Goal: Task Accomplishment & Management: Use online tool/utility

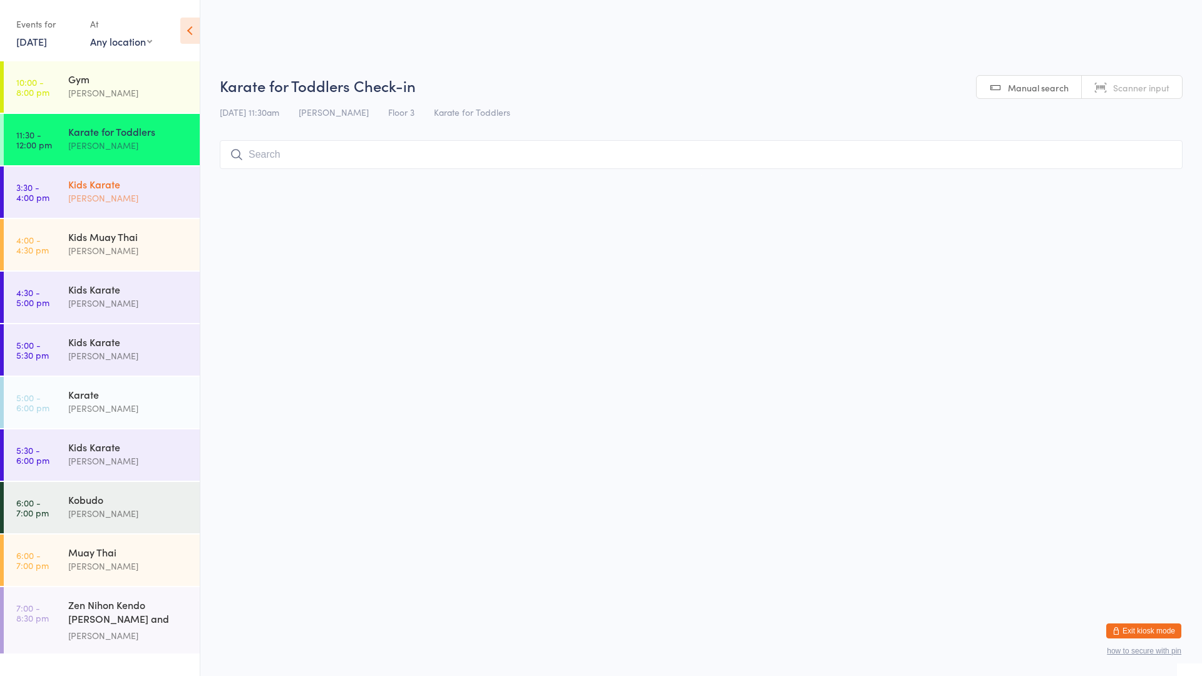
click at [109, 194] on div "[PERSON_NAME]" at bounding box center [128, 198] width 121 height 14
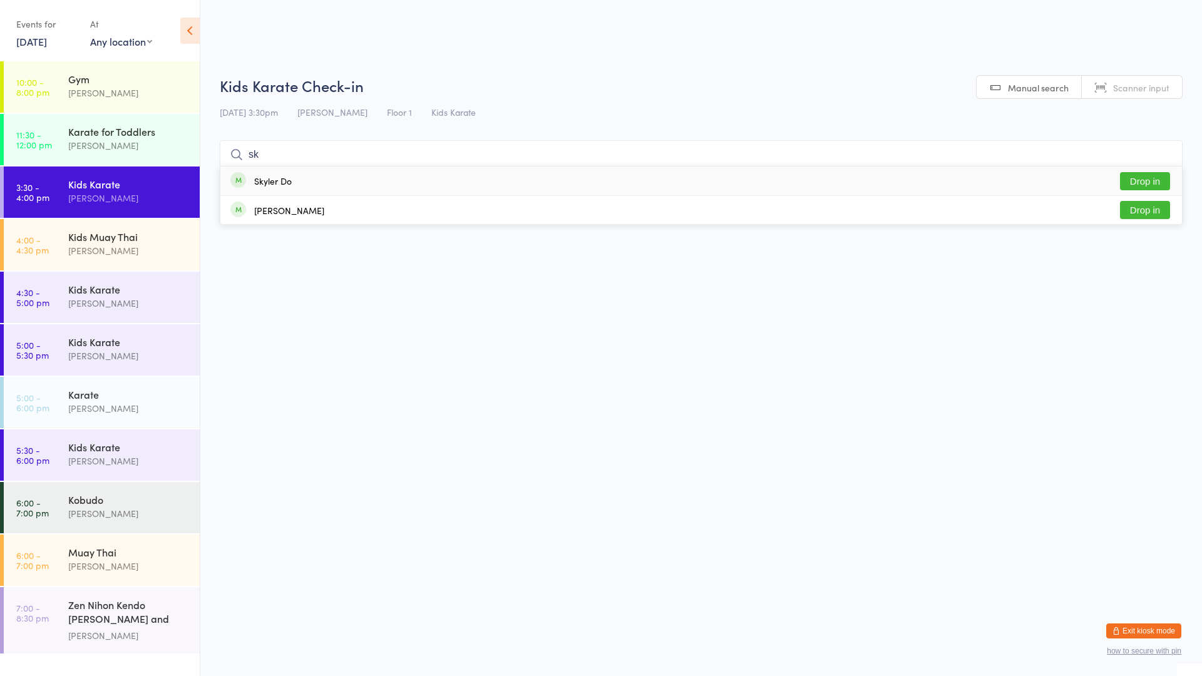
type input "s"
type input "do"
click at [1155, 177] on button "Drop in" at bounding box center [1145, 181] width 50 height 18
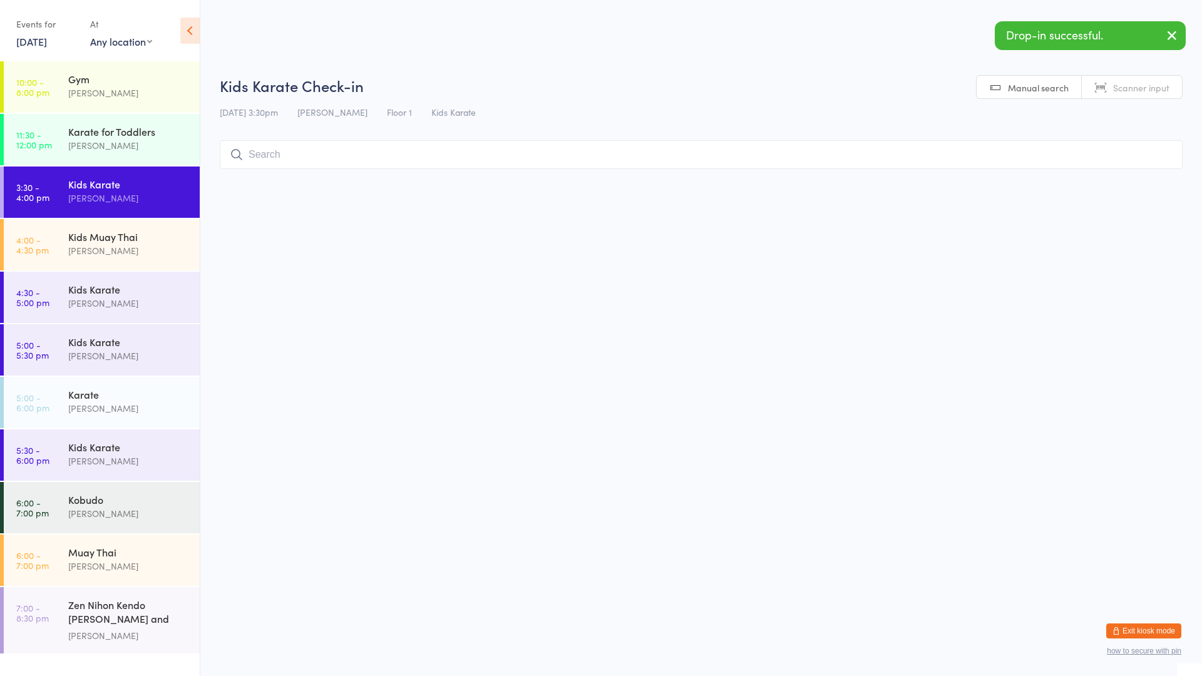
drag, startPoint x: 1125, startPoint y: 158, endPoint x: 1123, endPoint y: 171, distance: 13.4
click at [1125, 160] on input "search" at bounding box center [701, 154] width 963 height 29
type input "do"
click at [1132, 218] on button "Drop in" at bounding box center [1145, 210] width 50 height 18
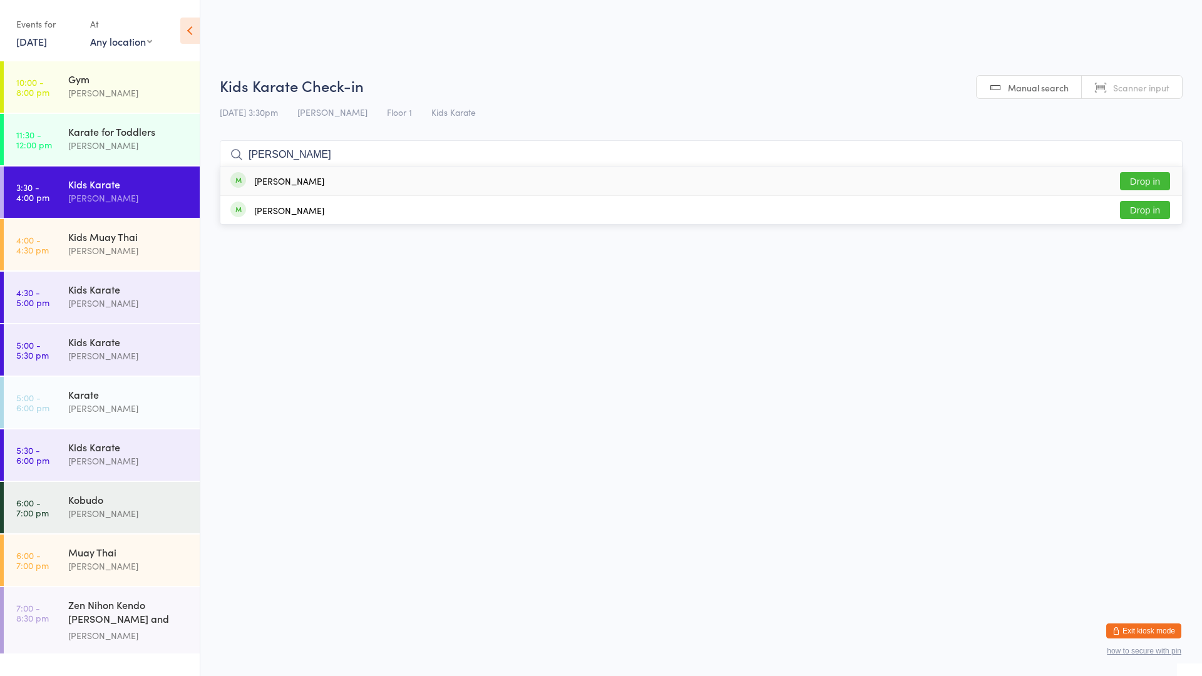
type input "[PERSON_NAME]"
click at [376, 182] on div "[PERSON_NAME] Drop in" at bounding box center [701, 181] width 962 height 29
type input "[PERSON_NAME]"
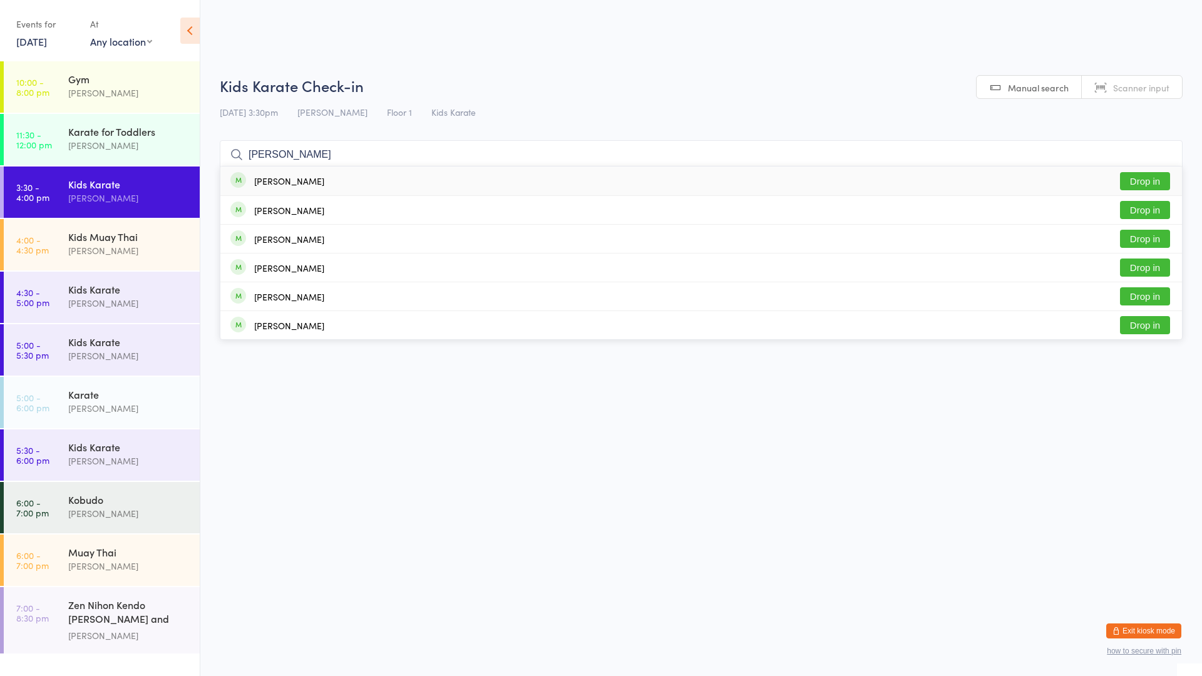
click at [1134, 180] on button "Drop in" at bounding box center [1145, 181] width 50 height 18
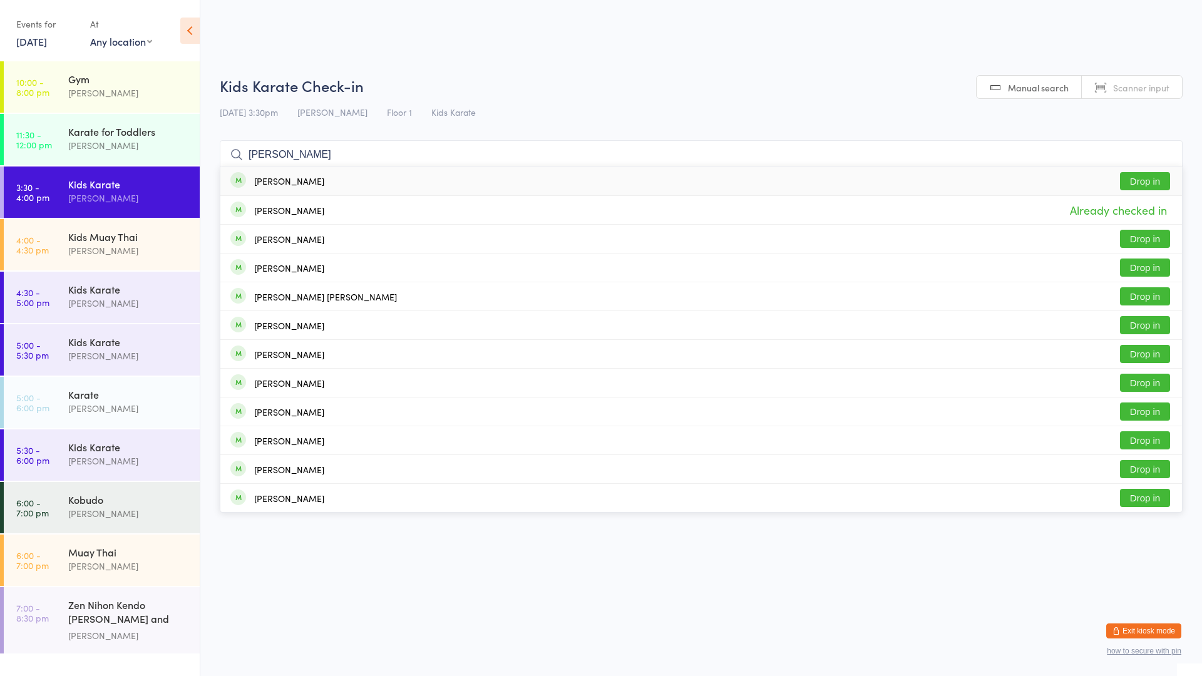
type input "[PERSON_NAME]"
click at [1139, 183] on button "Drop in" at bounding box center [1145, 181] width 50 height 18
type input "alara"
click at [1135, 182] on button "Drop in" at bounding box center [1145, 181] width 50 height 18
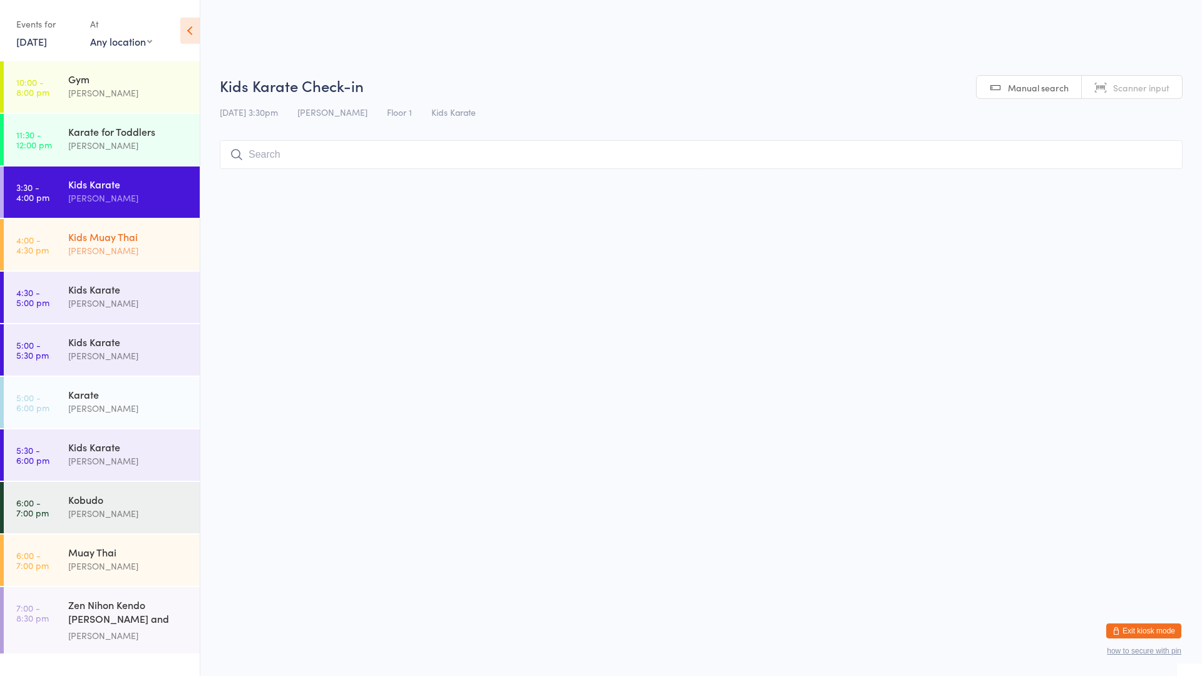
click at [154, 230] on div "Kids Muay Thai" at bounding box center [128, 237] width 121 height 14
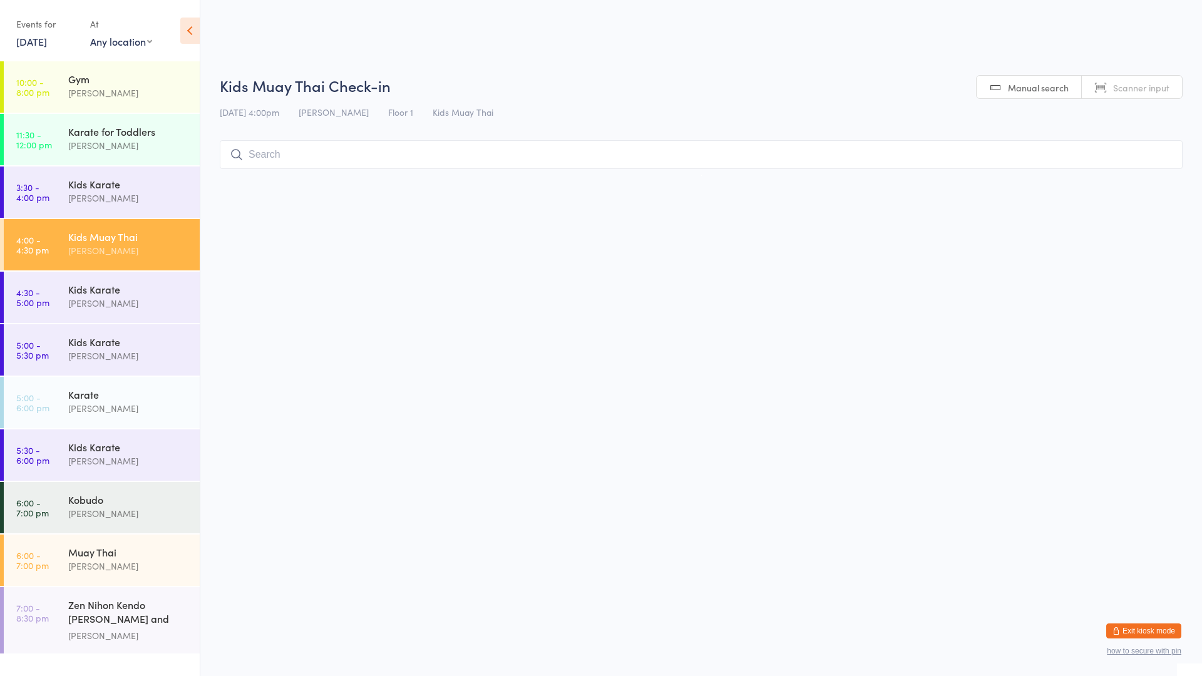
click at [304, 156] on input "search" at bounding box center [701, 154] width 963 height 29
click at [138, 190] on div "Kids Karate" at bounding box center [128, 184] width 121 height 14
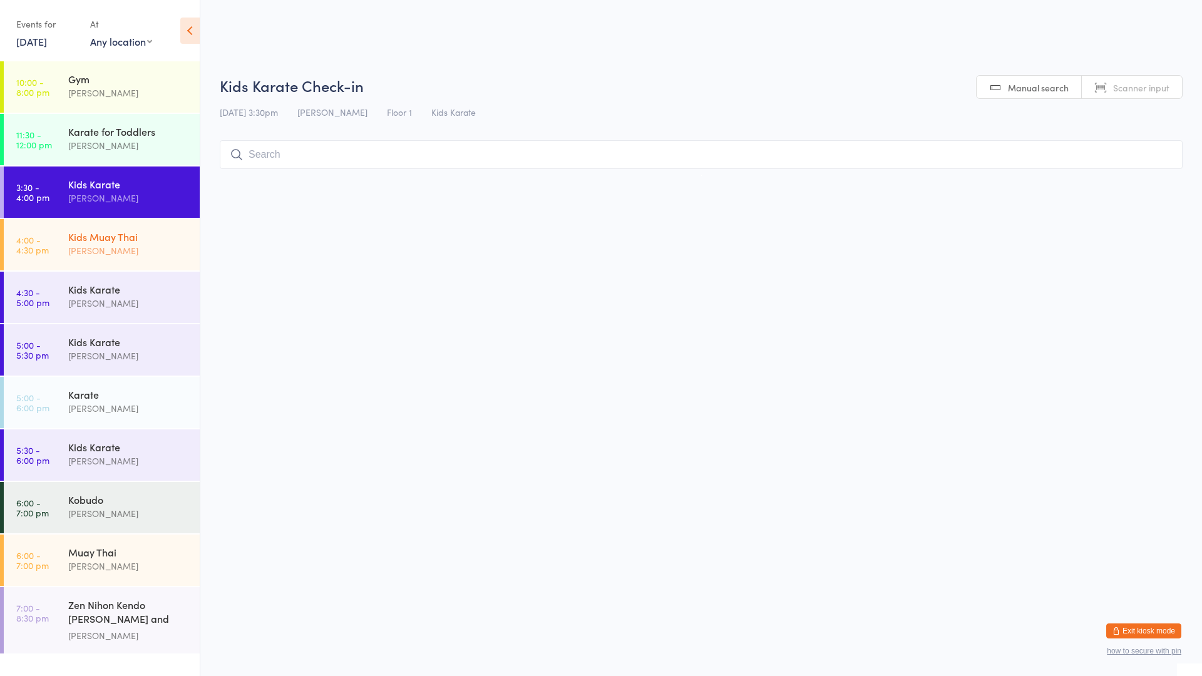
click at [104, 237] on div "Kids Muay Thai" at bounding box center [128, 237] width 121 height 14
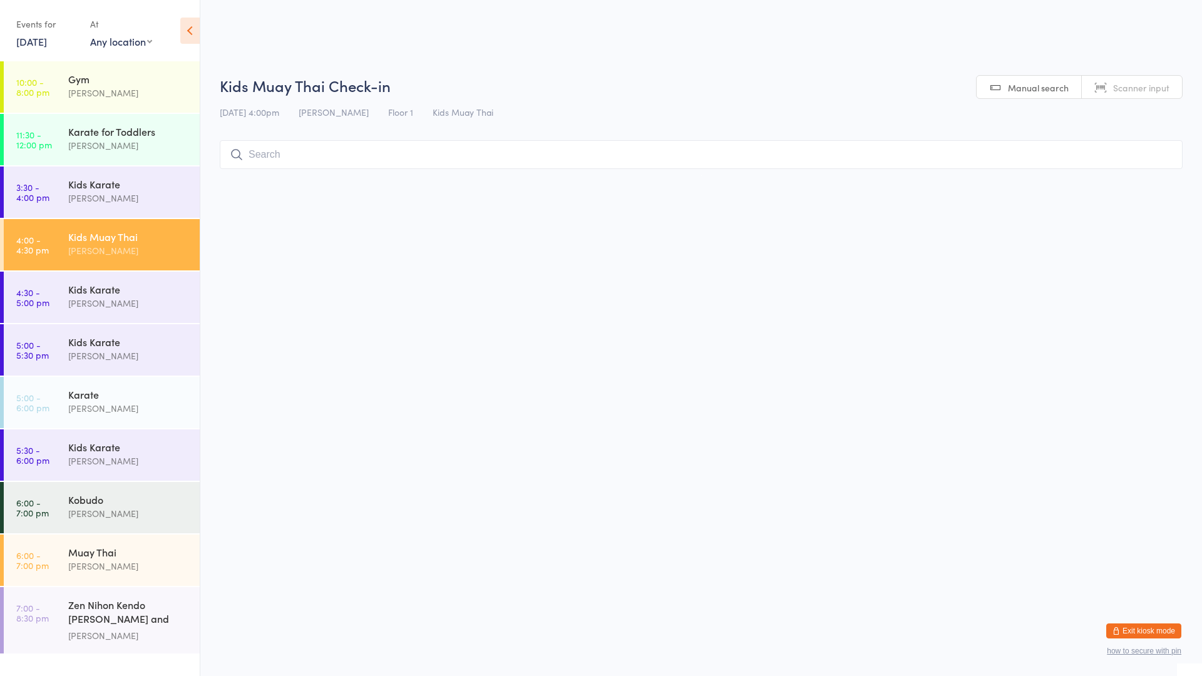
click at [297, 151] on input "search" at bounding box center [701, 154] width 963 height 29
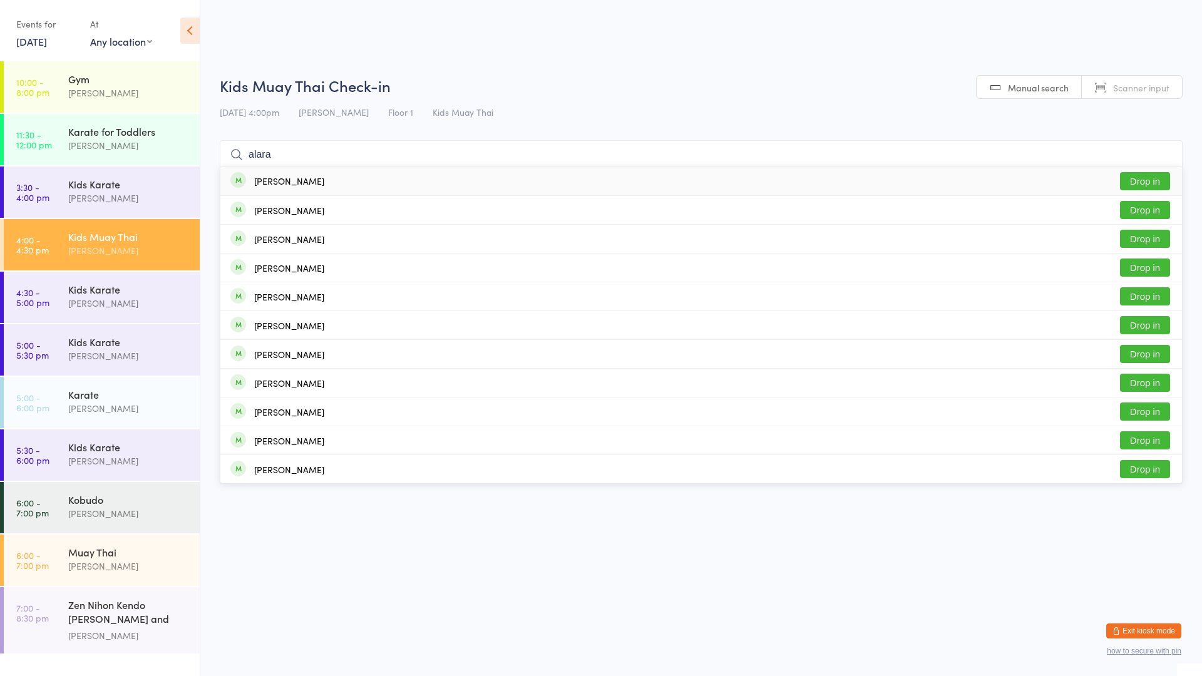
type input "alara"
click at [1140, 175] on button "Drop in" at bounding box center [1145, 181] width 50 height 18
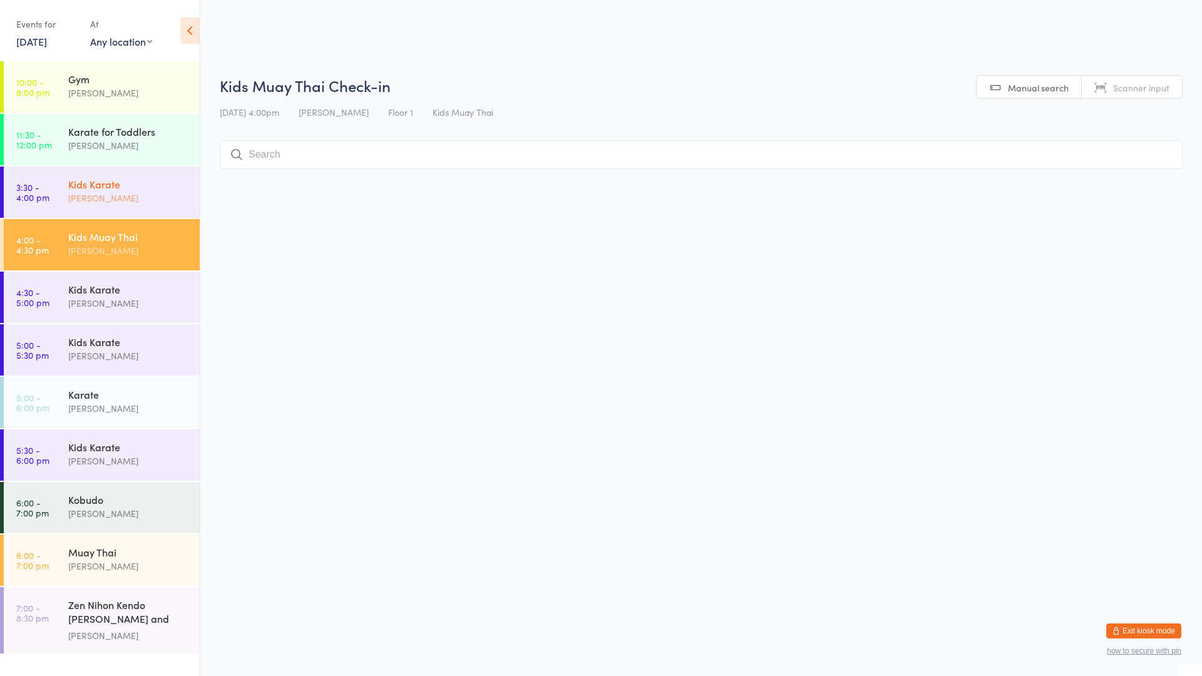
click at [130, 184] on div "Kids Karate" at bounding box center [128, 184] width 121 height 14
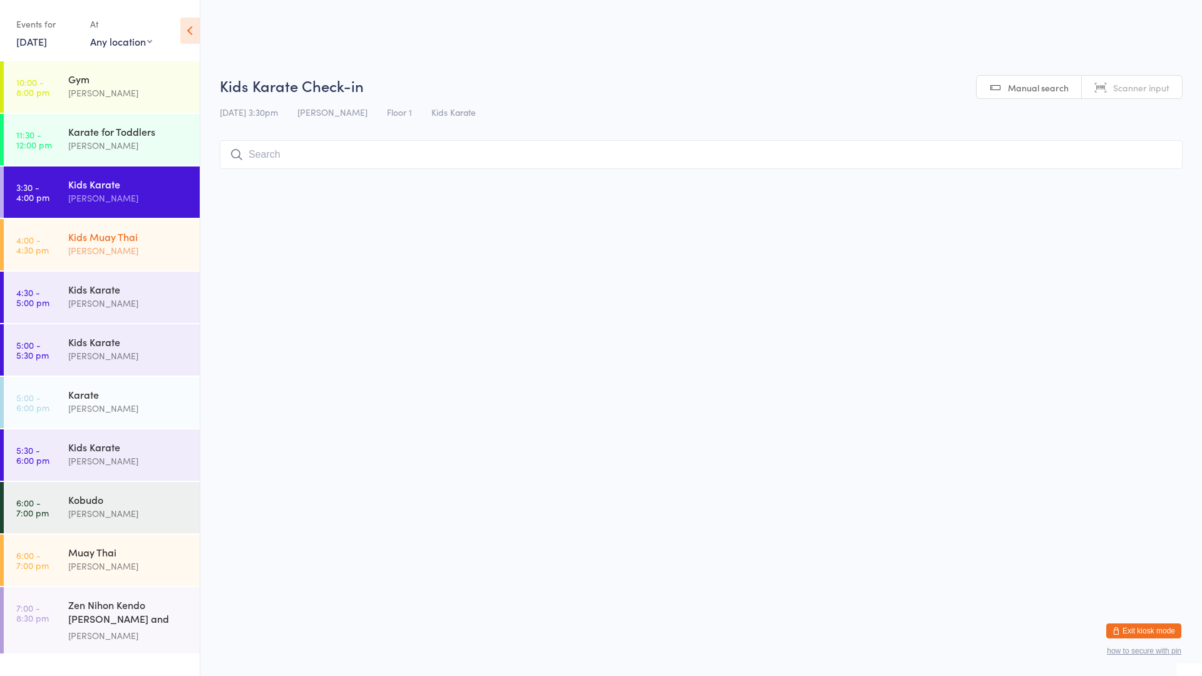
click at [54, 219] on link "4:00 - 4:30 pm Kids Muay Thai [PERSON_NAME]" at bounding box center [102, 244] width 196 height 51
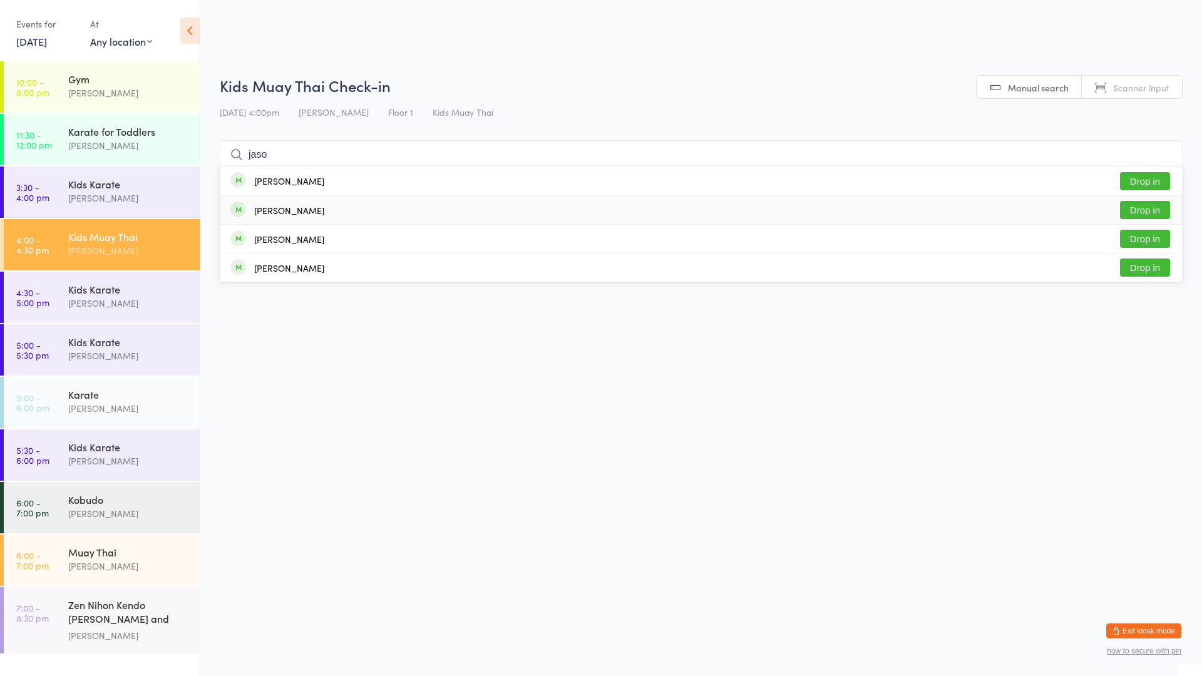
type input "jaso"
click at [1140, 209] on button "Drop in" at bounding box center [1145, 210] width 50 height 18
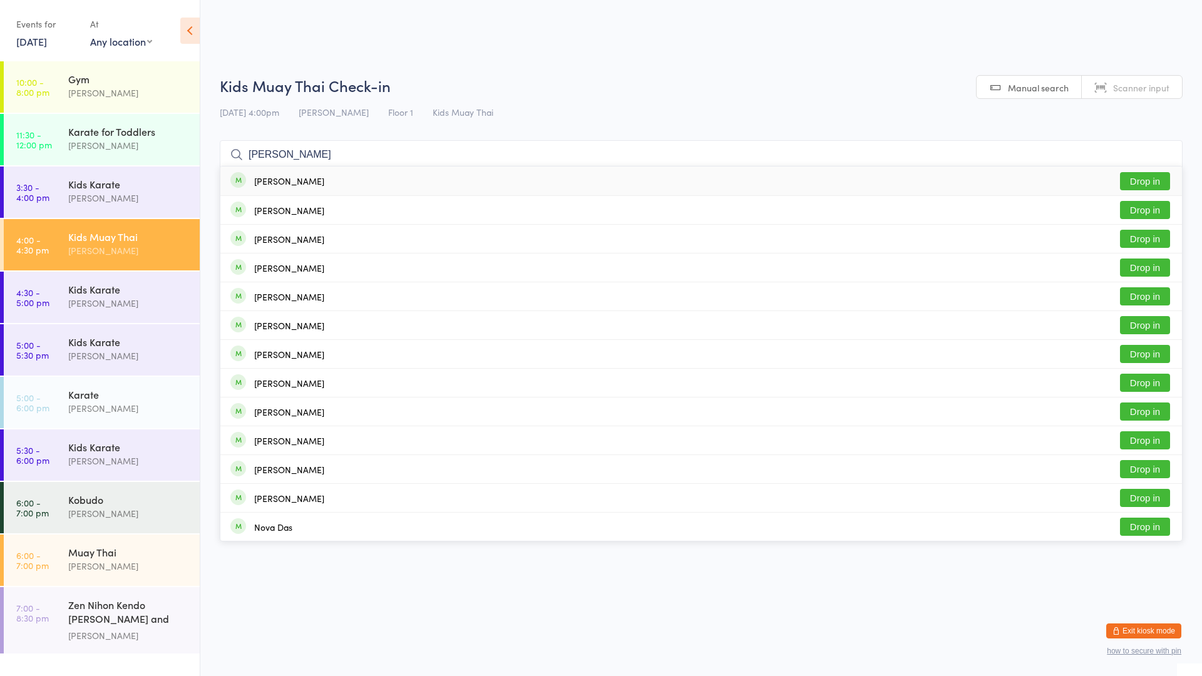
type input "[PERSON_NAME]"
click at [1139, 178] on button "Drop in" at bounding box center [1145, 181] width 50 height 18
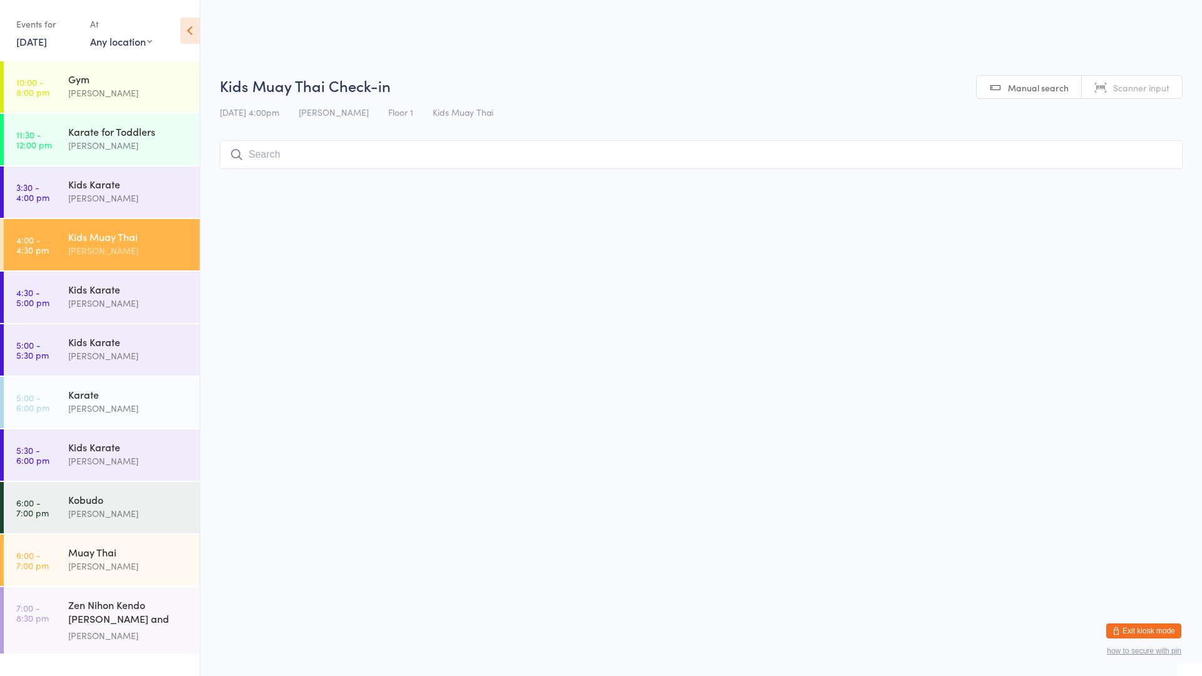
click at [183, 228] on div "Kids Muay [DEMOGRAPHIC_DATA] [PERSON_NAME]" at bounding box center [134, 243] width 132 height 49
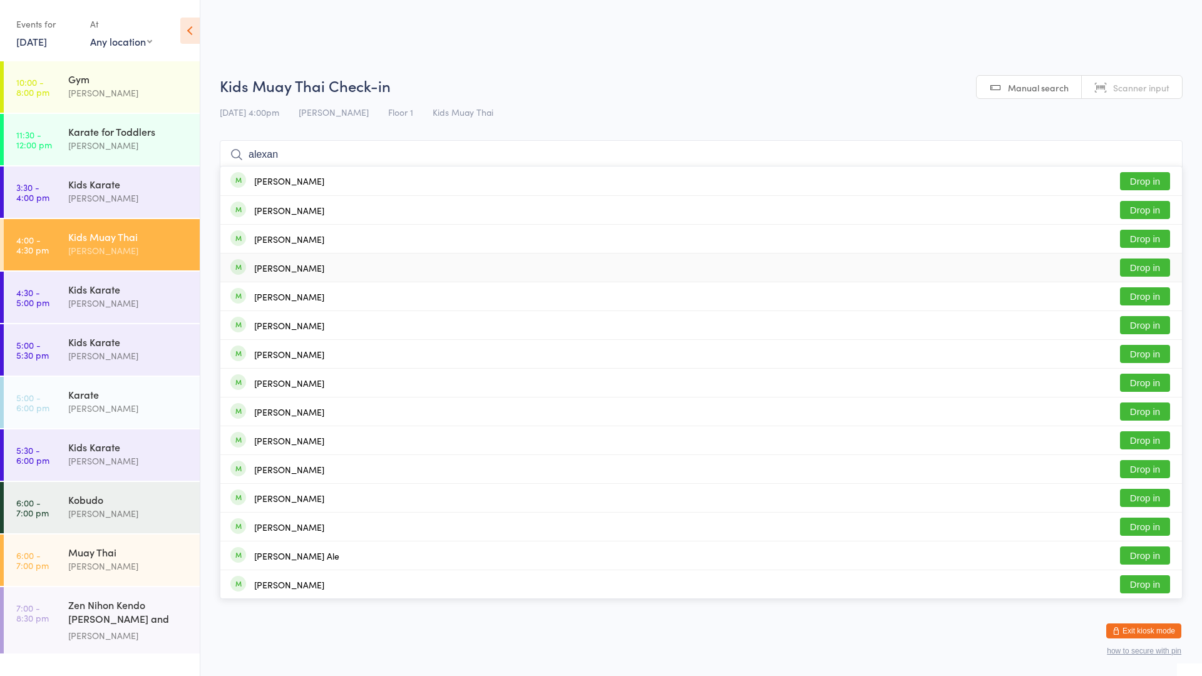
type input "alexan"
click at [329, 269] on div "[PERSON_NAME] Drop in" at bounding box center [701, 268] width 962 height 28
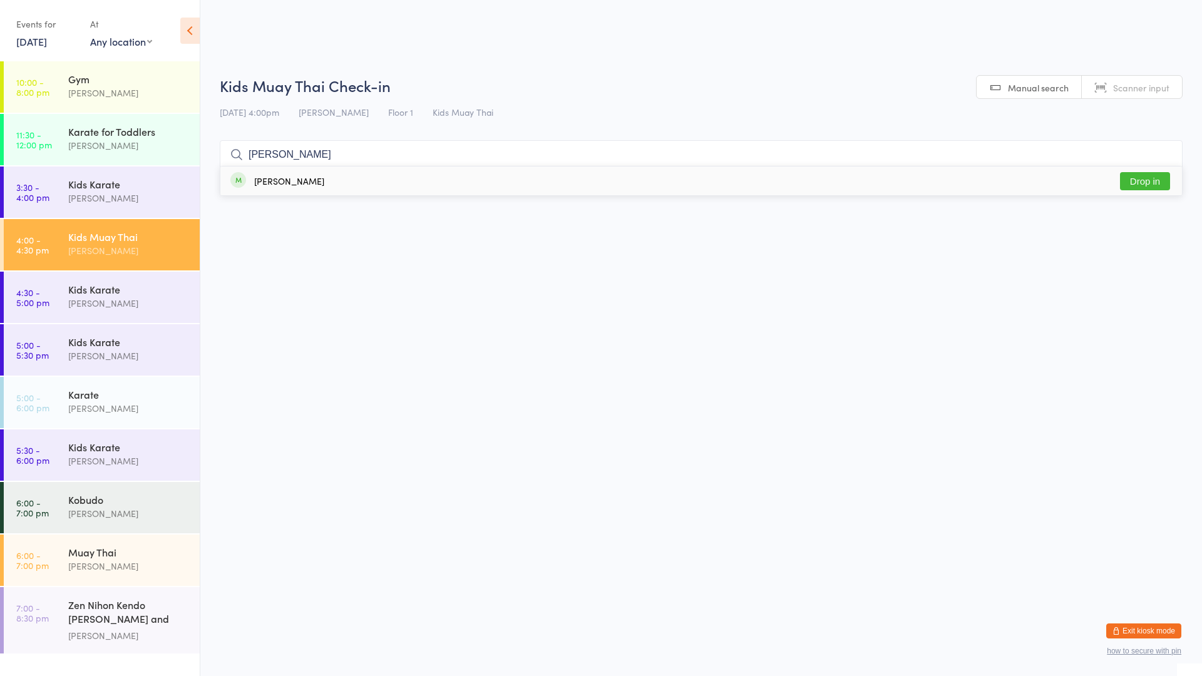
type input "[PERSON_NAME]"
click at [312, 184] on div "[PERSON_NAME]" at bounding box center [289, 181] width 70 height 10
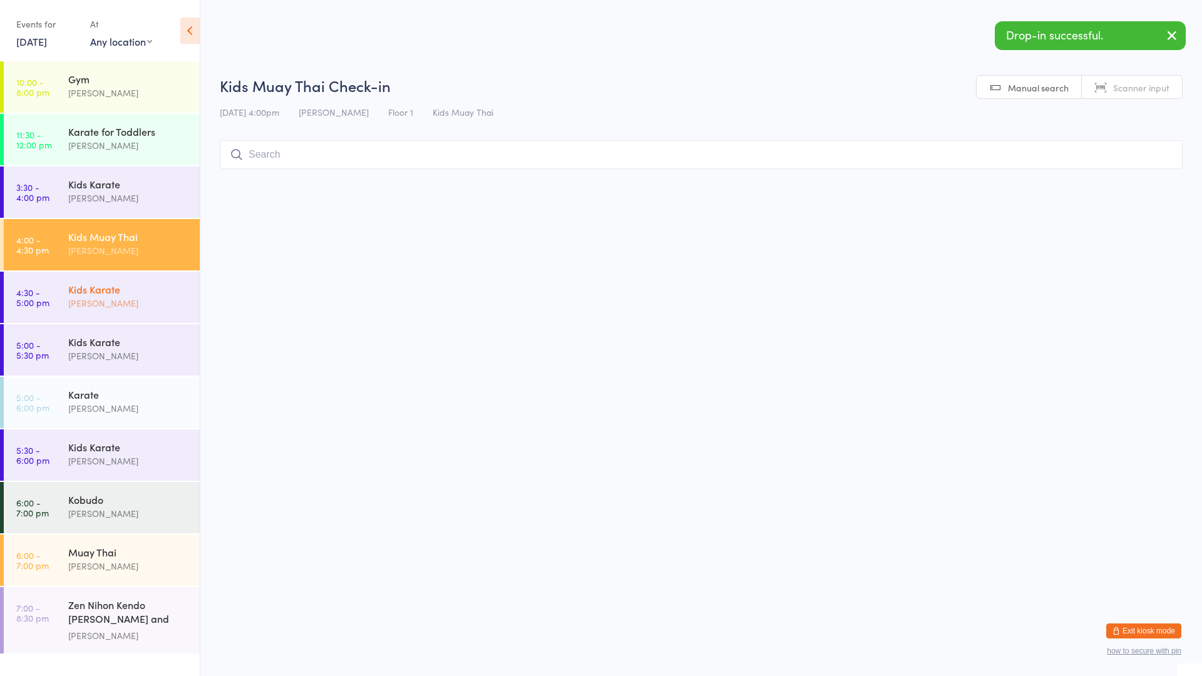
click at [97, 313] on div "Kids Karate [PERSON_NAME]" at bounding box center [134, 296] width 132 height 49
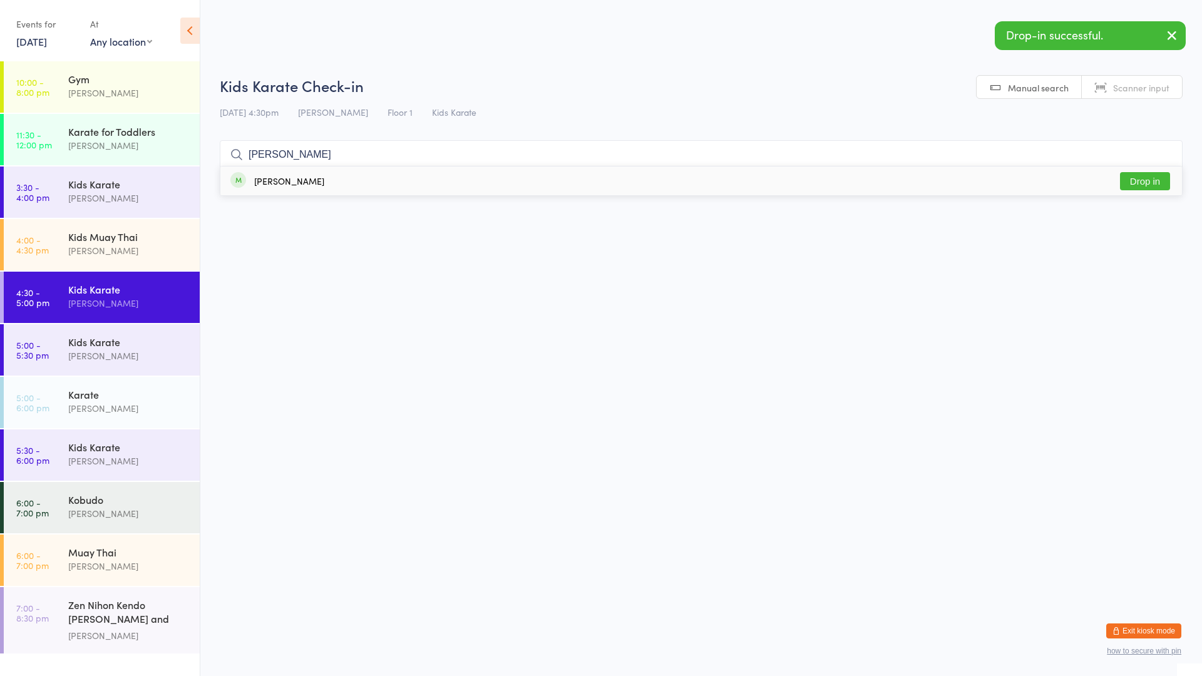
type input "[PERSON_NAME]"
click at [294, 180] on div "[PERSON_NAME]" at bounding box center [289, 181] width 70 height 10
click at [55, 403] on link "5:00 - 6:00 pm Karate [PERSON_NAME]" at bounding box center [102, 402] width 196 height 51
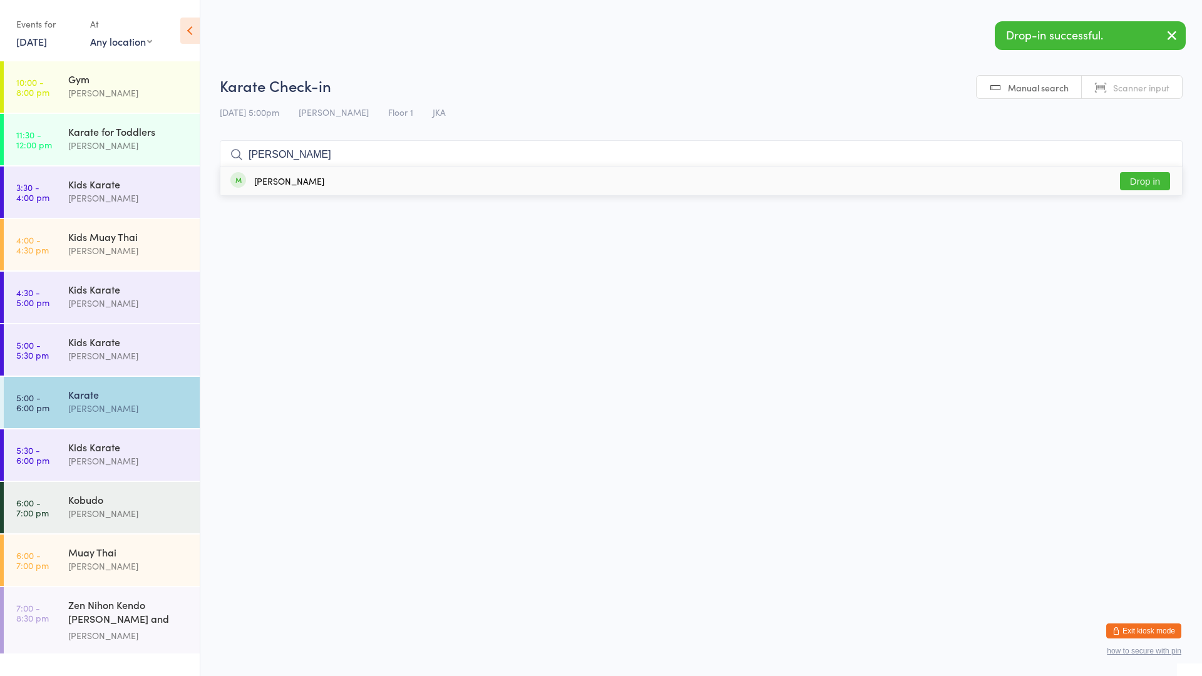
type input "[PERSON_NAME]"
click at [268, 180] on div "[PERSON_NAME]" at bounding box center [289, 181] width 70 height 10
click at [53, 510] on link "6:00 - 7:00 pm Kobudo [PERSON_NAME]" at bounding box center [102, 507] width 196 height 51
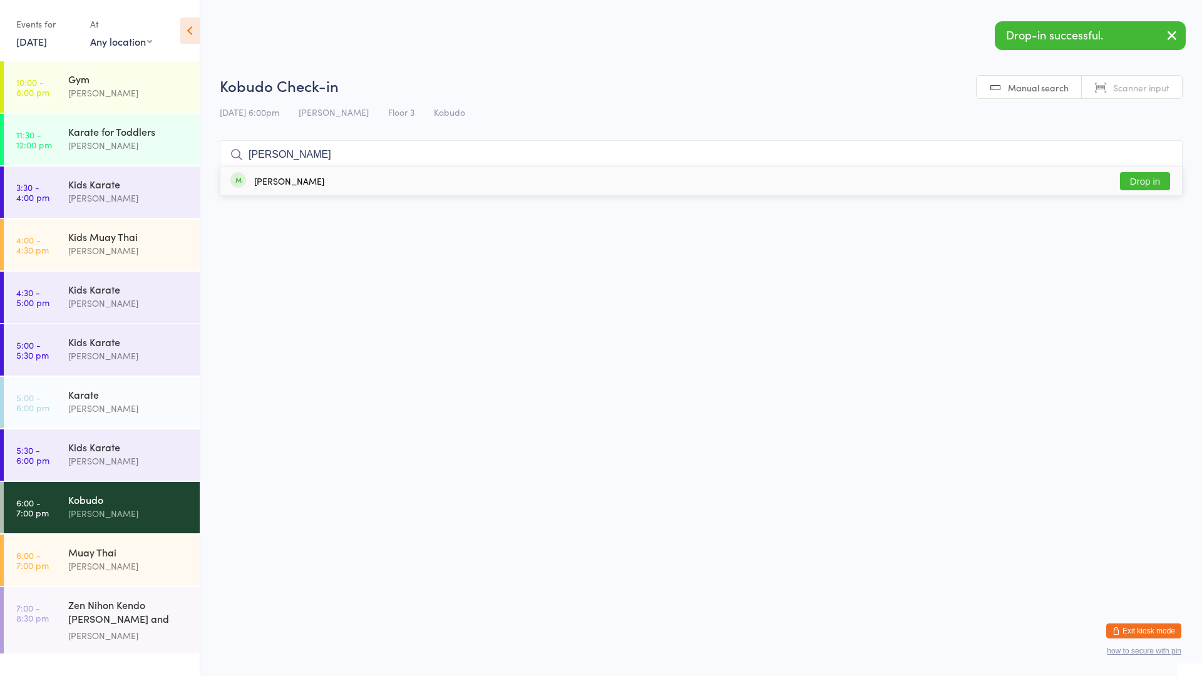
type input "[PERSON_NAME]"
click at [284, 186] on div "[PERSON_NAME]" at bounding box center [289, 181] width 70 height 10
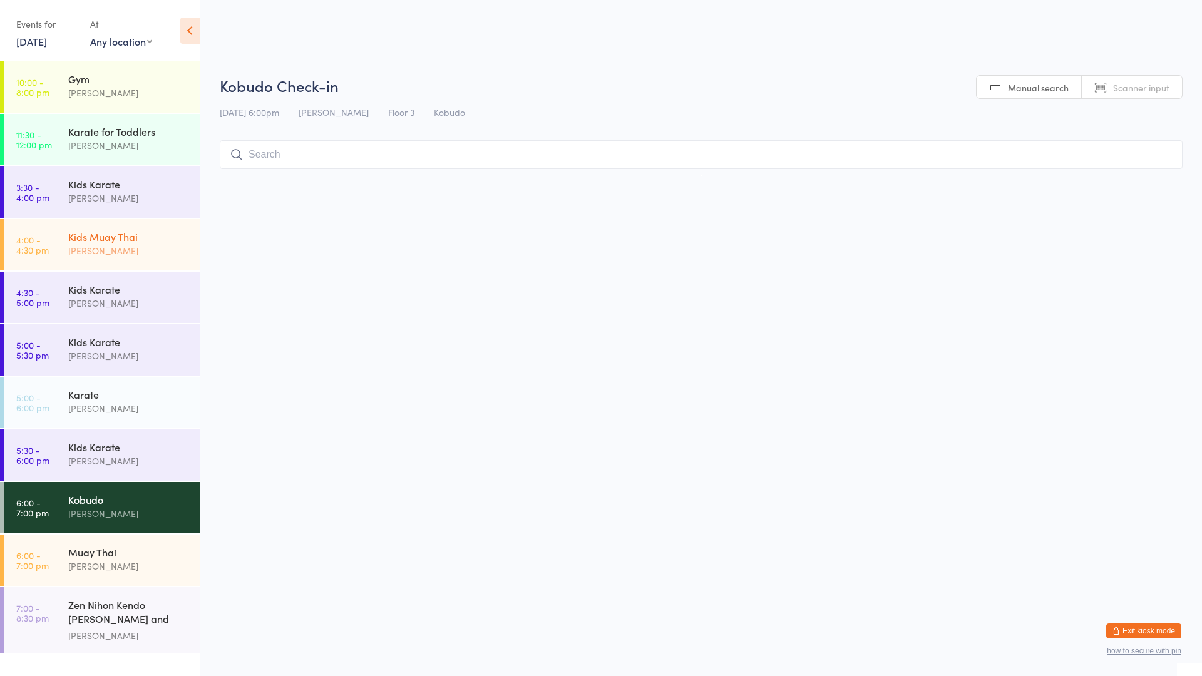
click at [137, 250] on div "[PERSON_NAME]" at bounding box center [128, 251] width 121 height 14
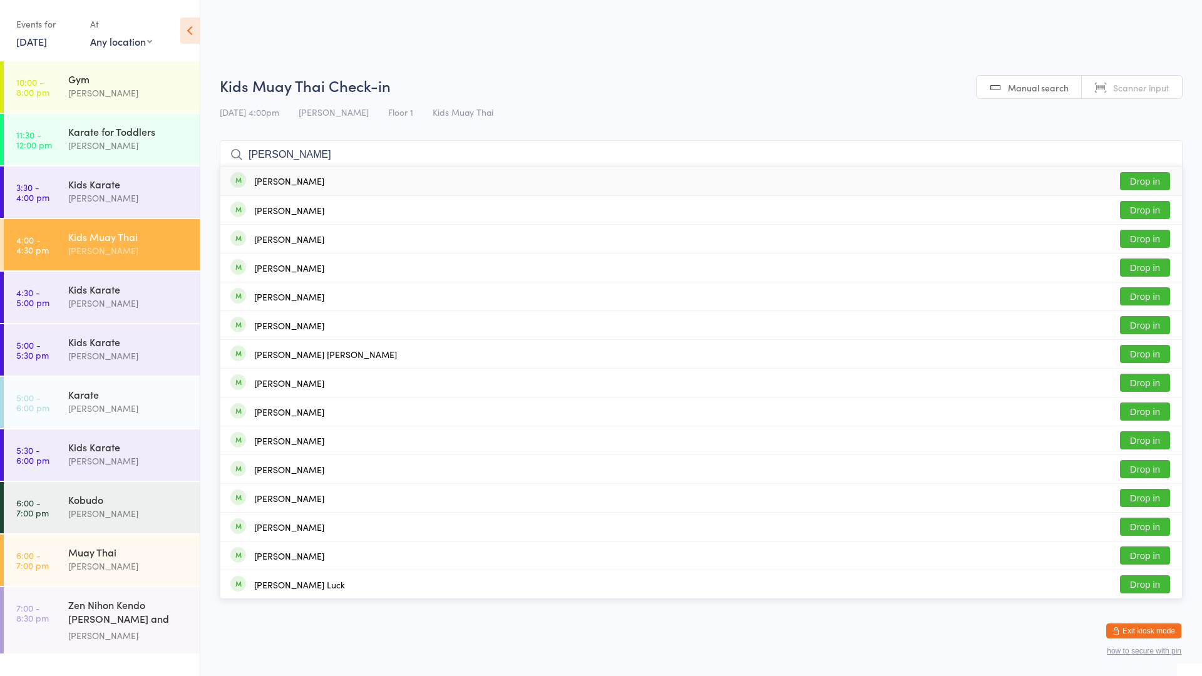
type input "[PERSON_NAME]"
click at [266, 192] on div "[PERSON_NAME] Drop in" at bounding box center [701, 181] width 962 height 29
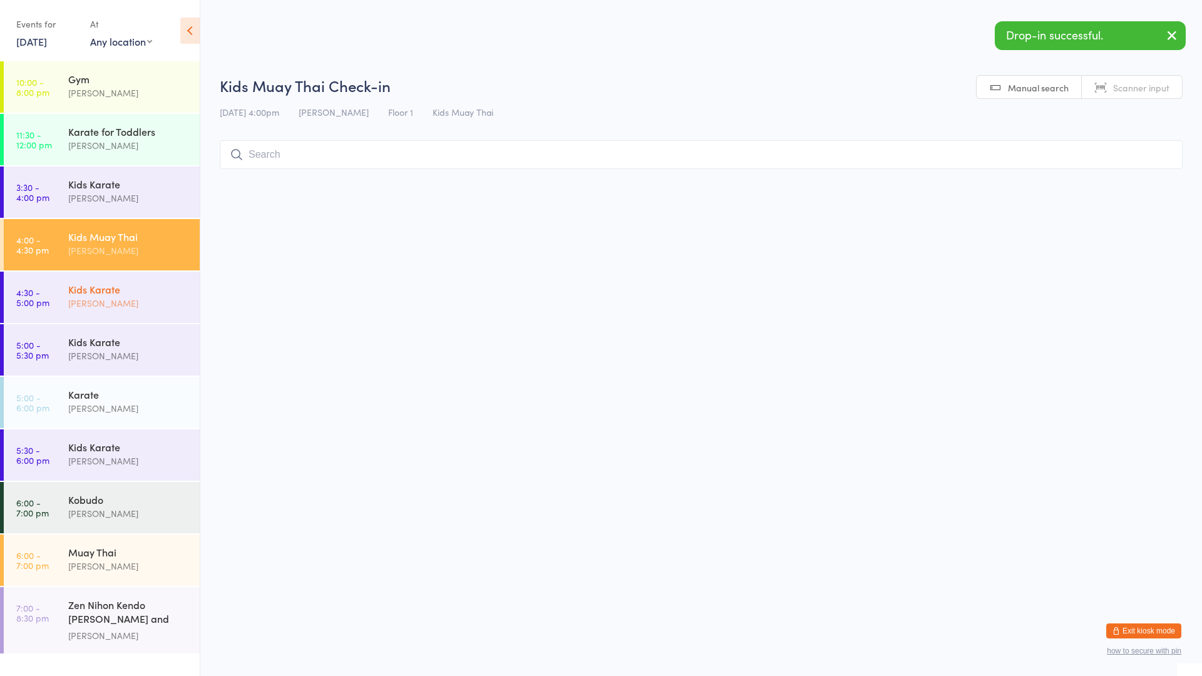
click at [177, 286] on div "Kids Karate" at bounding box center [128, 289] width 121 height 14
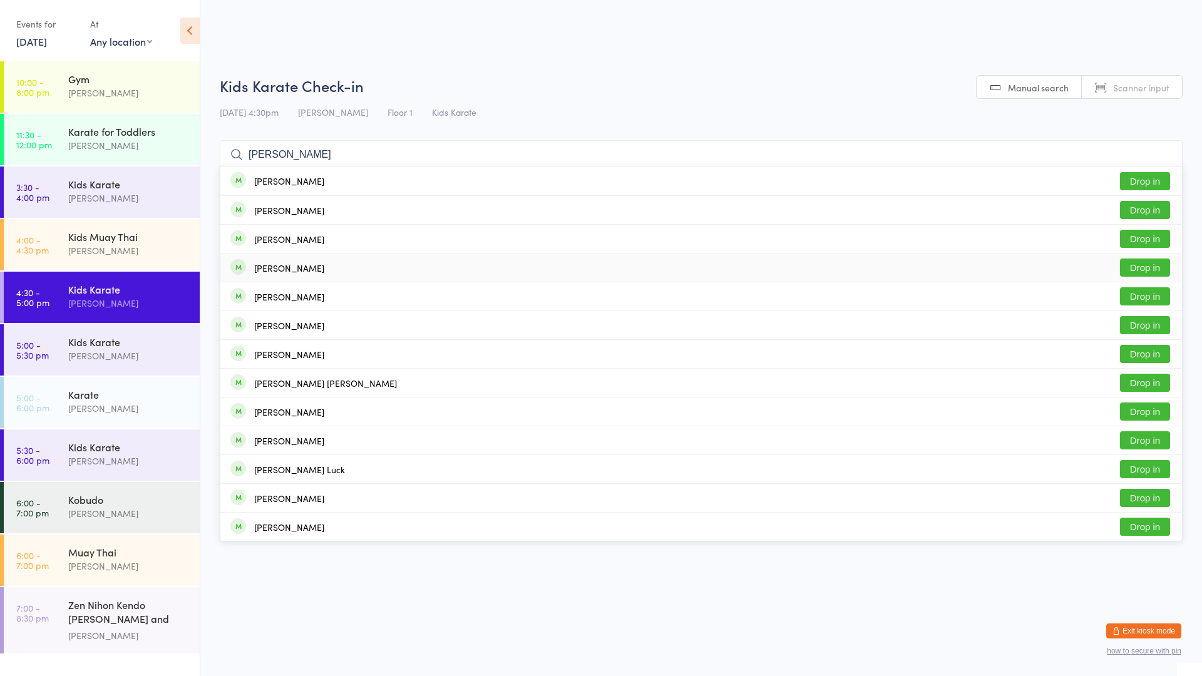
type input "[PERSON_NAME]"
click at [331, 272] on div "[PERSON_NAME] Drop in" at bounding box center [701, 268] width 962 height 28
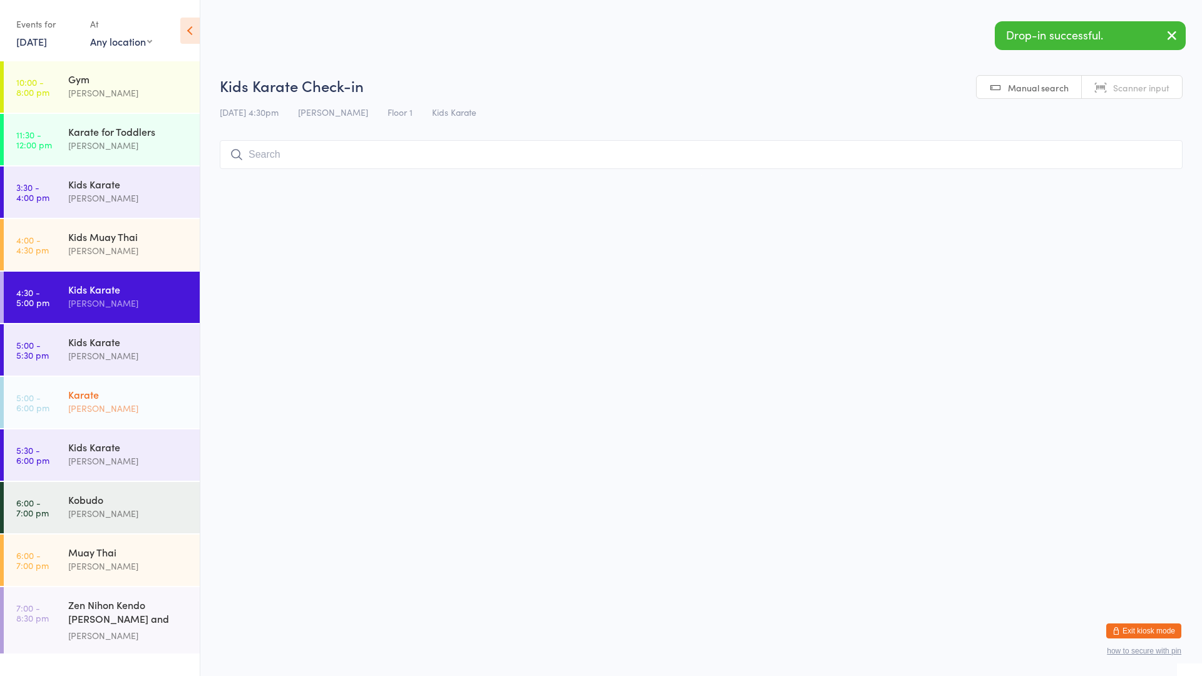
click at [147, 406] on div "[PERSON_NAME]" at bounding box center [128, 408] width 121 height 14
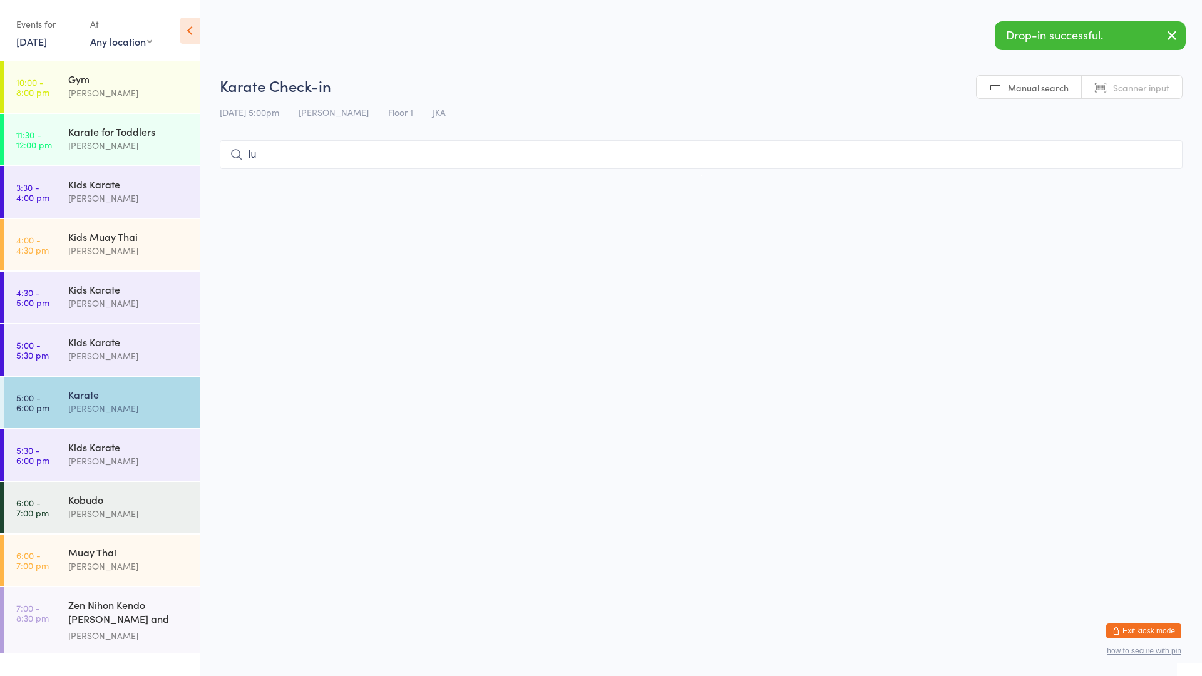
type input "l"
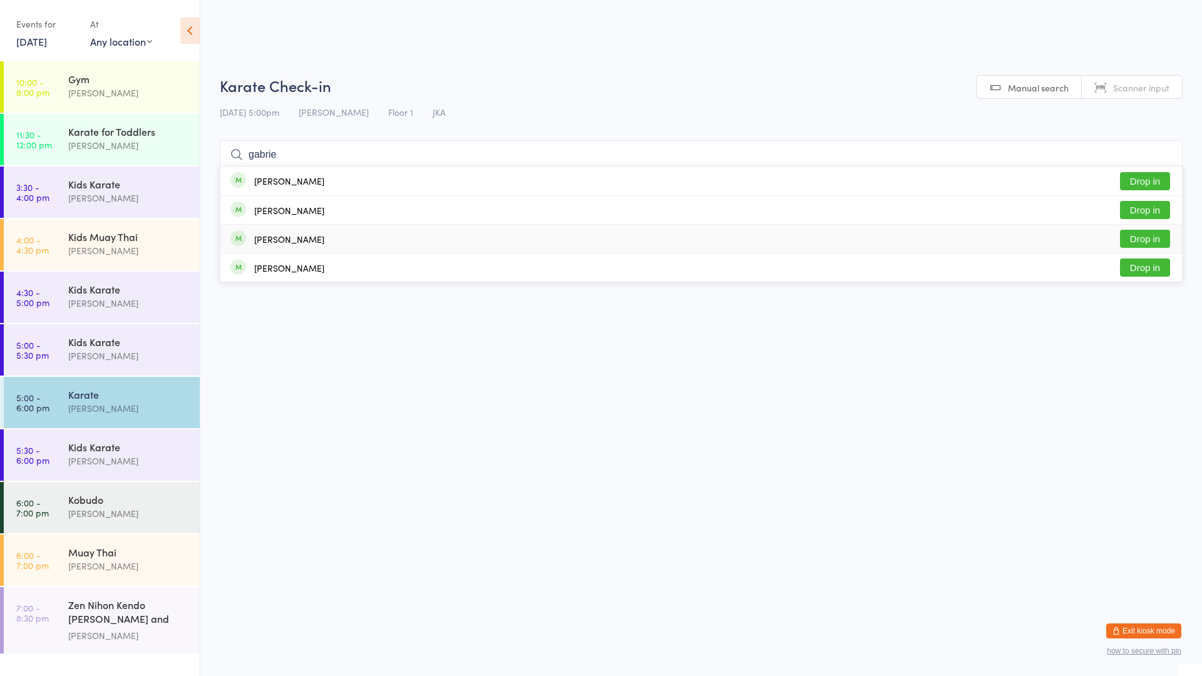
type input "gabrie"
click at [288, 244] on div "[PERSON_NAME]" at bounding box center [289, 239] width 70 height 10
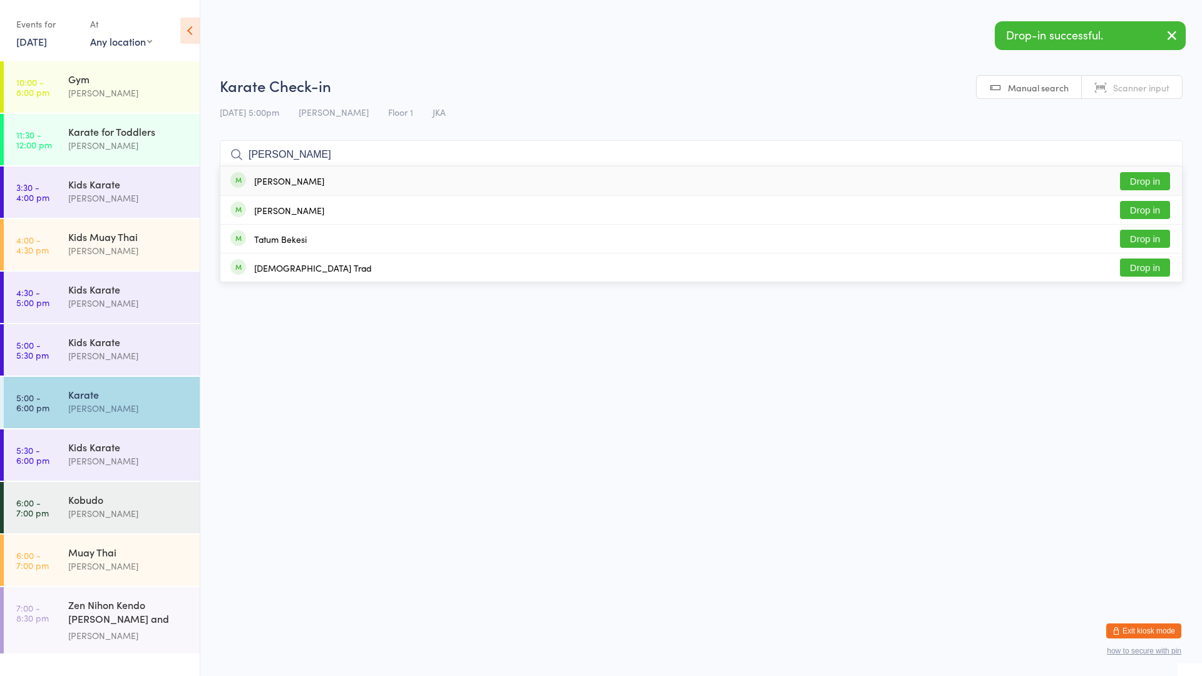
type input "[PERSON_NAME]"
click at [311, 183] on div "[PERSON_NAME]" at bounding box center [289, 181] width 70 height 10
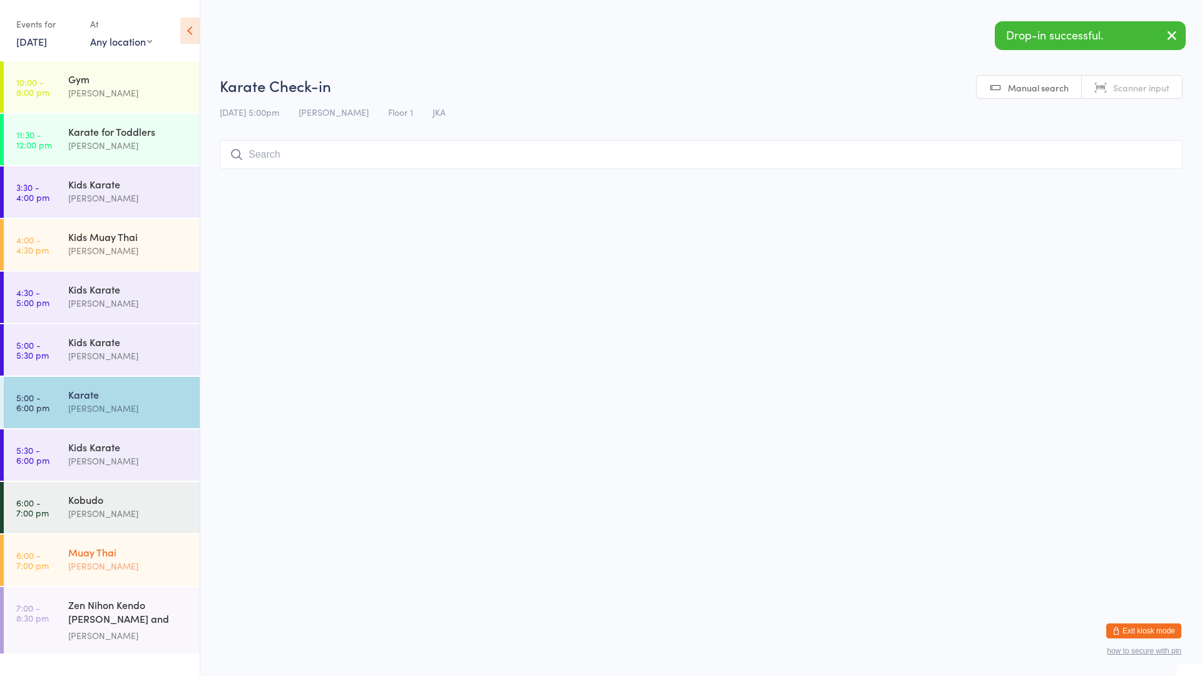
drag, startPoint x: 134, startPoint y: 567, endPoint x: 120, endPoint y: 562, distance: 14.5
click at [134, 566] on div "[PERSON_NAME]" at bounding box center [128, 566] width 121 height 14
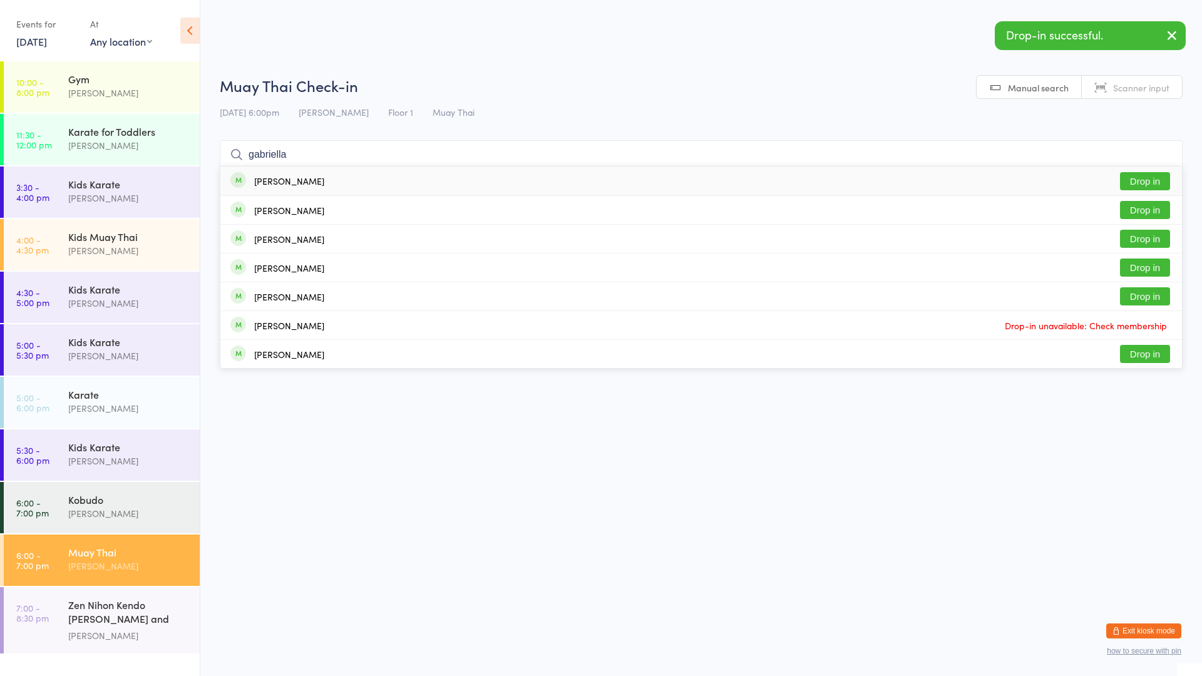
type input "gabriella"
drag, startPoint x: 252, startPoint y: 186, endPoint x: 245, endPoint y: 192, distance: 8.9
click at [251, 187] on div "[PERSON_NAME]" at bounding box center [277, 181] width 94 height 14
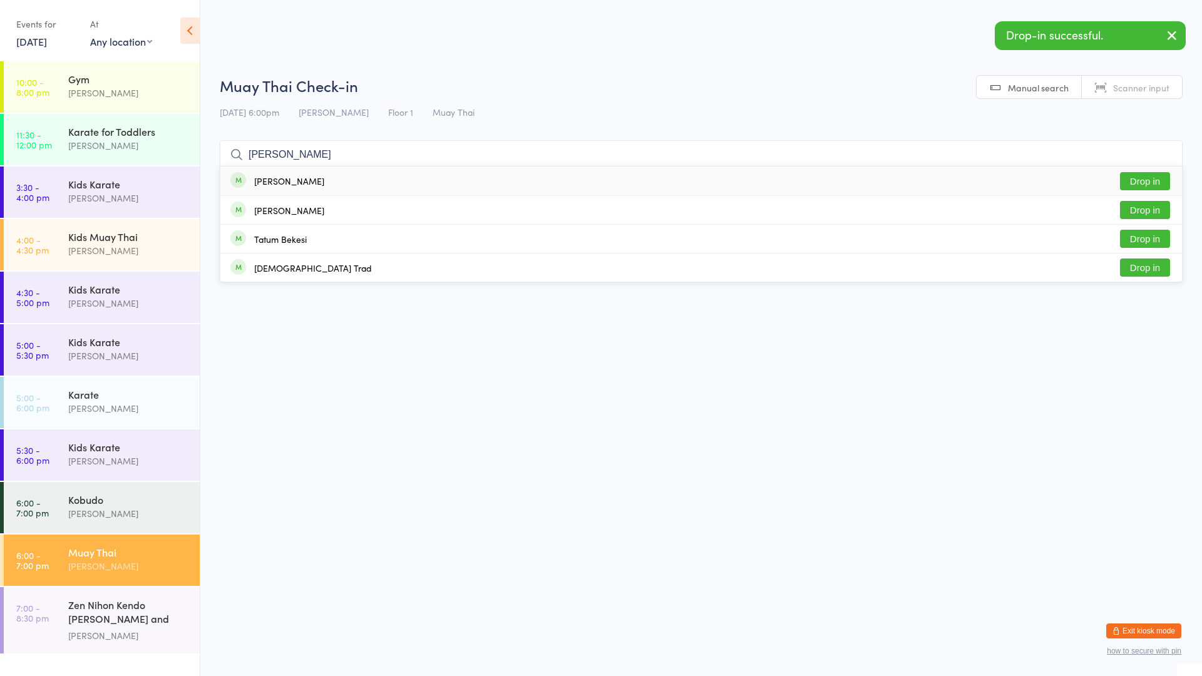
type input "[PERSON_NAME]"
click at [300, 189] on div "[PERSON_NAME] Drop in" at bounding box center [701, 181] width 962 height 29
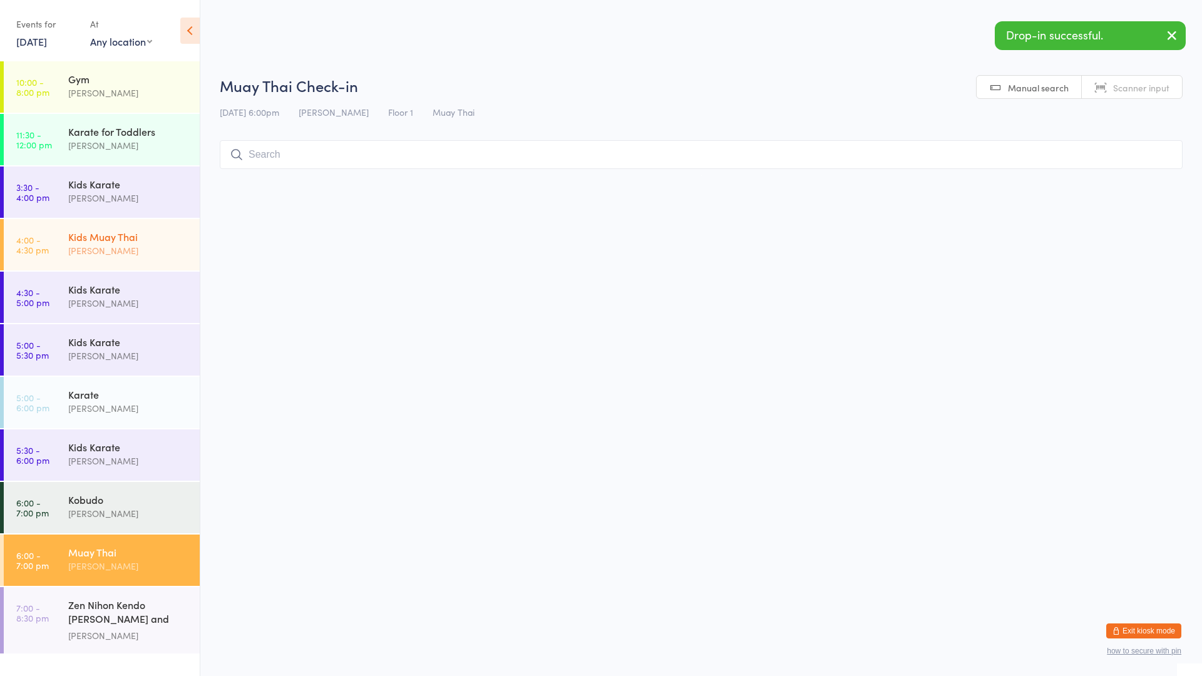
click at [159, 246] on div "[PERSON_NAME]" at bounding box center [128, 251] width 121 height 14
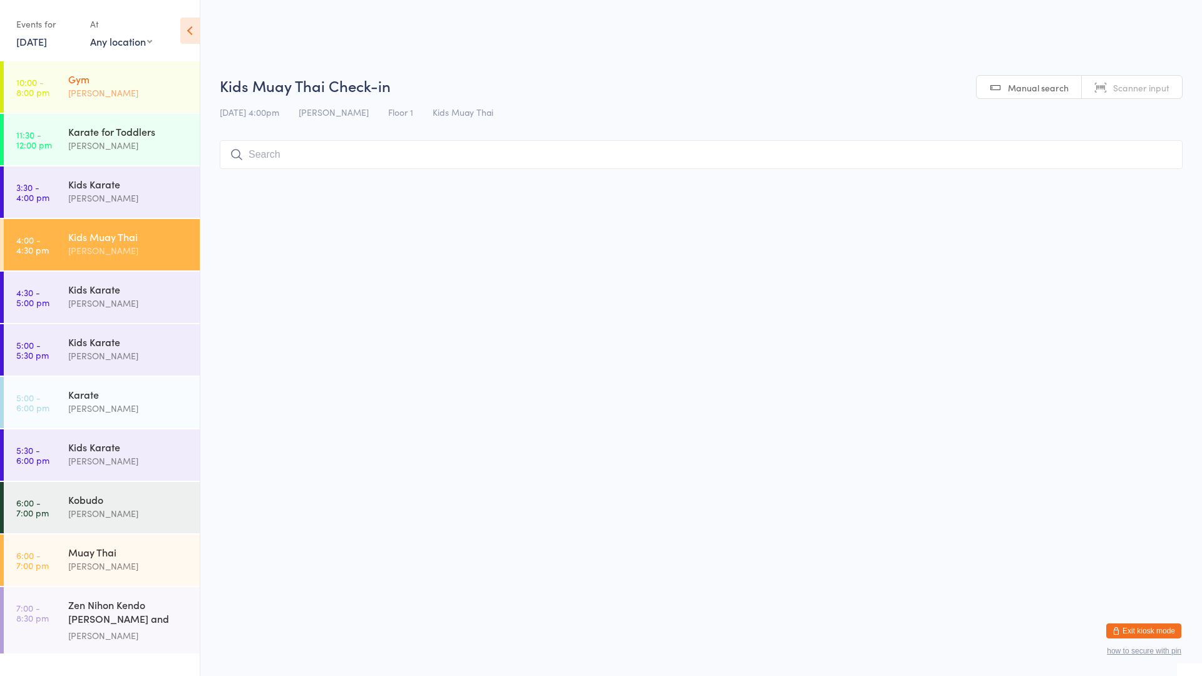
click at [112, 98] on div "[PERSON_NAME]" at bounding box center [128, 93] width 121 height 14
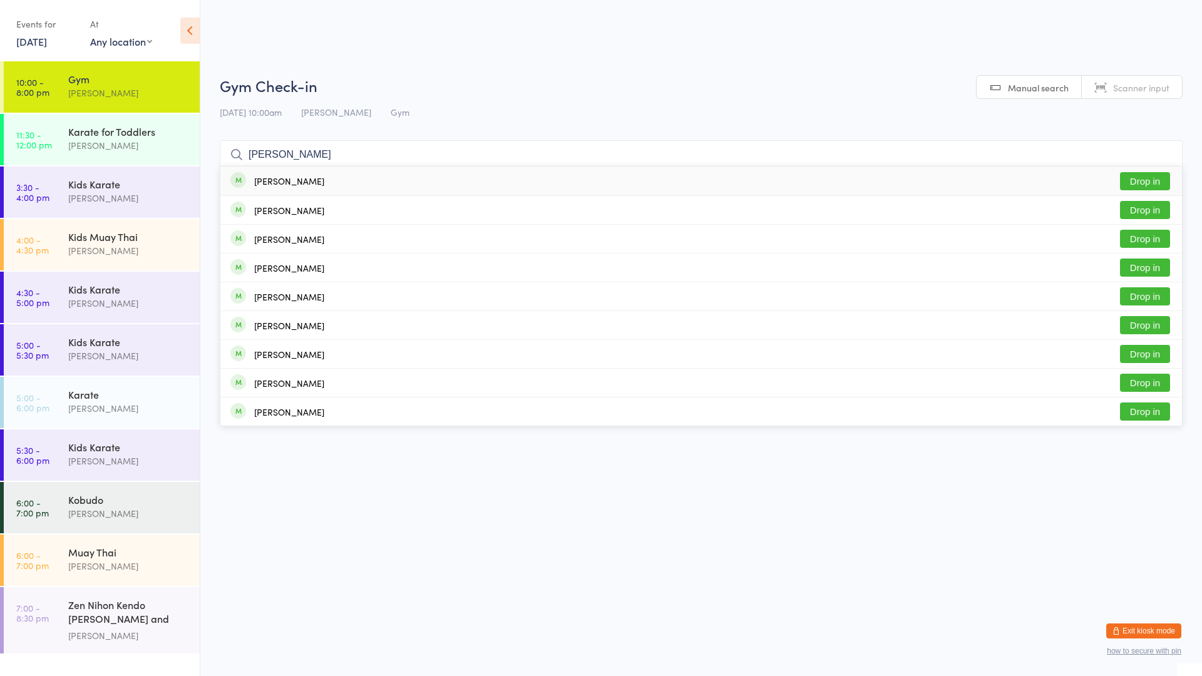
type input "[PERSON_NAME]"
click at [1144, 182] on button "Drop in" at bounding box center [1145, 181] width 50 height 18
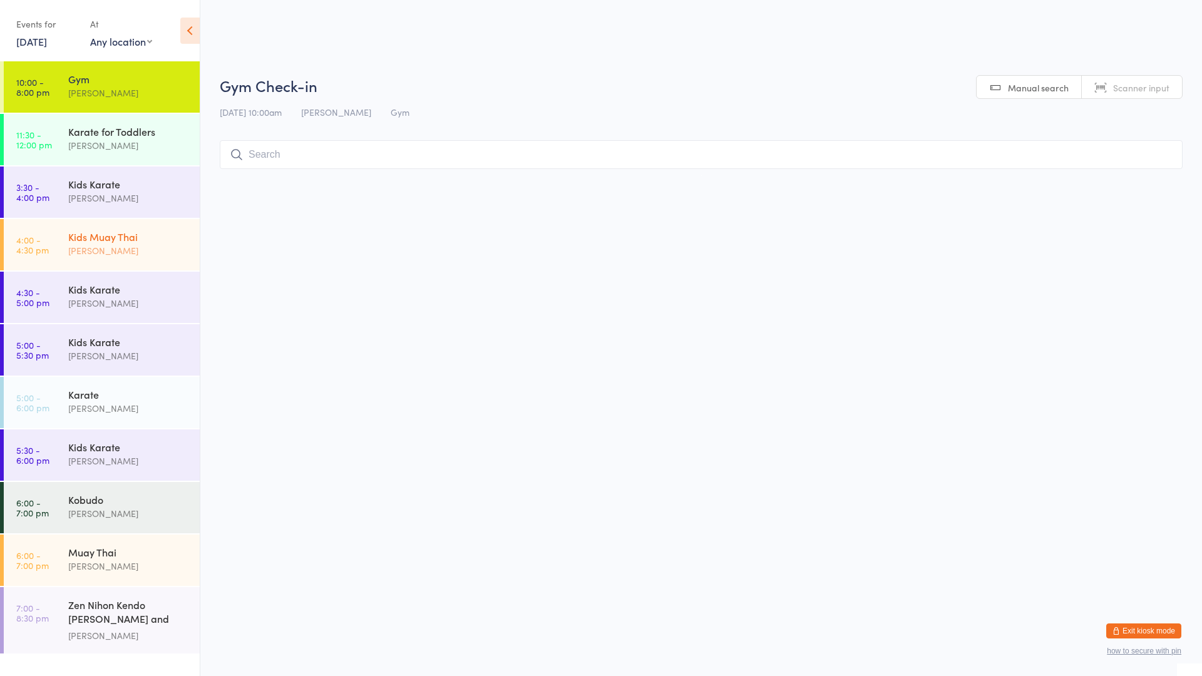
click at [137, 246] on div "[PERSON_NAME]" at bounding box center [128, 251] width 121 height 14
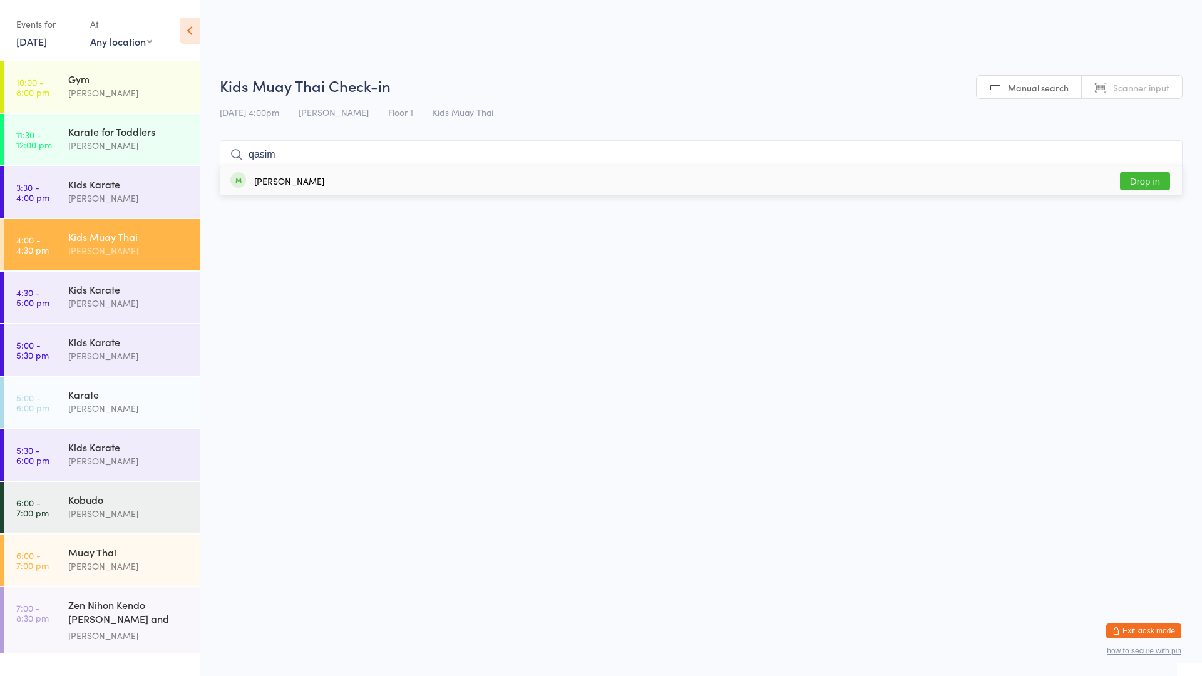
type input "qasim"
click at [1143, 189] on button "Drop in" at bounding box center [1145, 181] width 50 height 18
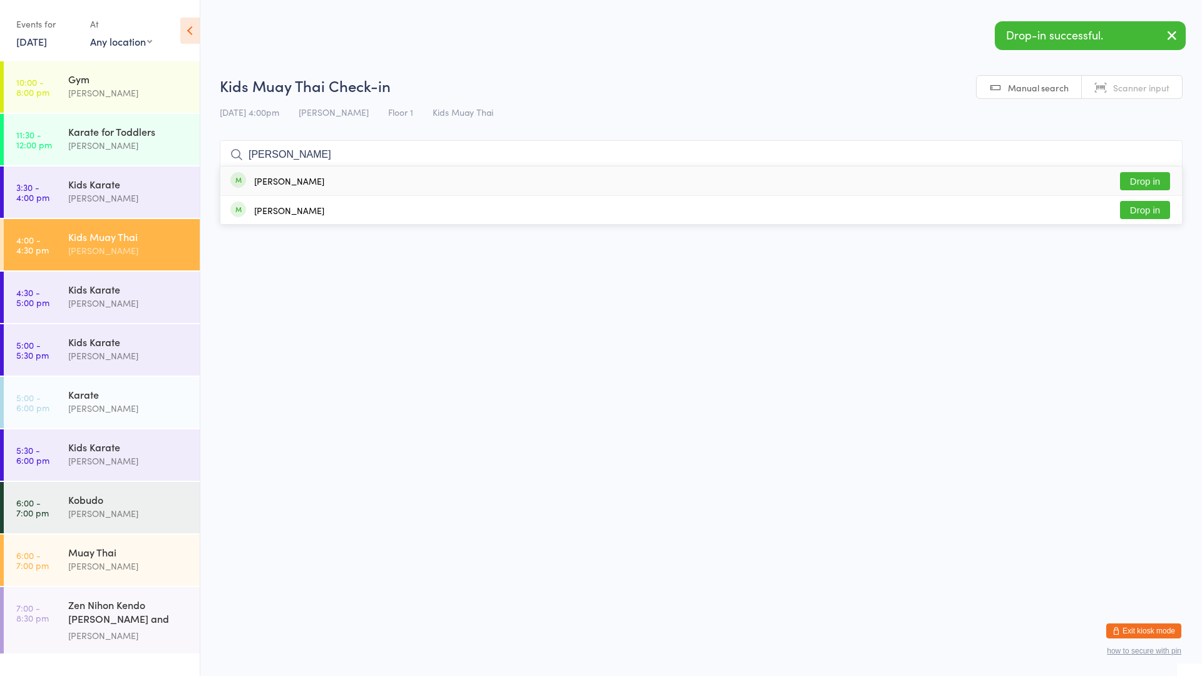
type input "[PERSON_NAME]"
click at [1142, 181] on button "Drop in" at bounding box center [1145, 181] width 50 height 18
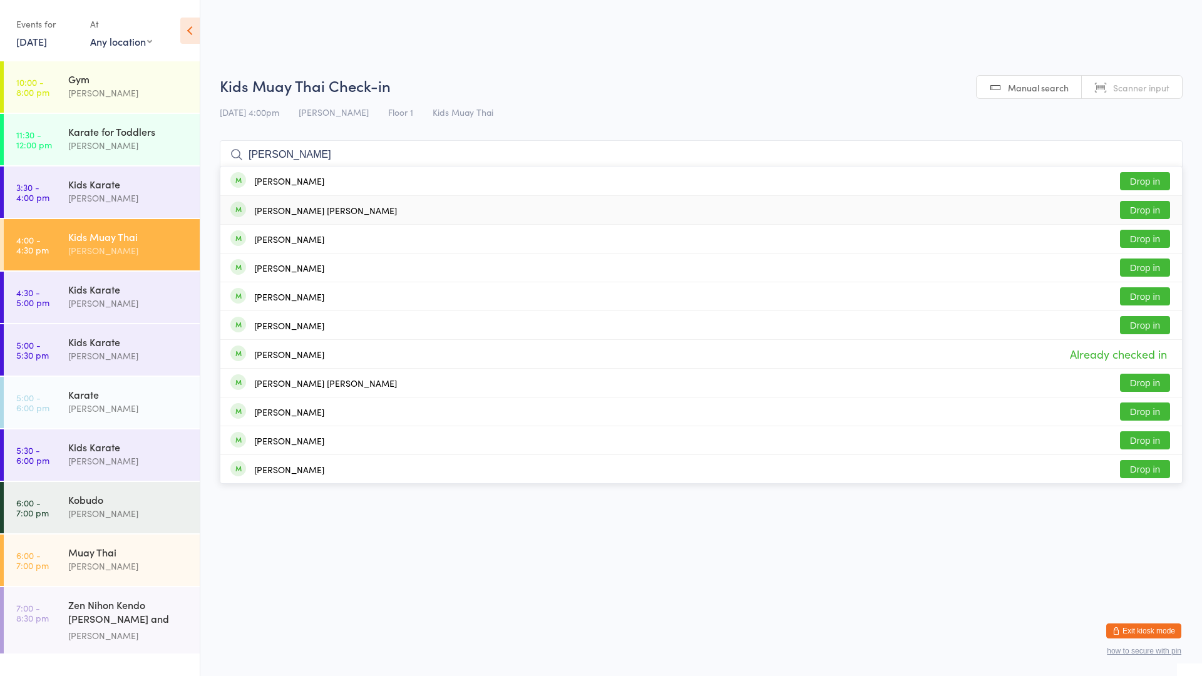
type input "[PERSON_NAME]"
click at [1152, 211] on button "Drop in" at bounding box center [1145, 210] width 50 height 18
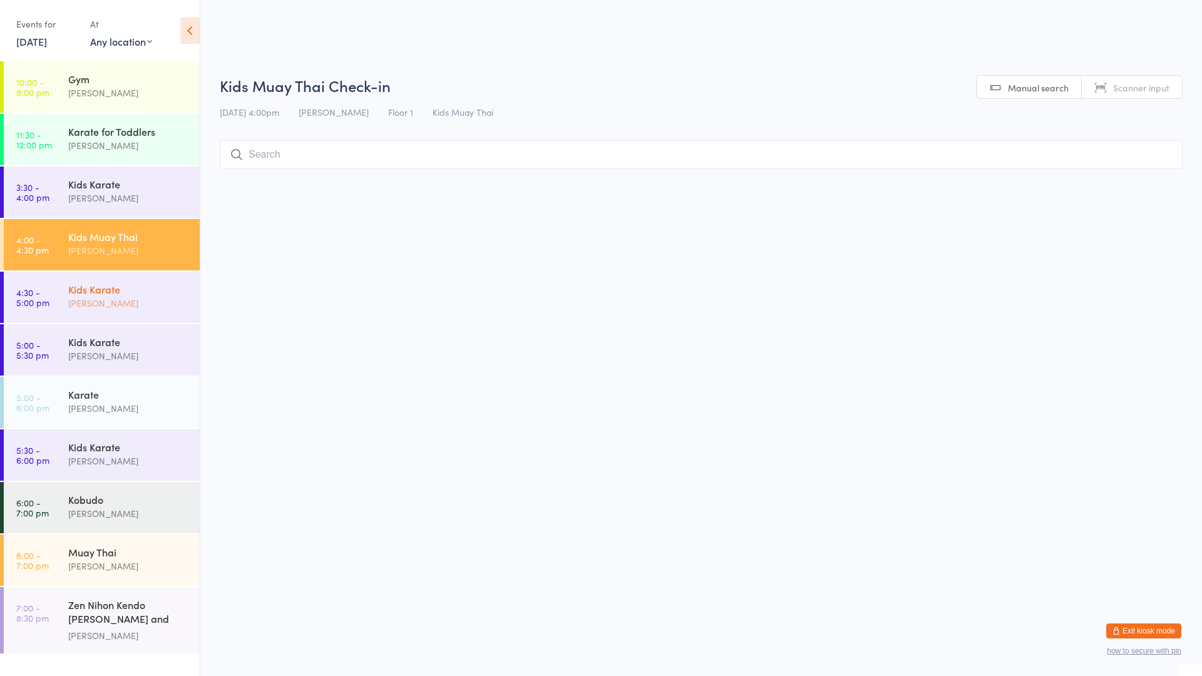
click at [96, 284] on div "Kids Karate" at bounding box center [128, 289] width 121 height 14
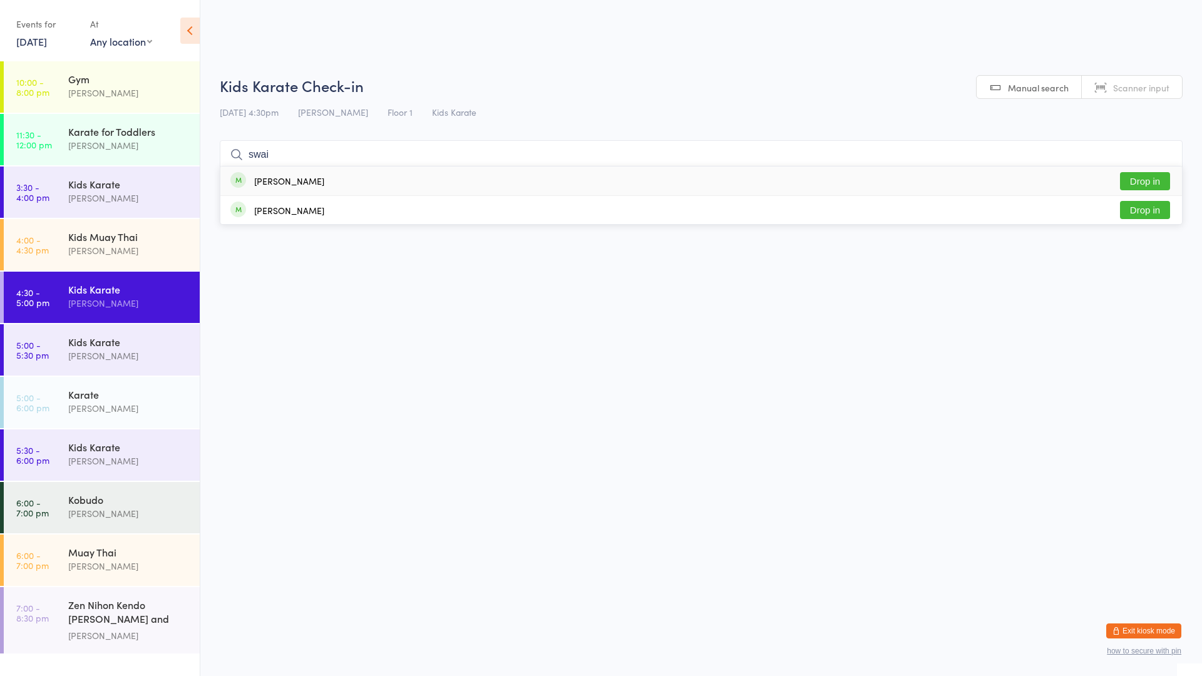
type input "swai"
click at [1137, 182] on button "Drop in" at bounding box center [1145, 181] width 50 height 18
type input "sww"
click at [1142, 212] on button "Drop in" at bounding box center [1145, 210] width 50 height 18
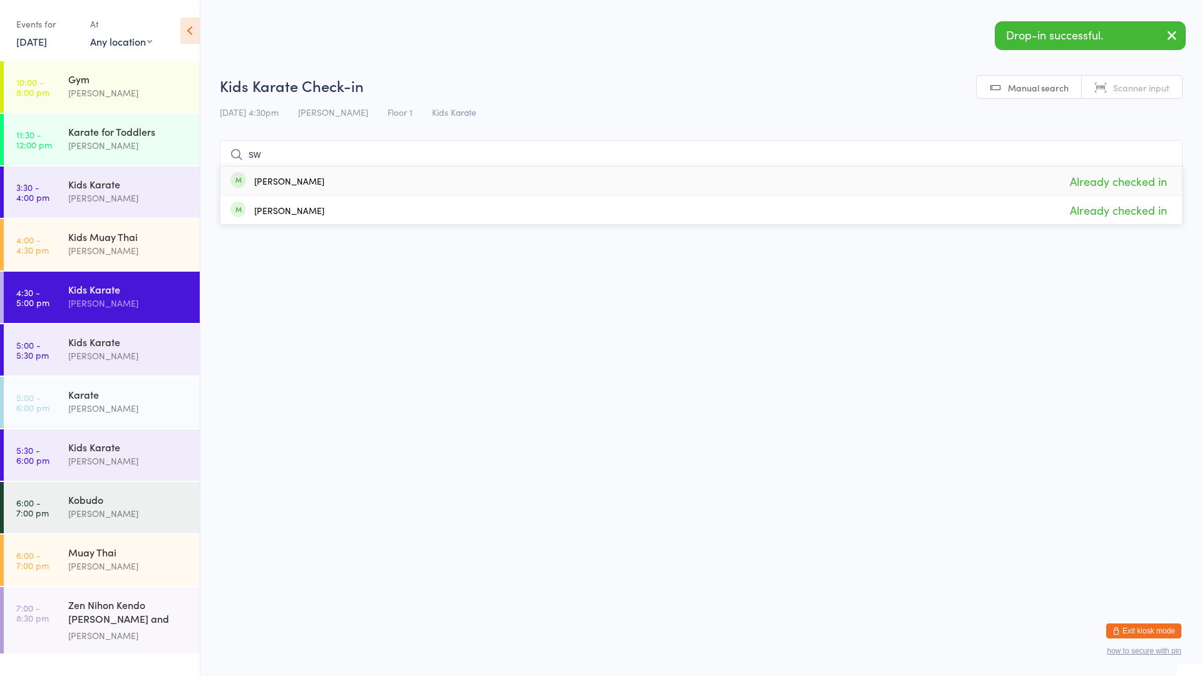
type input "s"
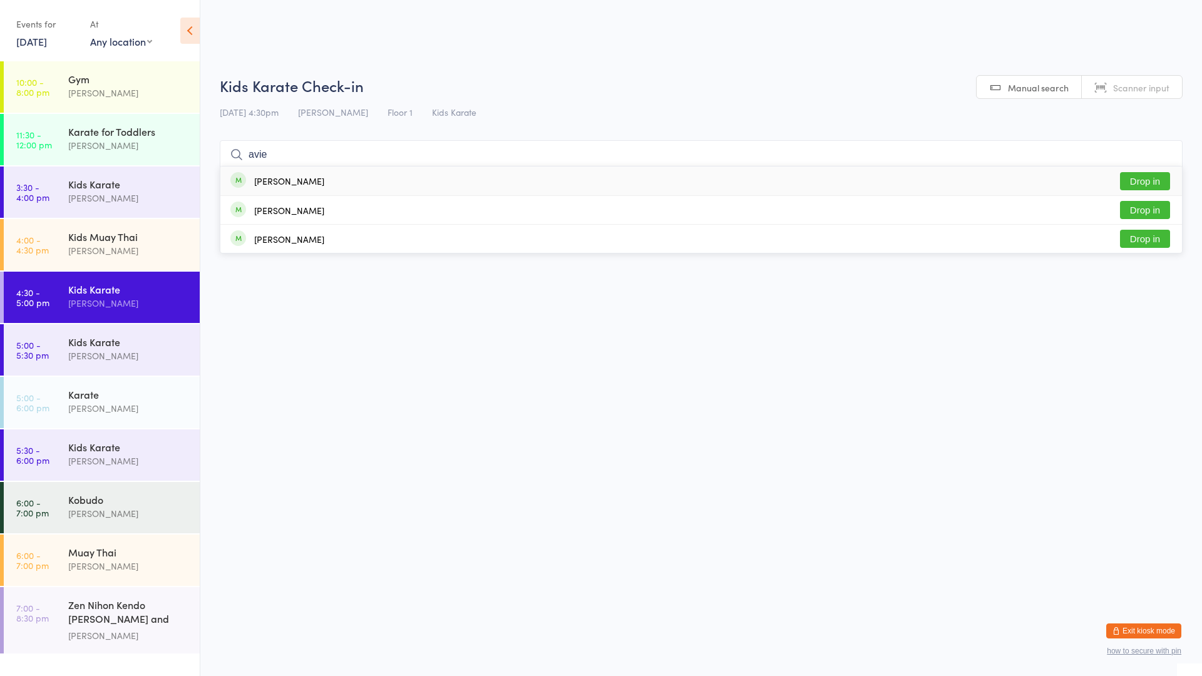
type input "avie"
click at [1141, 184] on button "Drop in" at bounding box center [1145, 181] width 50 height 18
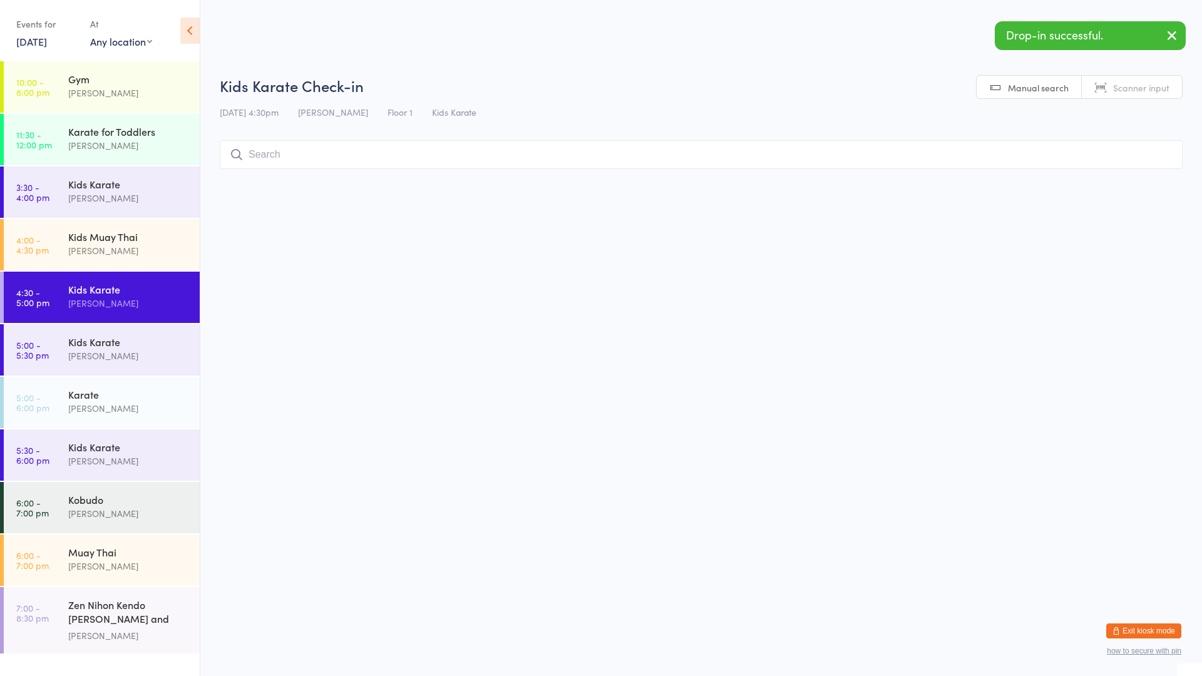
click at [1005, 153] on input "search" at bounding box center [701, 154] width 963 height 29
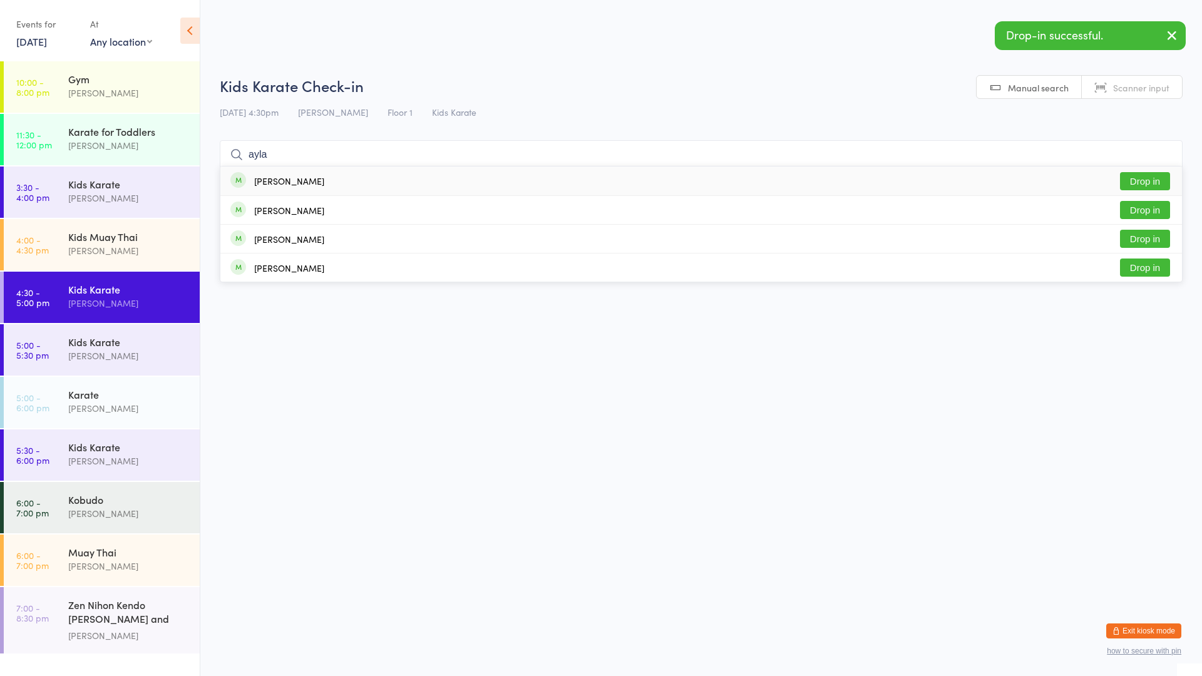
type input "ayla"
click at [1145, 175] on button "Drop in" at bounding box center [1145, 181] width 50 height 18
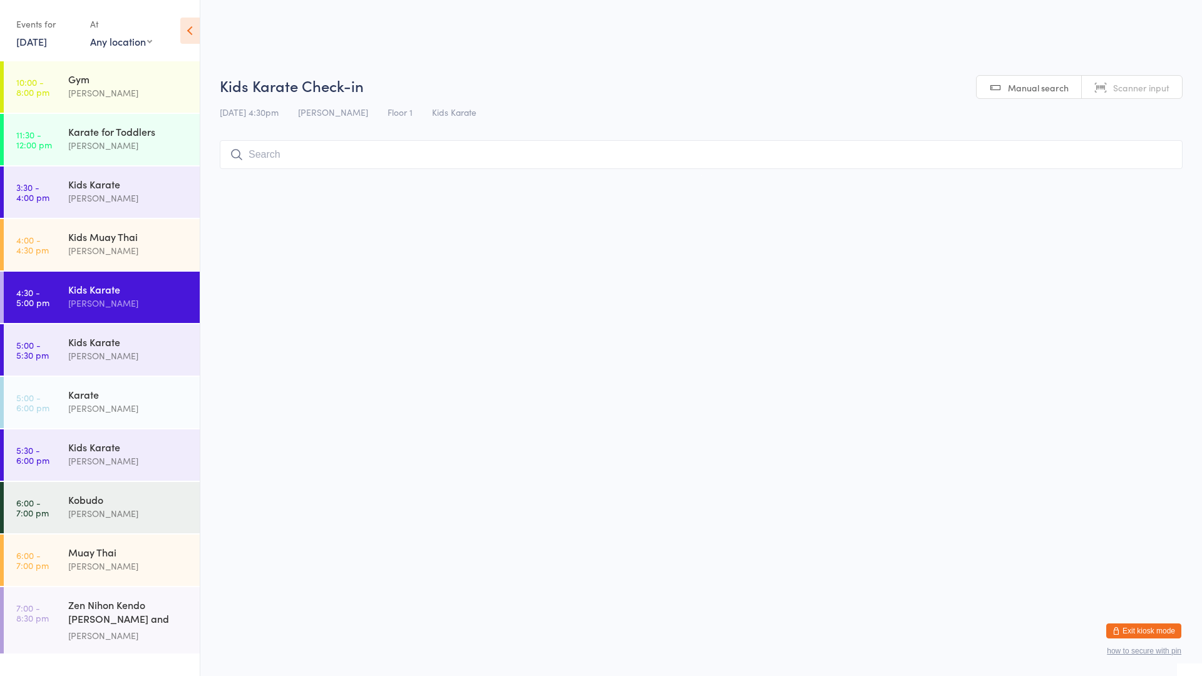
click at [264, 152] on input "search" at bounding box center [701, 154] width 963 height 29
type input "nir"
click at [1151, 185] on button "Drop in" at bounding box center [1145, 181] width 50 height 18
type input "[PERSON_NAME]"
click at [1137, 209] on button "Drop in" at bounding box center [1145, 210] width 50 height 18
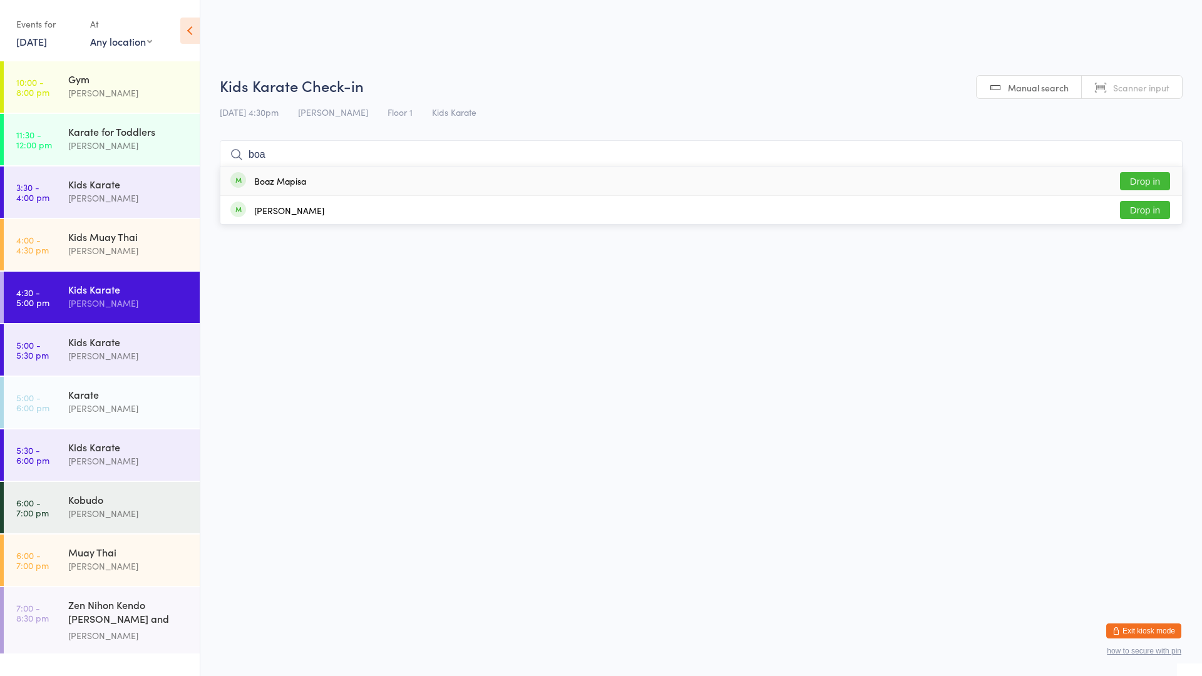
type input "boa"
click at [1145, 181] on button "Drop in" at bounding box center [1145, 181] width 50 height 18
click at [108, 406] on div "[PERSON_NAME]" at bounding box center [128, 408] width 121 height 14
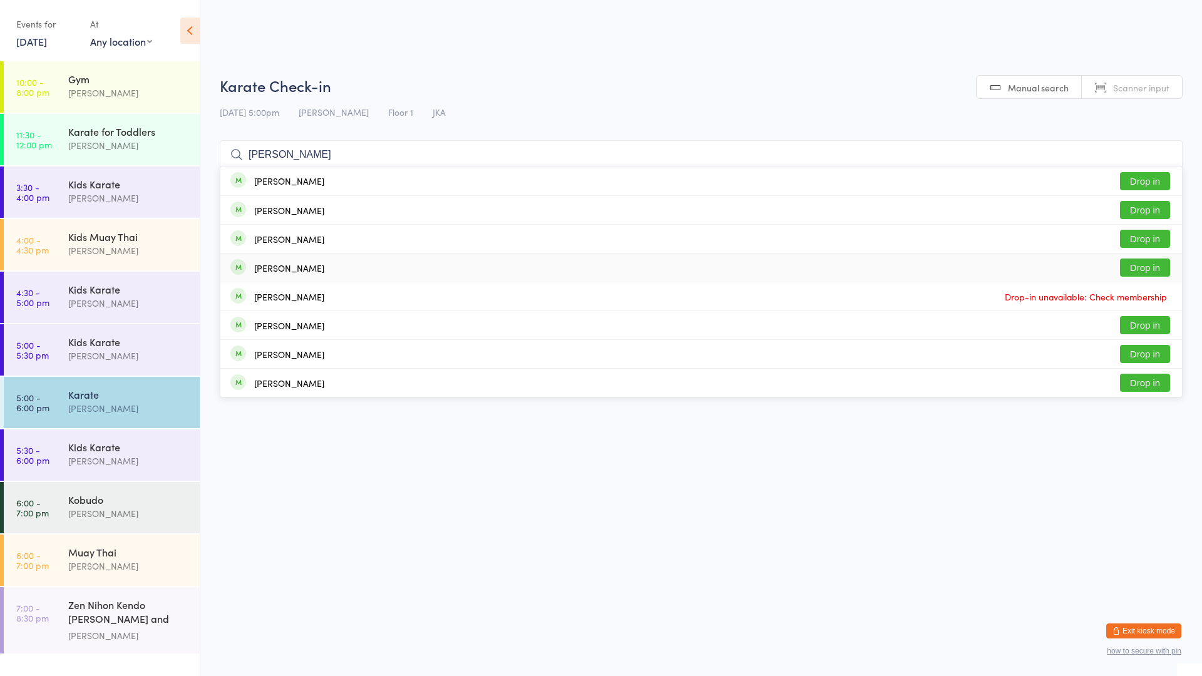
type input "[PERSON_NAME]"
click at [1141, 269] on button "Drop in" at bounding box center [1145, 268] width 50 height 18
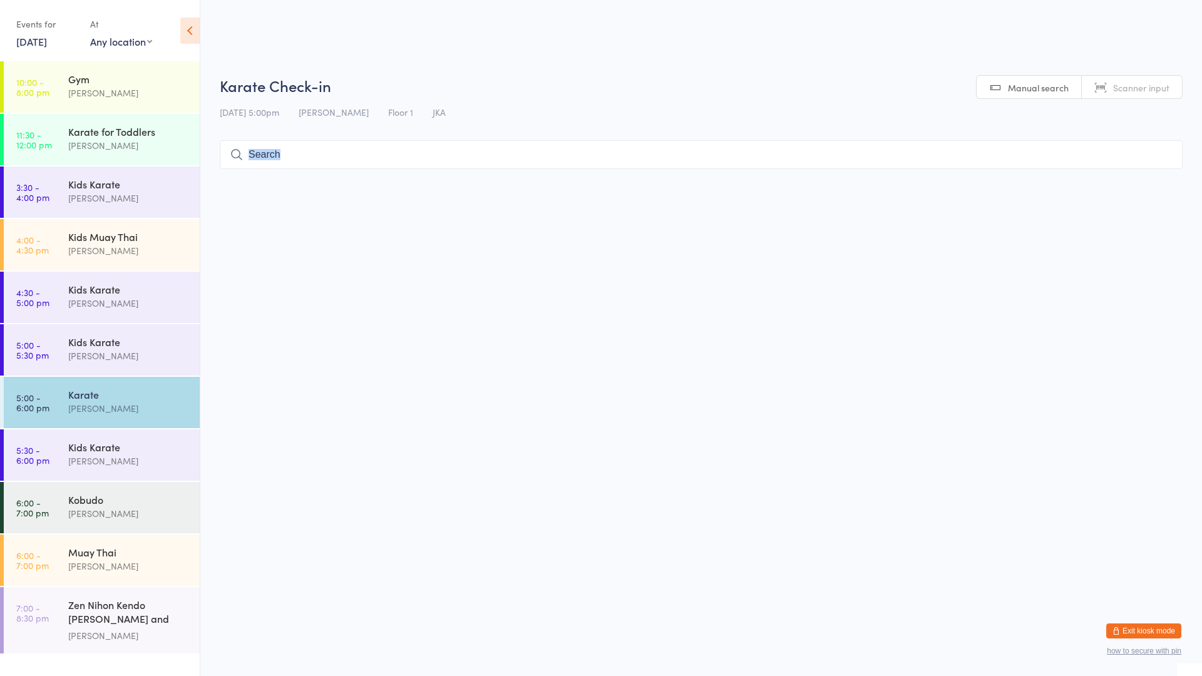
click at [1141, 269] on html "You have now entered Kiosk Mode. Members will be able to check themselves in us…" at bounding box center [601, 338] width 1202 height 676
click at [156, 349] on div "[PERSON_NAME]" at bounding box center [128, 356] width 121 height 14
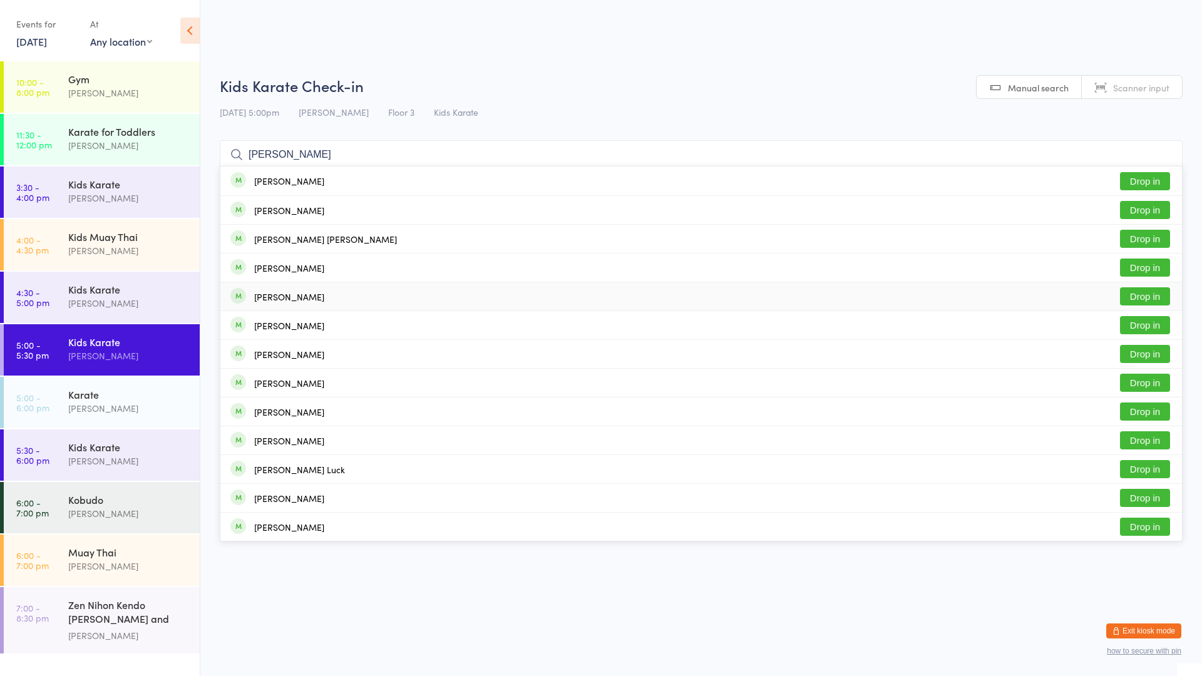
type input "[PERSON_NAME]"
click at [306, 288] on div "[PERSON_NAME] Drop in" at bounding box center [701, 296] width 962 height 28
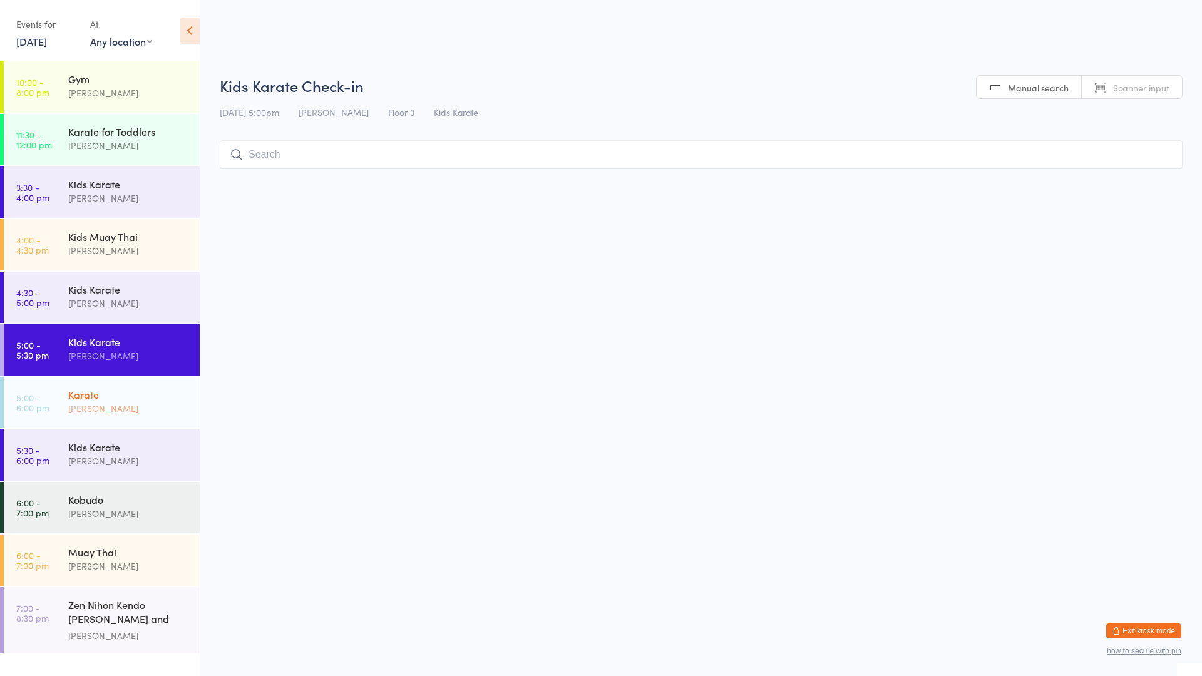
click at [167, 410] on div "[PERSON_NAME]" at bounding box center [128, 408] width 121 height 14
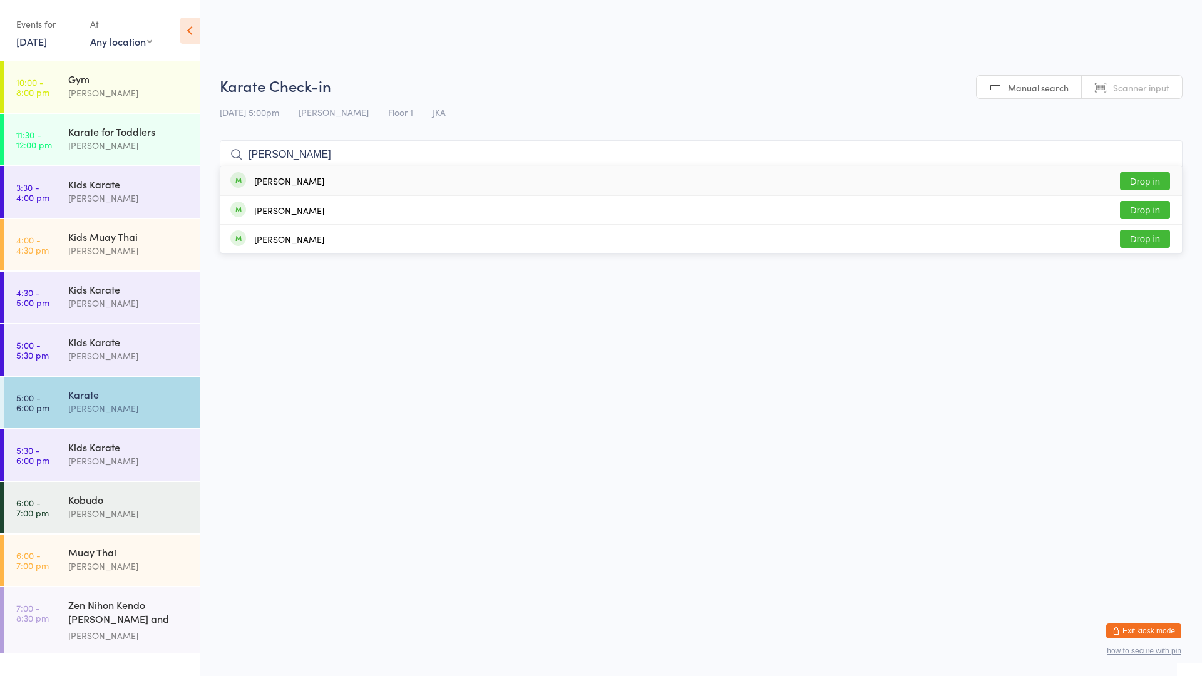
type input "[PERSON_NAME]"
click at [1135, 185] on button "Drop in" at bounding box center [1145, 181] width 50 height 18
type input "arsh"
click at [1130, 184] on button "Drop in" at bounding box center [1145, 181] width 50 height 18
type input "aditi"
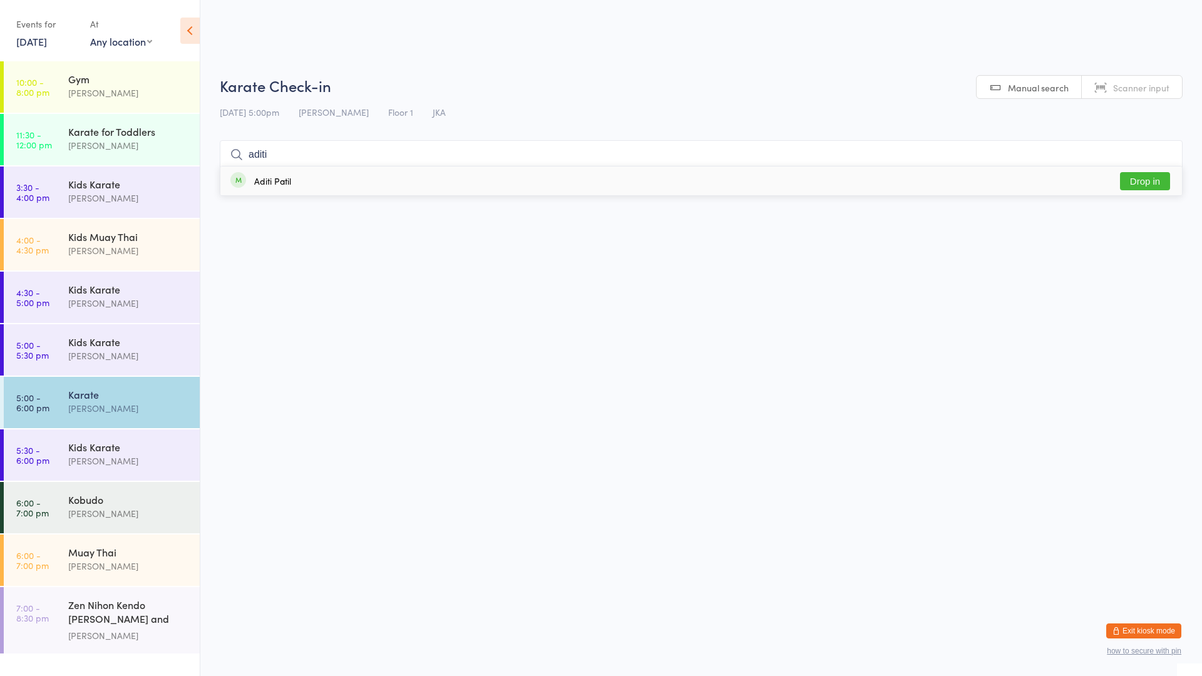
click at [837, 171] on div "Aditi Patil Drop in" at bounding box center [701, 181] width 962 height 29
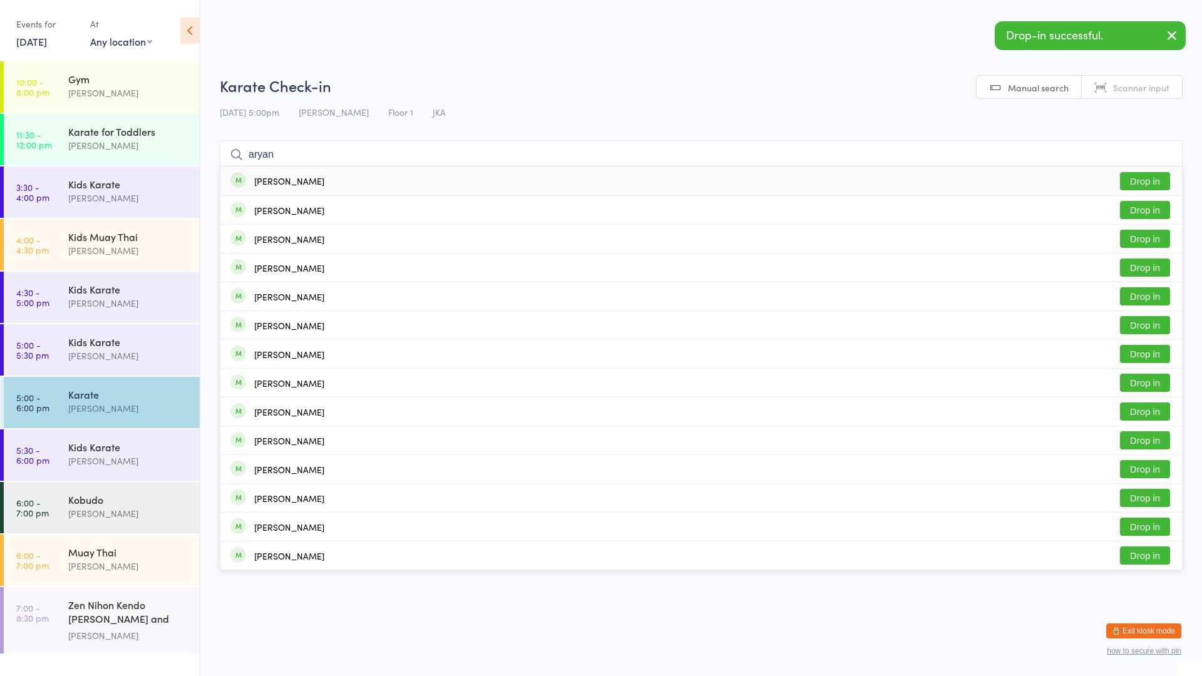
type input "aryan"
click at [332, 185] on div "[PERSON_NAME] Drop in" at bounding box center [701, 181] width 962 height 29
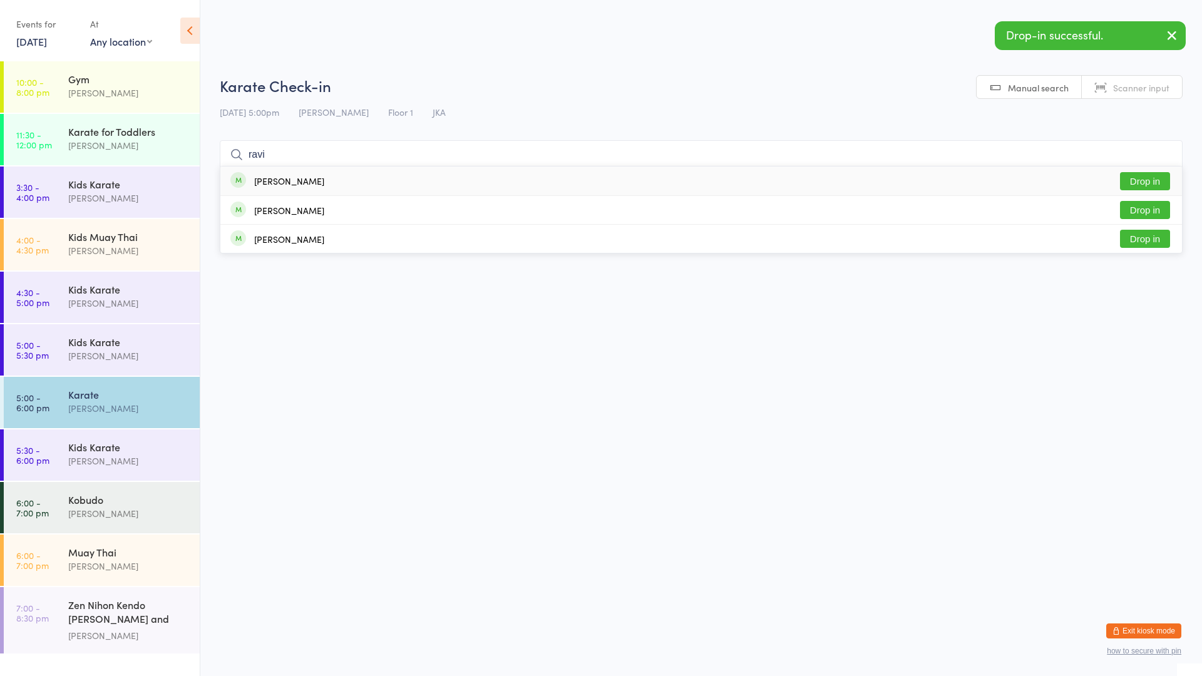
type input "ravi"
click at [371, 173] on div "[PERSON_NAME] Drop in" at bounding box center [701, 181] width 962 height 29
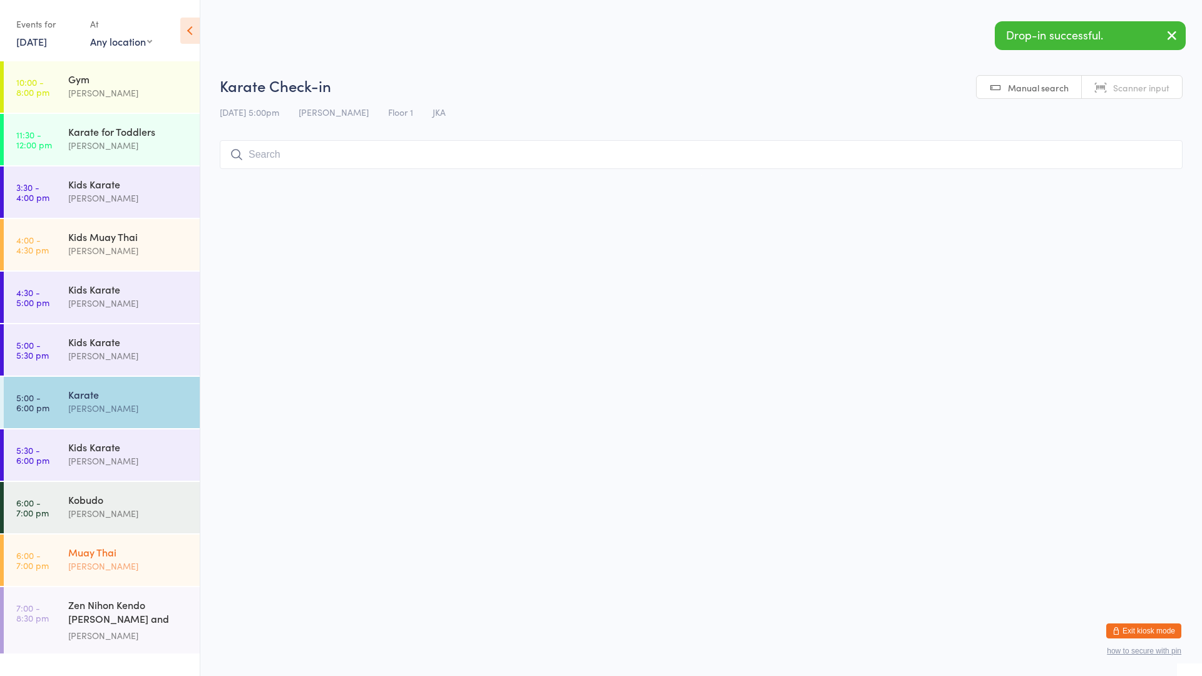
click at [101, 555] on div "Muay Thai" at bounding box center [128, 553] width 121 height 14
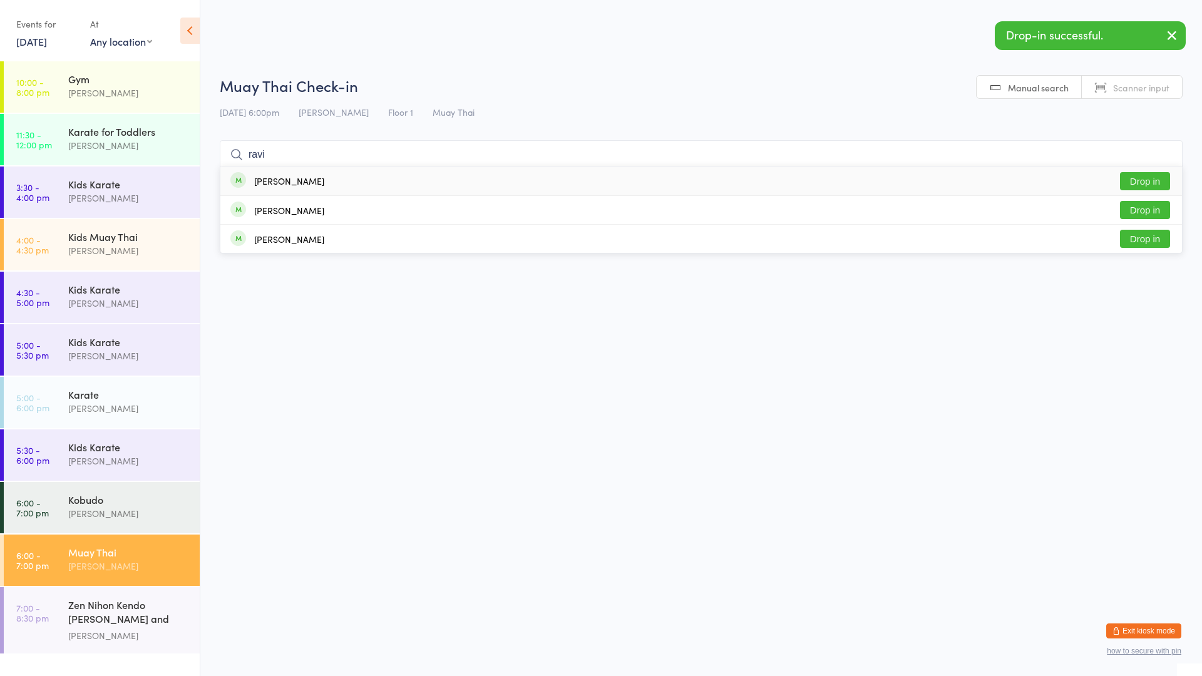
type input "ravi"
click at [337, 173] on div "[PERSON_NAME] Drop in" at bounding box center [701, 181] width 962 height 29
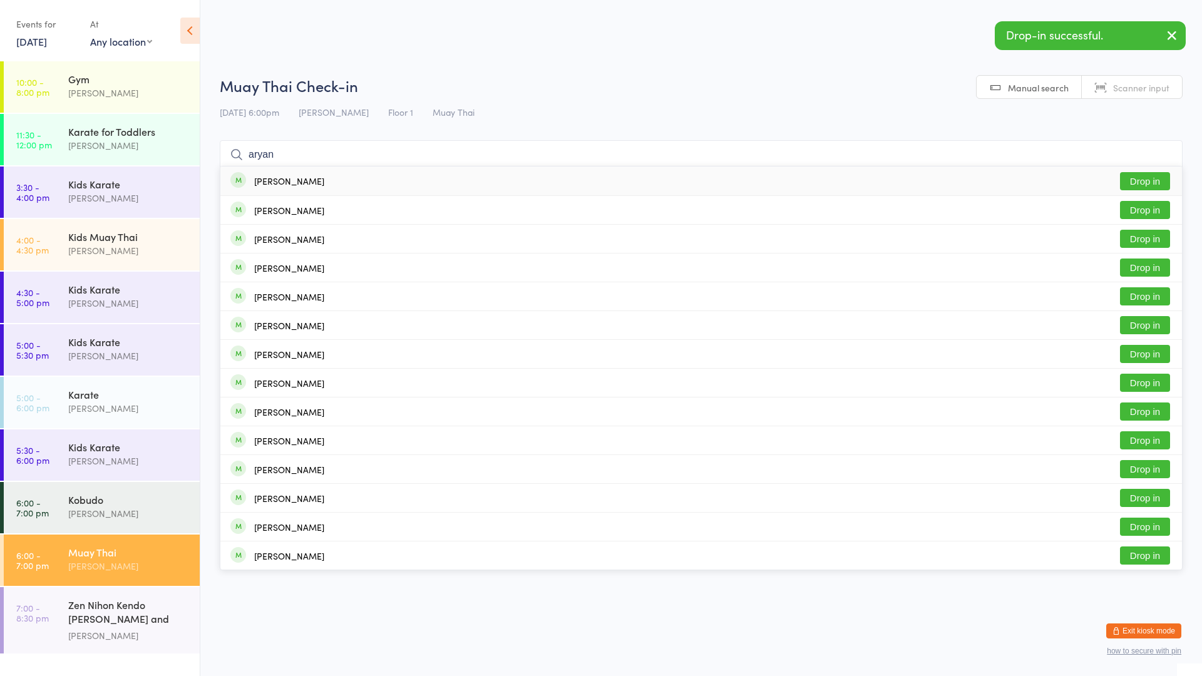
type input "aryan"
click at [294, 178] on div "[PERSON_NAME]" at bounding box center [289, 181] width 70 height 10
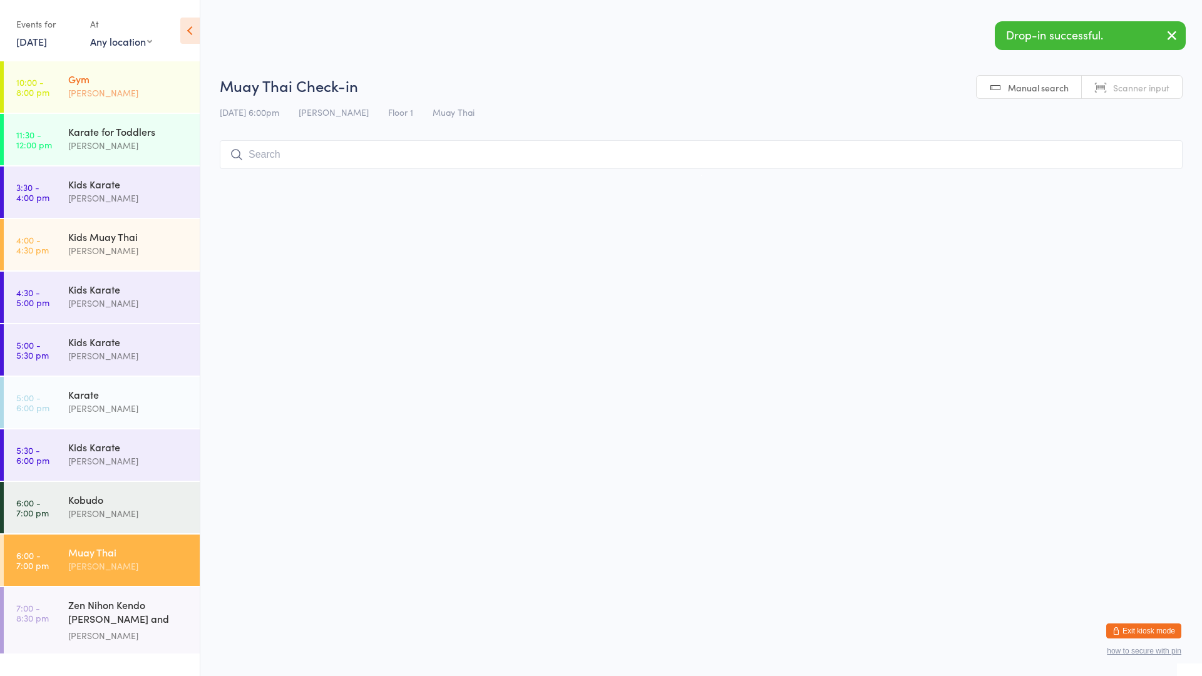
click at [139, 96] on div "[PERSON_NAME]" at bounding box center [128, 93] width 121 height 14
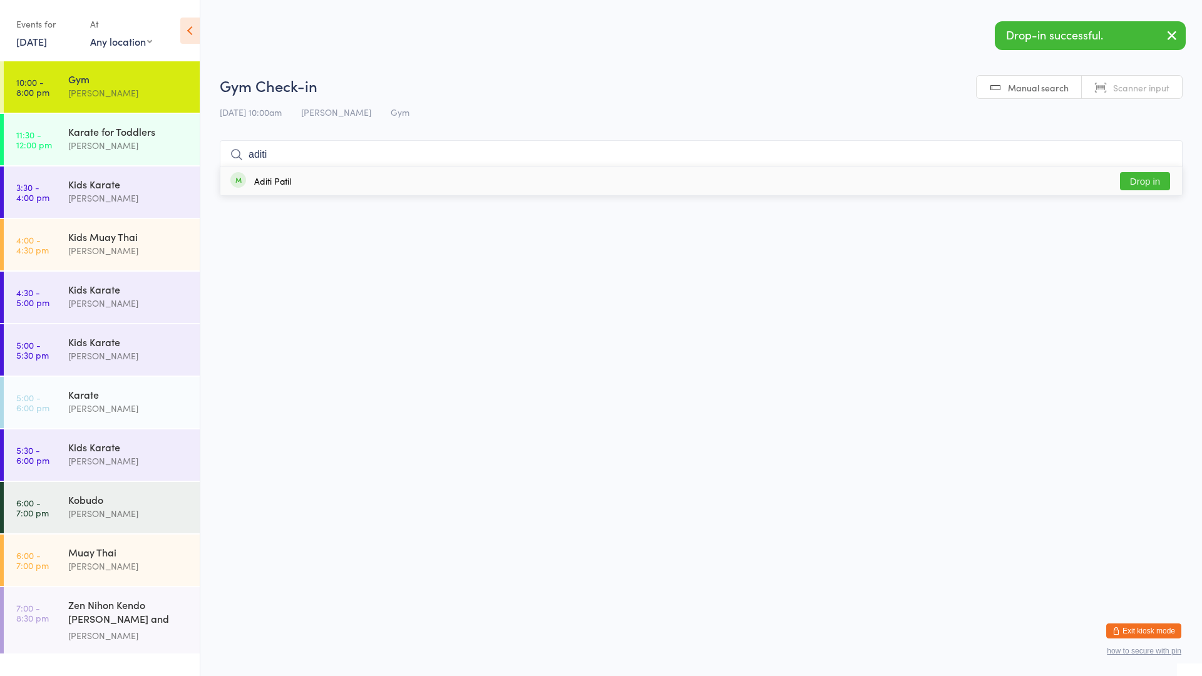
type input "aditi"
click at [265, 178] on div "Aditi Patil" at bounding box center [272, 181] width 37 height 10
type input "aditi"
drag, startPoint x: 323, startPoint y: 153, endPoint x: 236, endPoint y: 153, distance: 86.4
click at [236, 153] on div "aditi Aditi Patil Already checked in" at bounding box center [701, 154] width 963 height 29
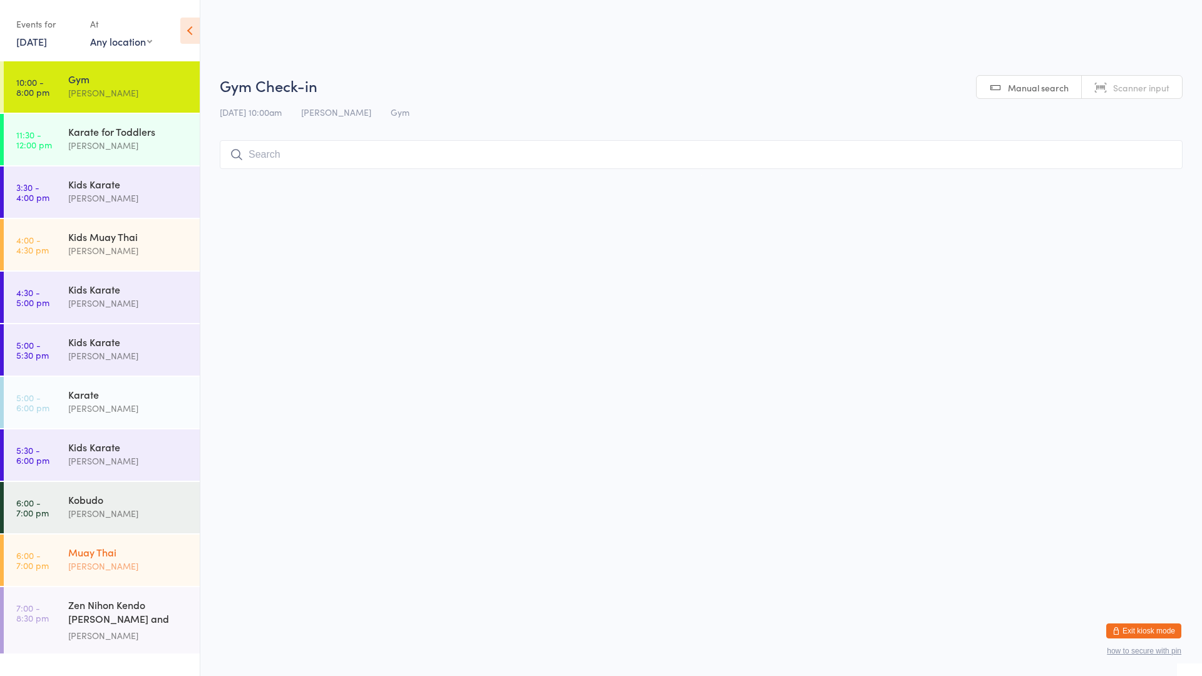
click at [185, 581] on div "Muay Thai [PERSON_NAME]" at bounding box center [134, 559] width 132 height 49
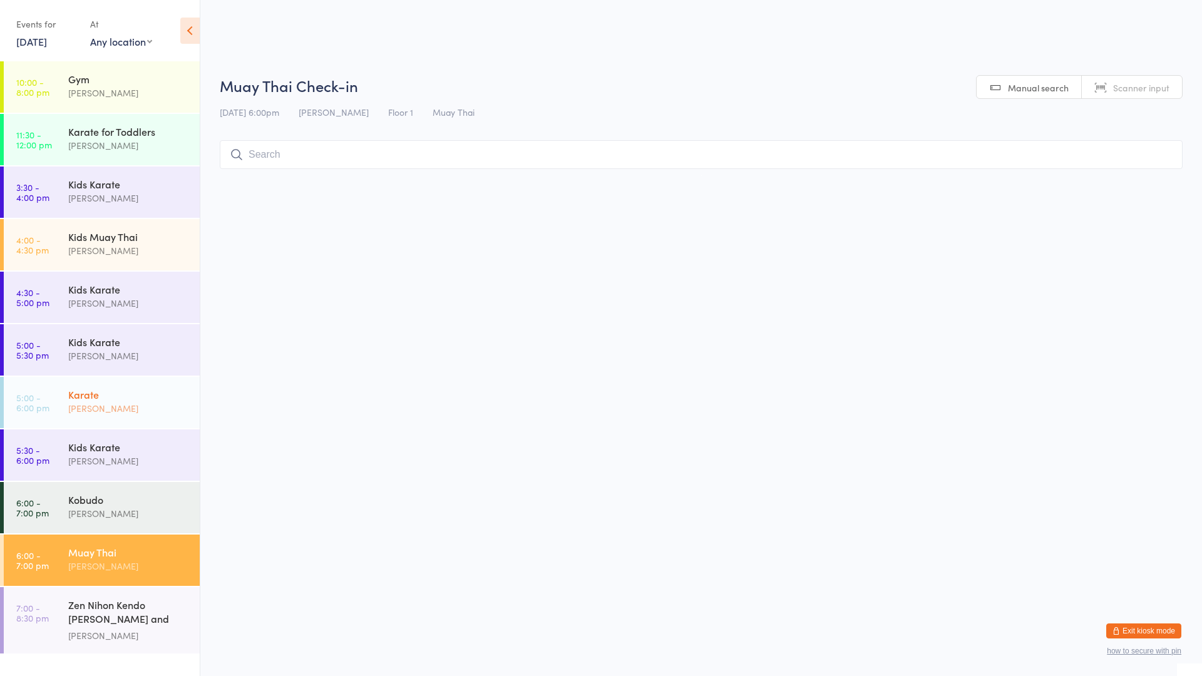
click at [182, 402] on div "[PERSON_NAME]" at bounding box center [128, 408] width 121 height 14
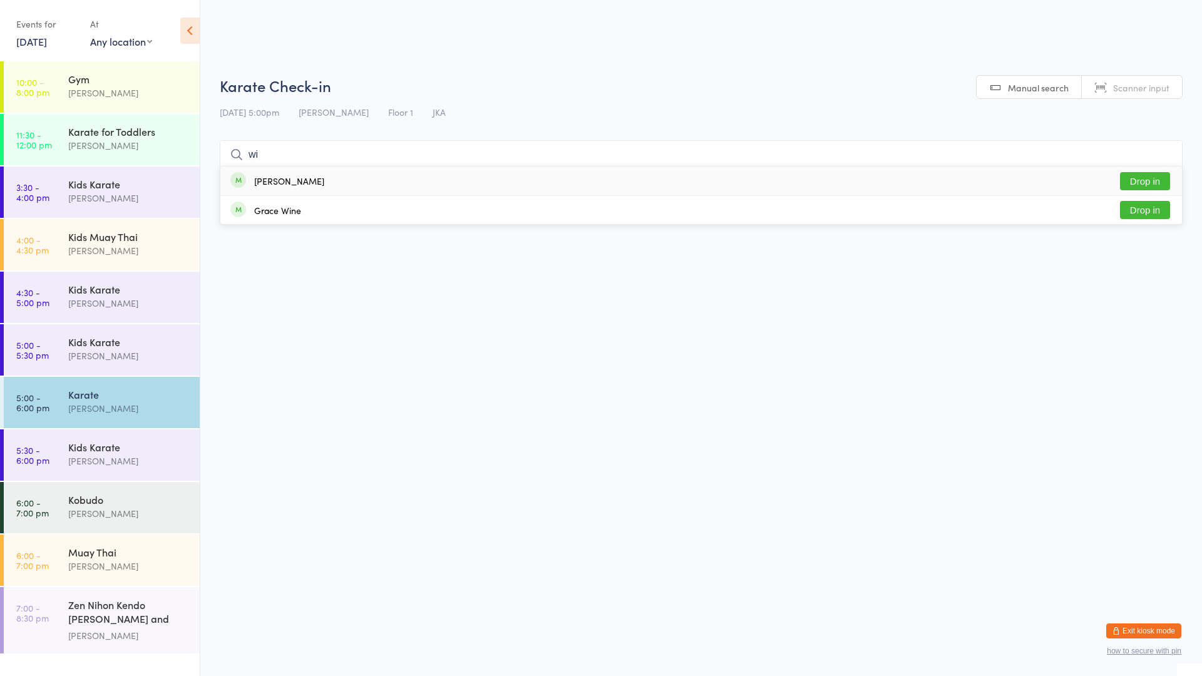
type input "wi"
click at [1147, 184] on button "Drop in" at bounding box center [1145, 181] width 50 height 18
type input "gabri"
click at [800, 205] on div "[PERSON_NAME] Drop in" at bounding box center [701, 210] width 962 height 28
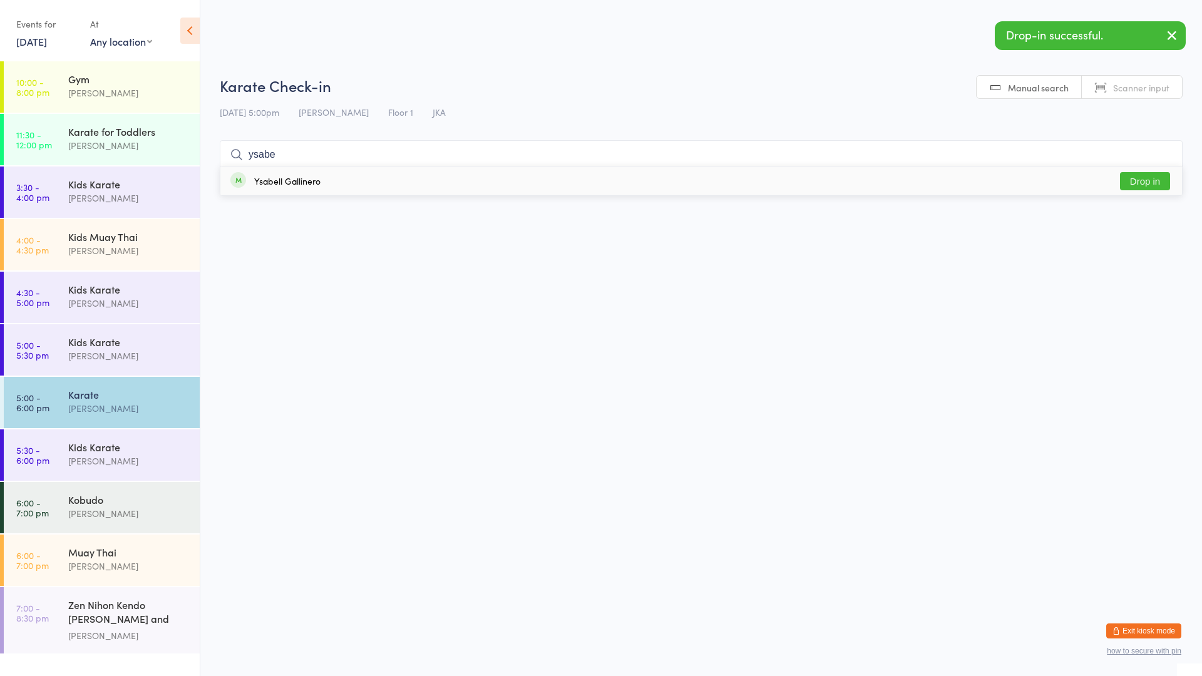
type input "ysabe"
drag, startPoint x: 784, startPoint y: 174, endPoint x: 784, endPoint y: 184, distance: 9.4
click at [784, 184] on div "Ysabell Gallinero Drop in" at bounding box center [701, 181] width 962 height 29
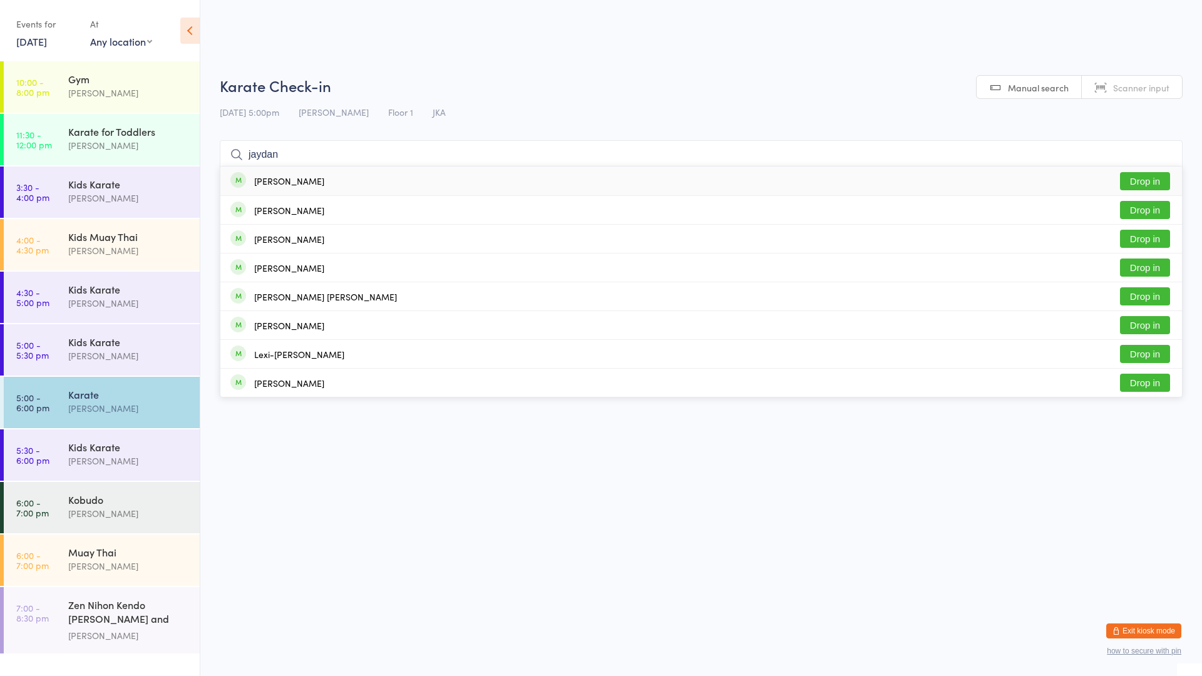
type input "jaydan"
click at [370, 177] on div "[PERSON_NAME] Drop in" at bounding box center [701, 181] width 962 height 29
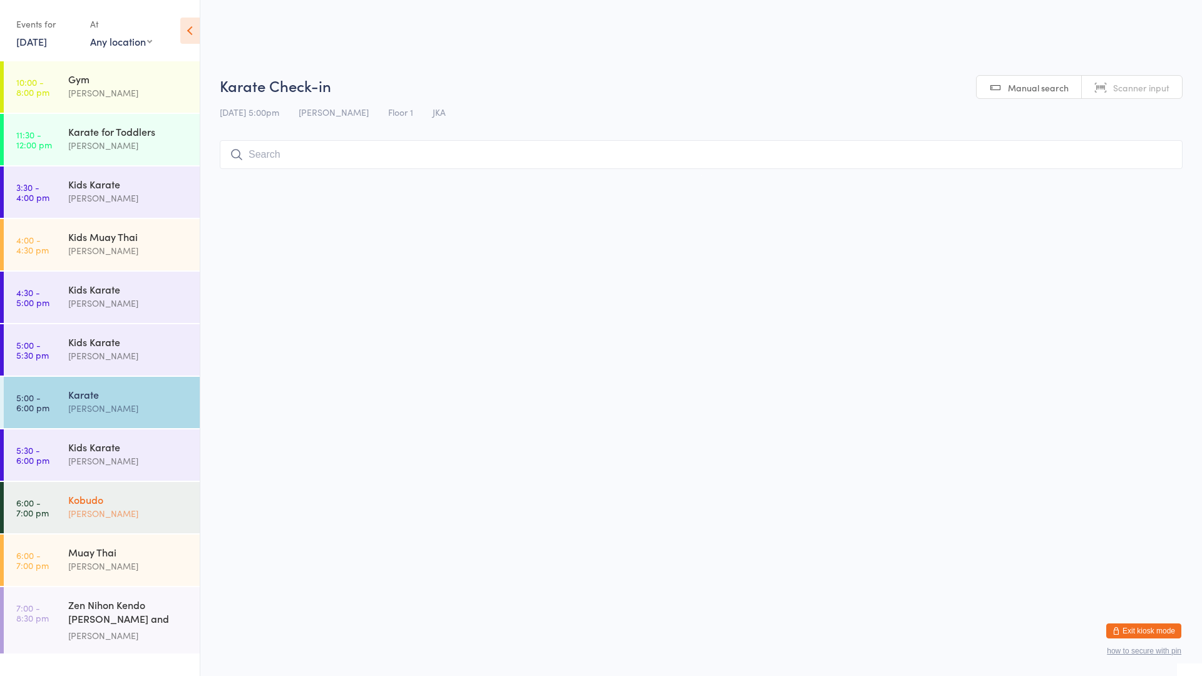
click at [56, 510] on link "6:00 - 7:00 pm Kobudo [PERSON_NAME]" at bounding box center [102, 507] width 196 height 51
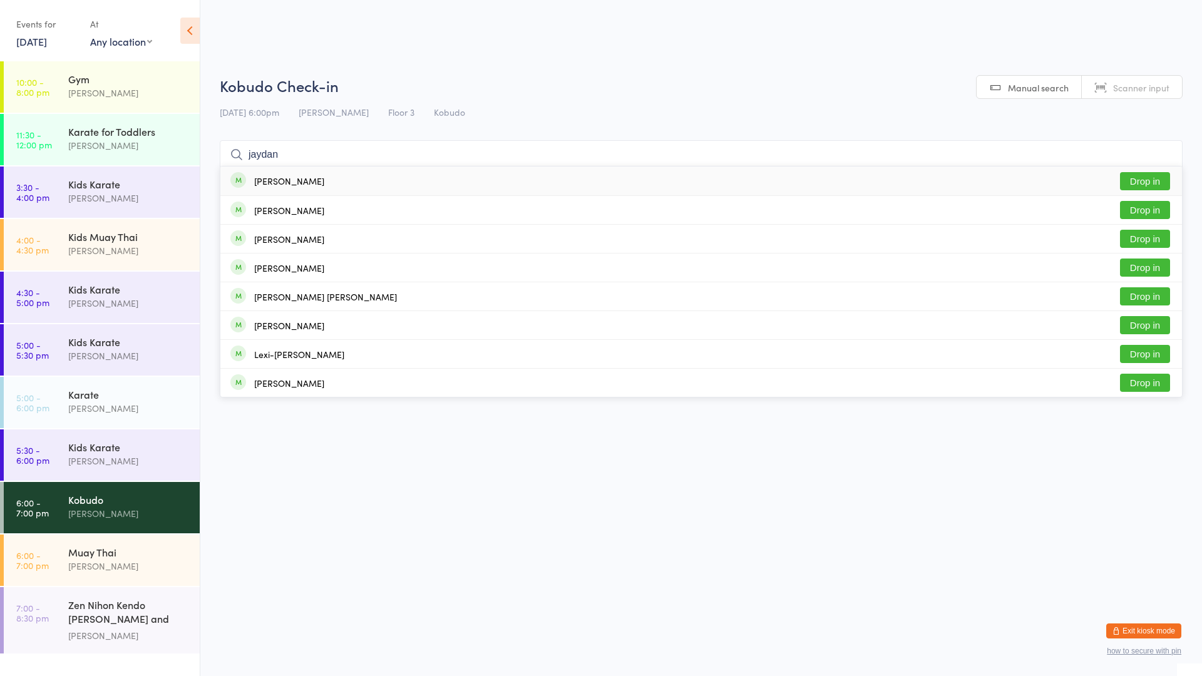
type input "jaydan"
click at [558, 180] on div "[PERSON_NAME] Drop in" at bounding box center [701, 181] width 962 height 29
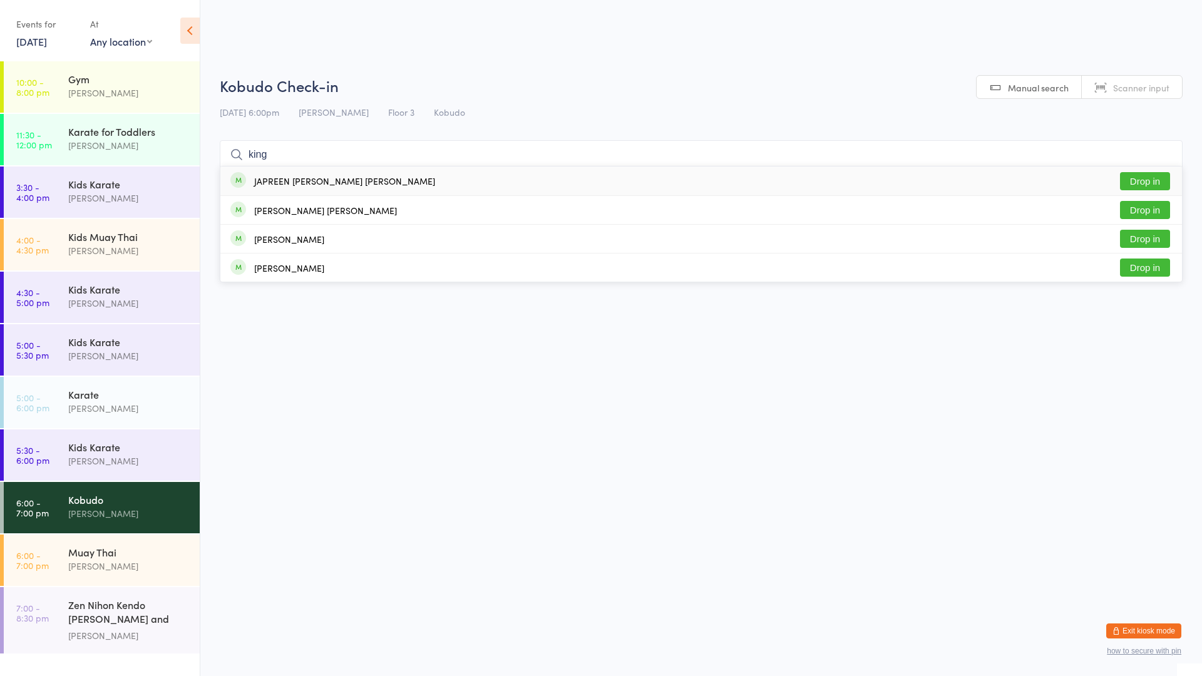
type input "king"
click at [1146, 181] on button "Drop in" at bounding box center [1145, 181] width 50 height 18
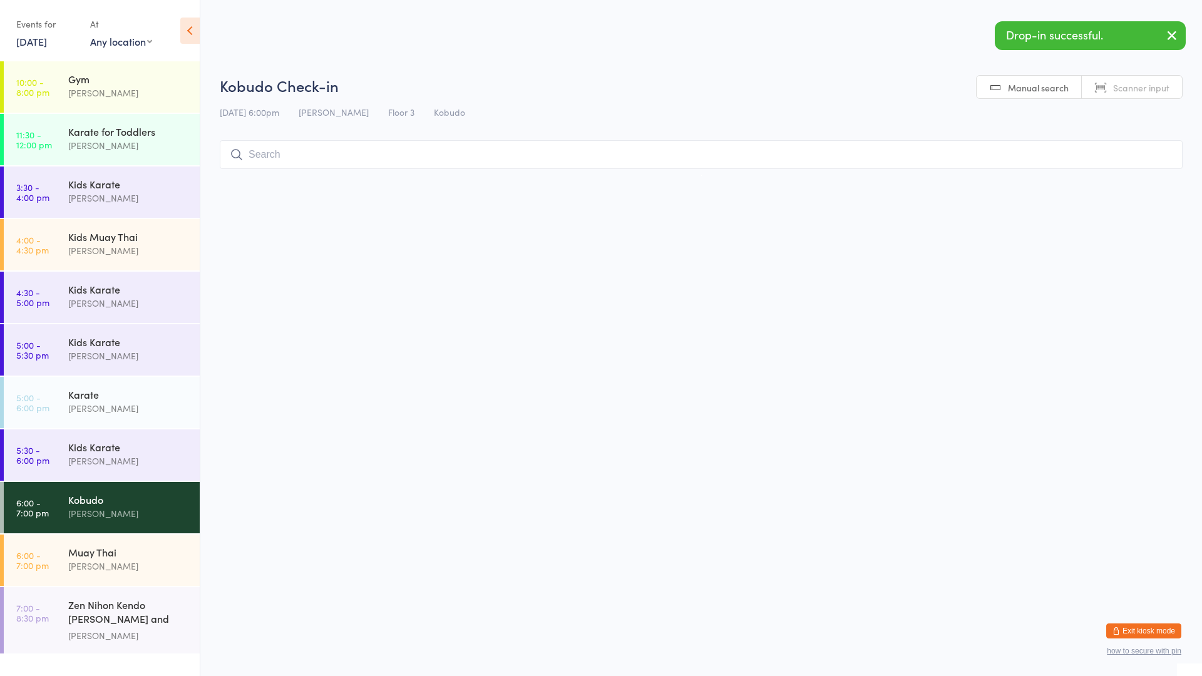
click at [996, 155] on input "search" at bounding box center [701, 154] width 963 height 29
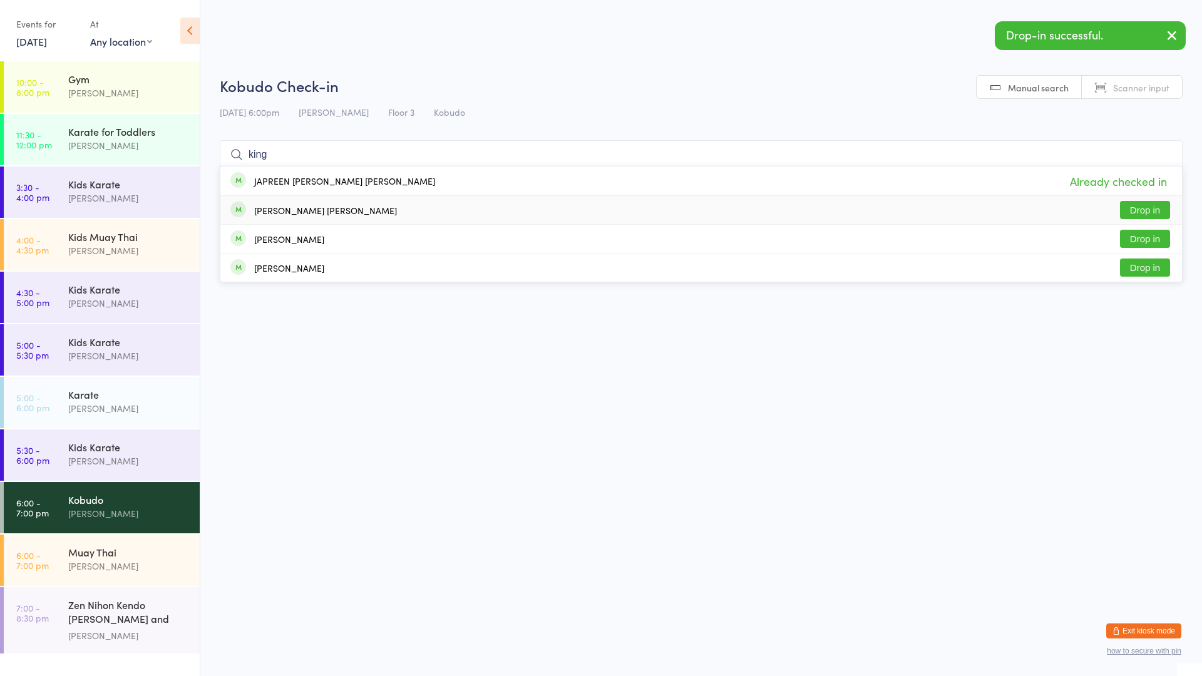
type input "king"
click at [1137, 213] on button "Drop in" at bounding box center [1145, 210] width 50 height 18
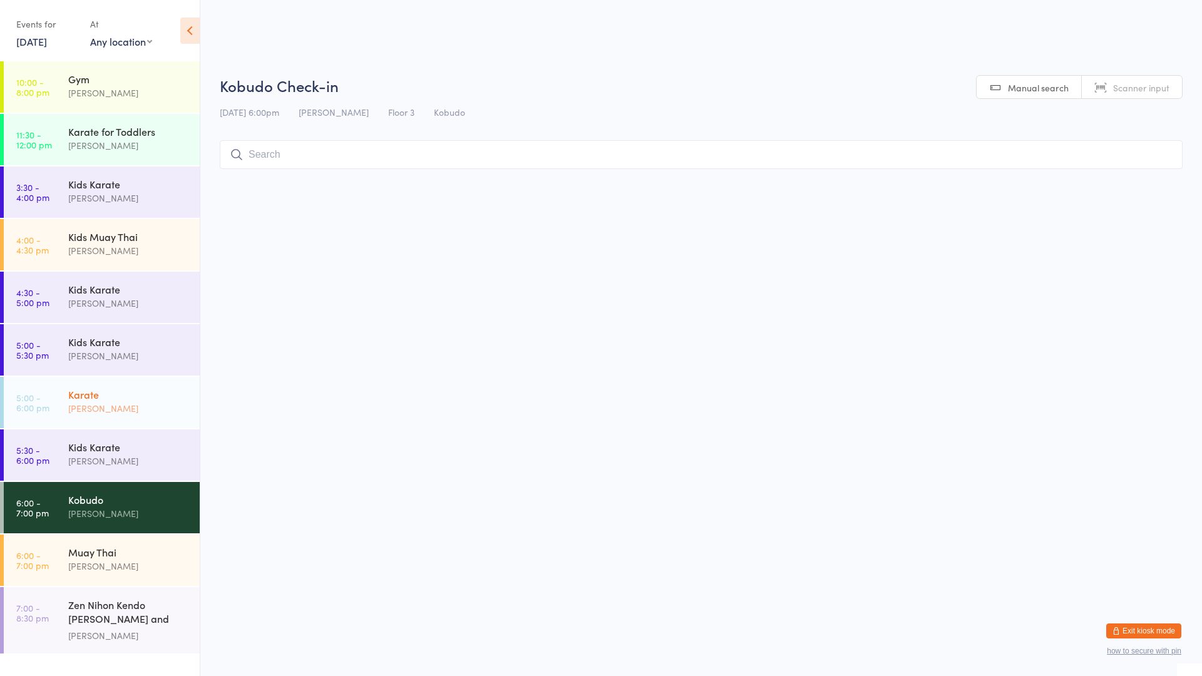
click at [148, 390] on div "Karate" at bounding box center [128, 395] width 121 height 14
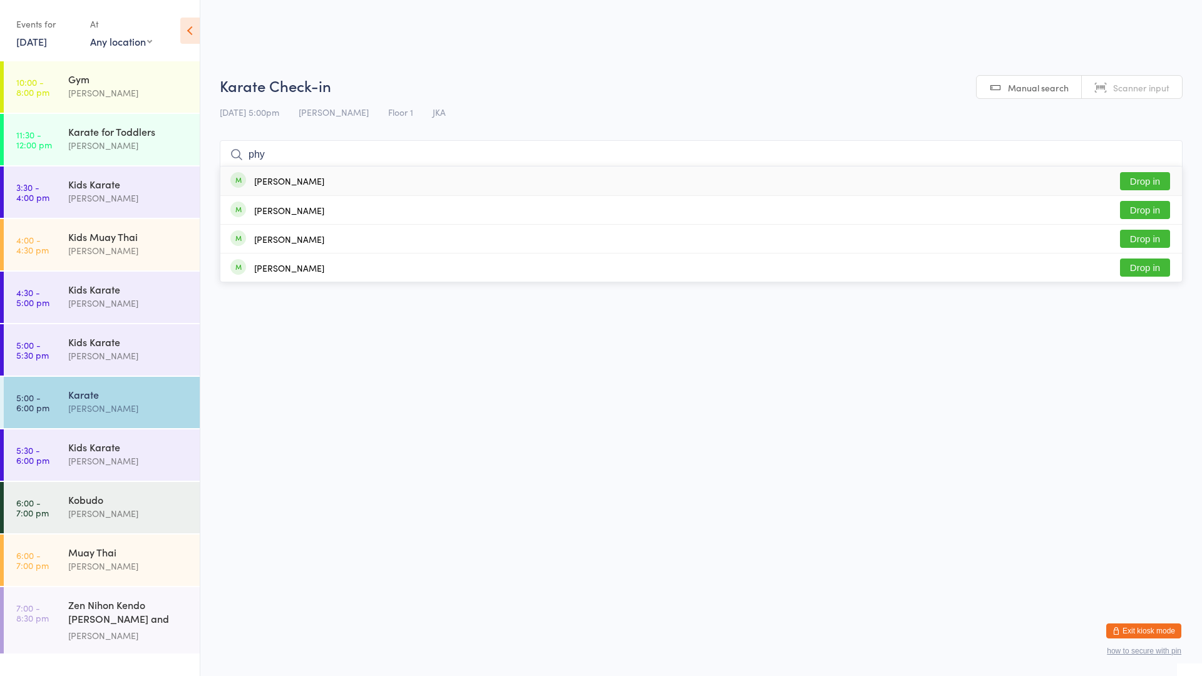
type input "phy"
click at [279, 184] on div "[PERSON_NAME]" at bounding box center [289, 181] width 70 height 10
type input "ishaa"
click at [291, 183] on div "[PERSON_NAME]" at bounding box center [289, 181] width 70 height 10
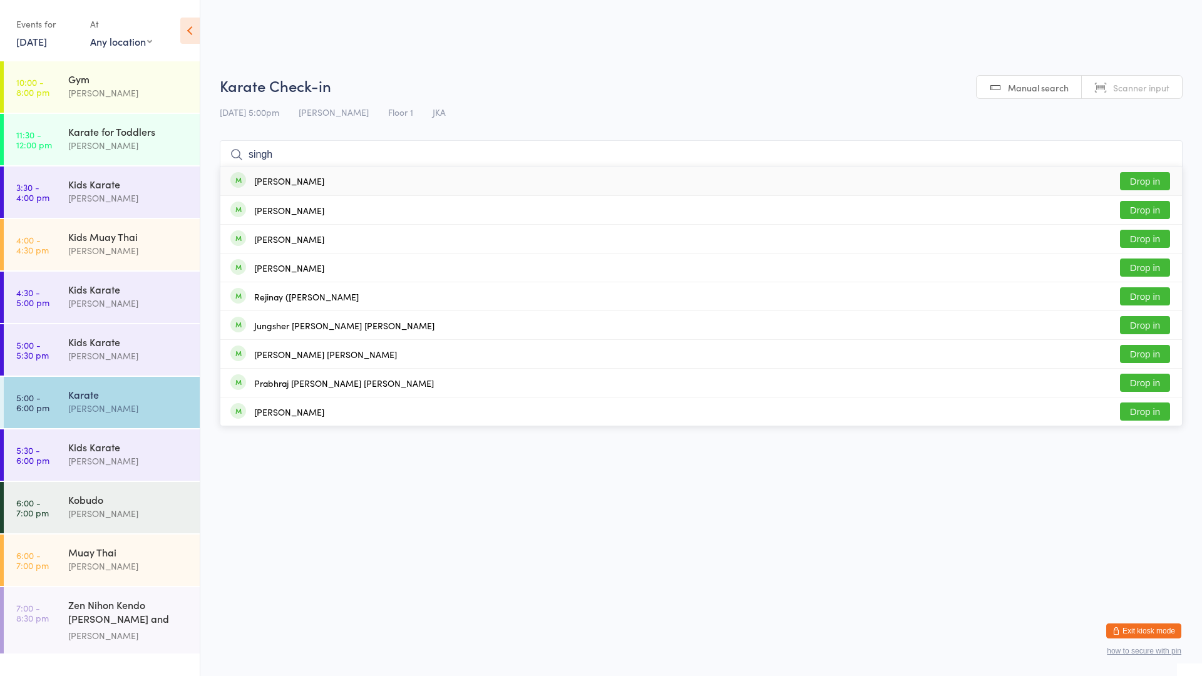
type input "singh"
click at [1140, 177] on button "Drop in" at bounding box center [1145, 181] width 50 height 18
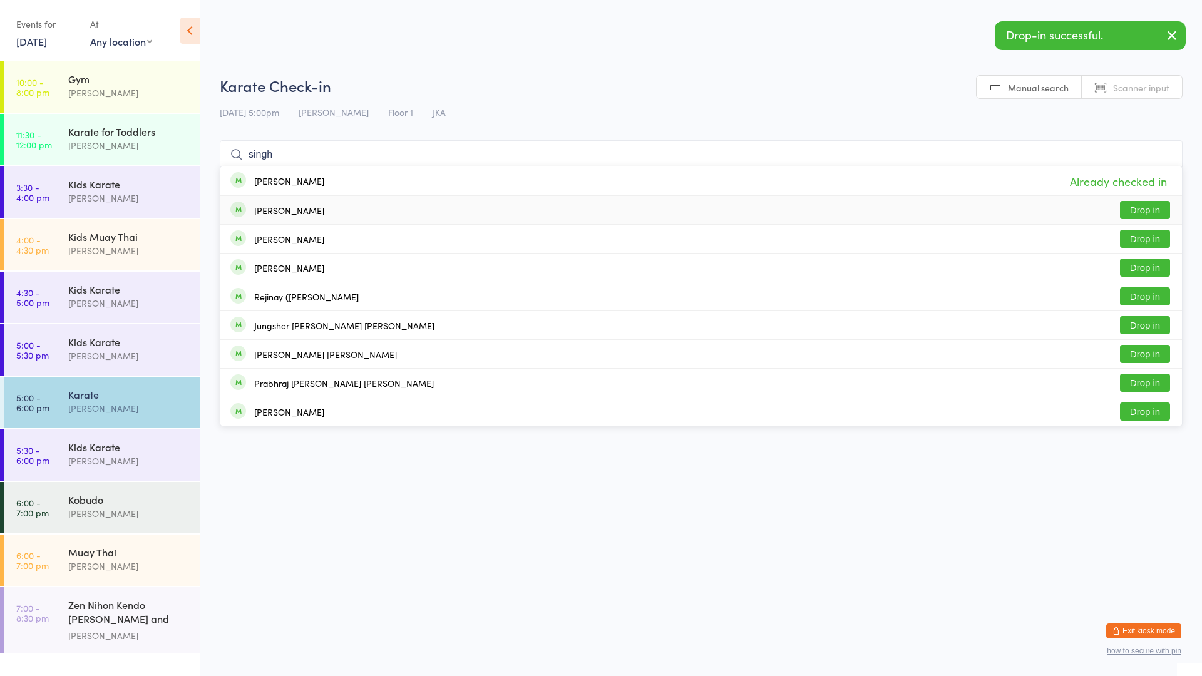
type input "singh"
click at [1151, 209] on button "Drop in" at bounding box center [1145, 210] width 50 height 18
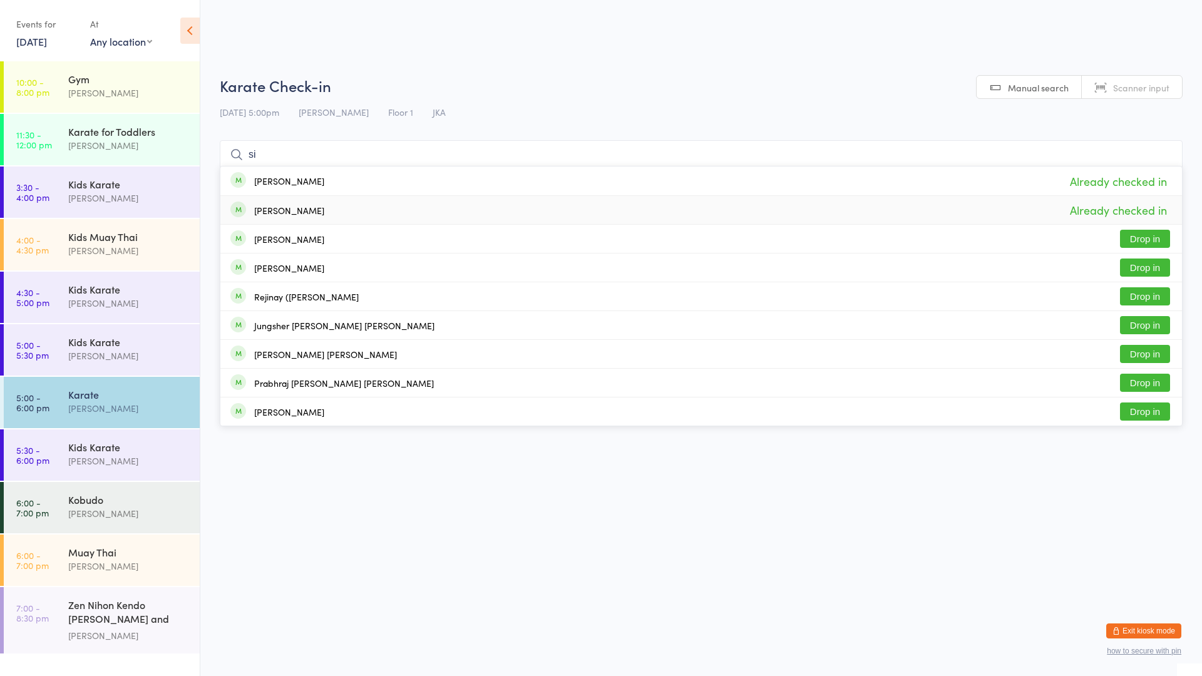
type input "s"
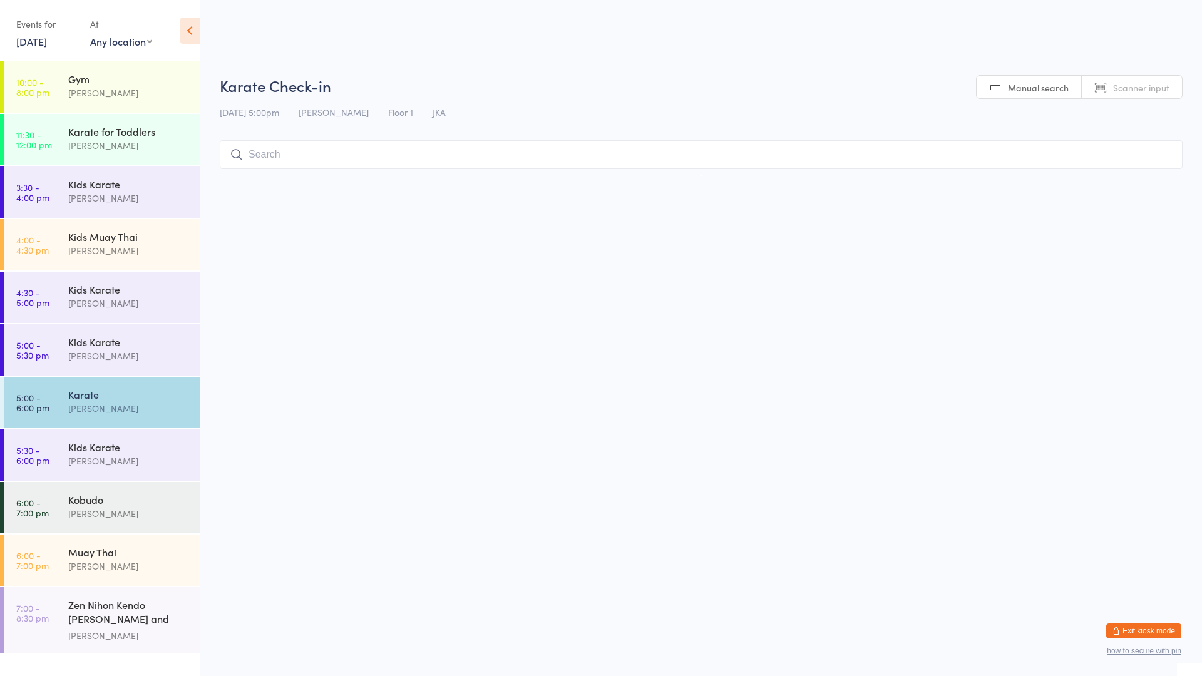
click at [141, 397] on div "Karate" at bounding box center [128, 395] width 121 height 14
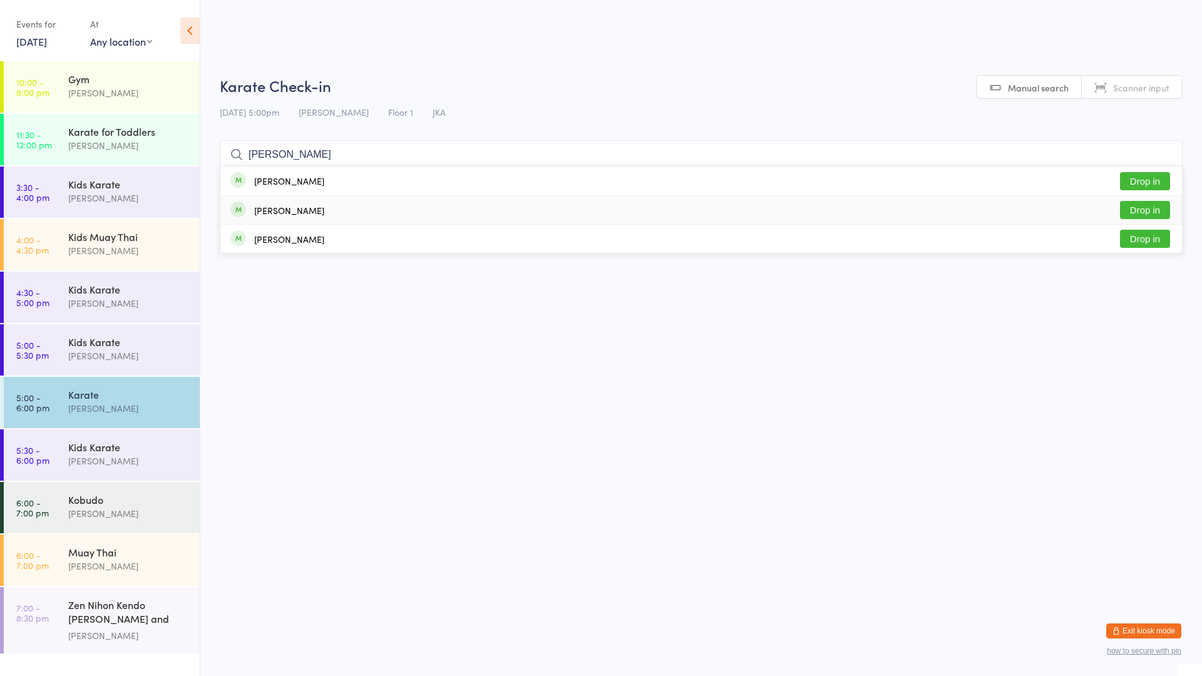
type input "[PERSON_NAME]"
click at [343, 206] on div "[PERSON_NAME] Drop in" at bounding box center [701, 210] width 962 height 28
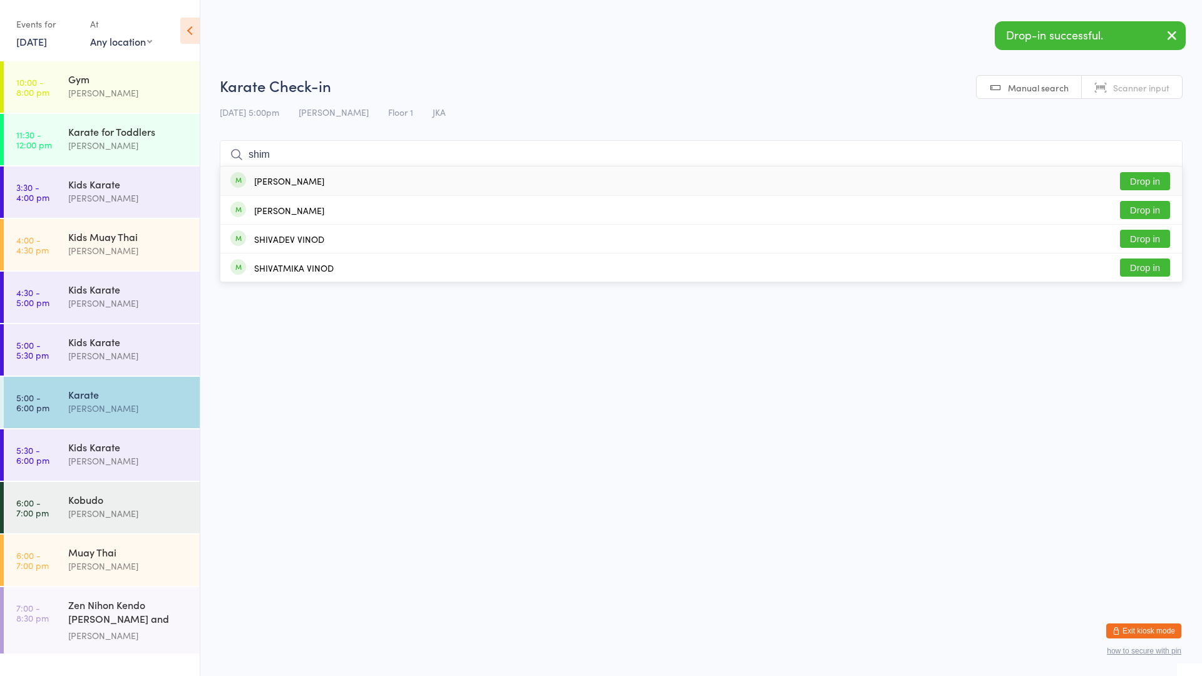
type input "shim"
click at [296, 185] on div "[PERSON_NAME]" at bounding box center [289, 181] width 70 height 10
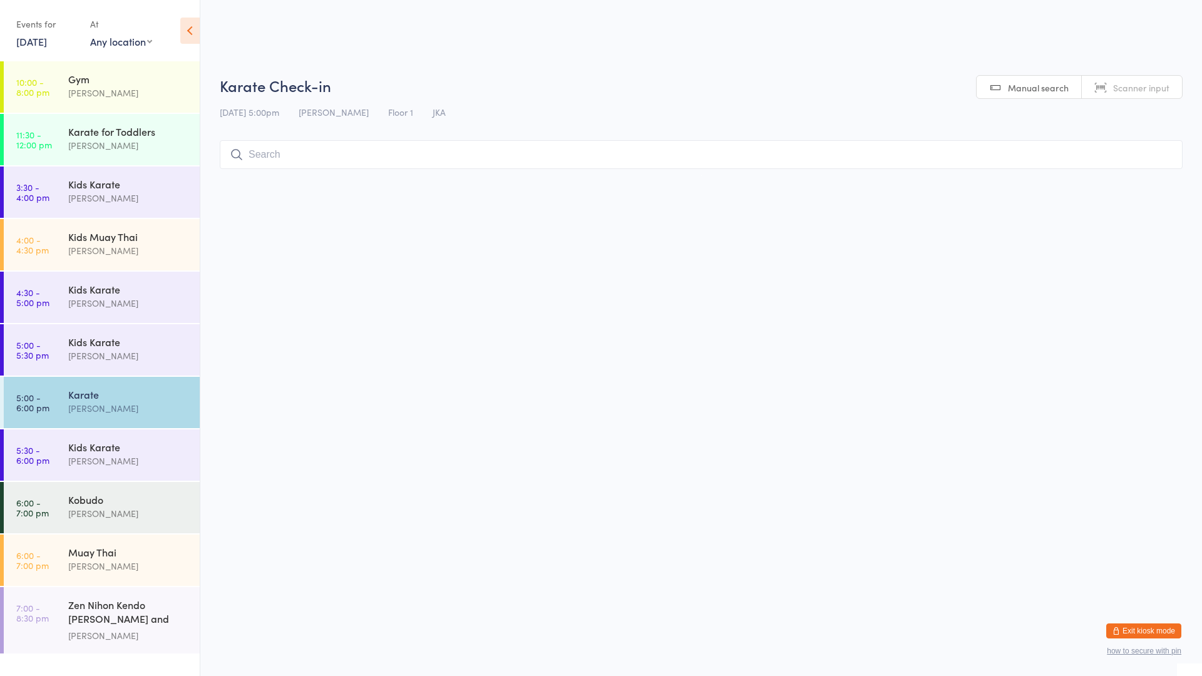
click at [107, 393] on div "Karate" at bounding box center [128, 395] width 121 height 14
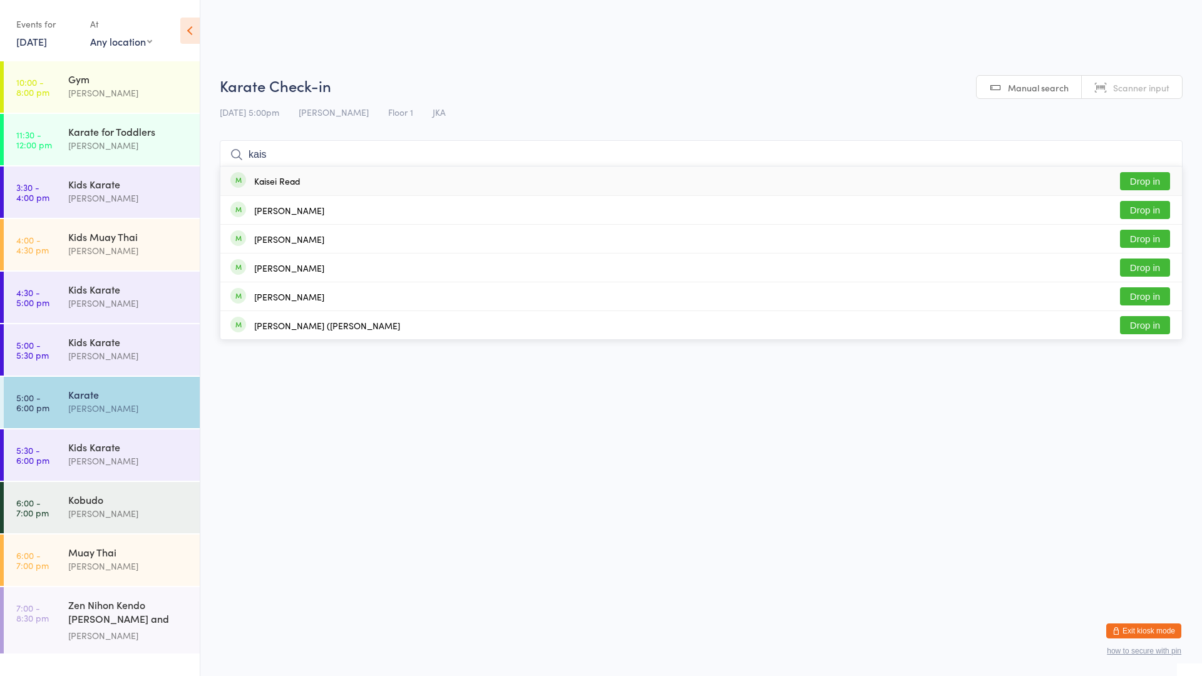
type input "kais"
click at [316, 187] on div "Kaisei Read Drop in" at bounding box center [701, 181] width 962 height 29
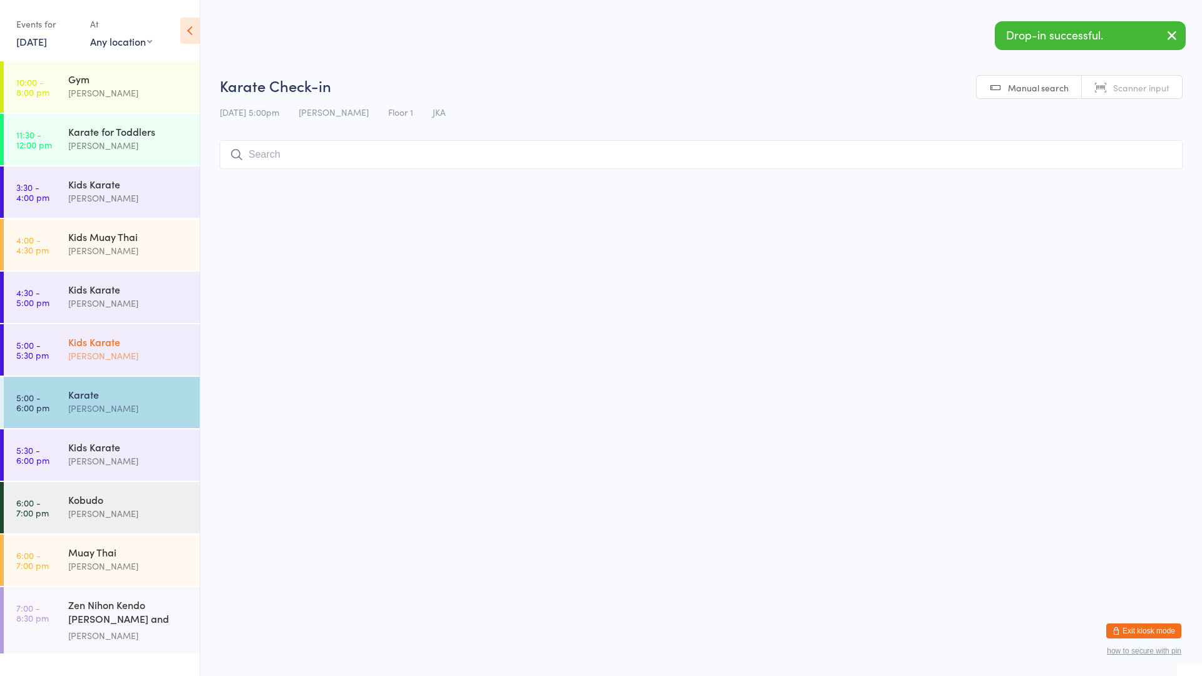
click at [118, 353] on div "[PERSON_NAME]" at bounding box center [128, 356] width 121 height 14
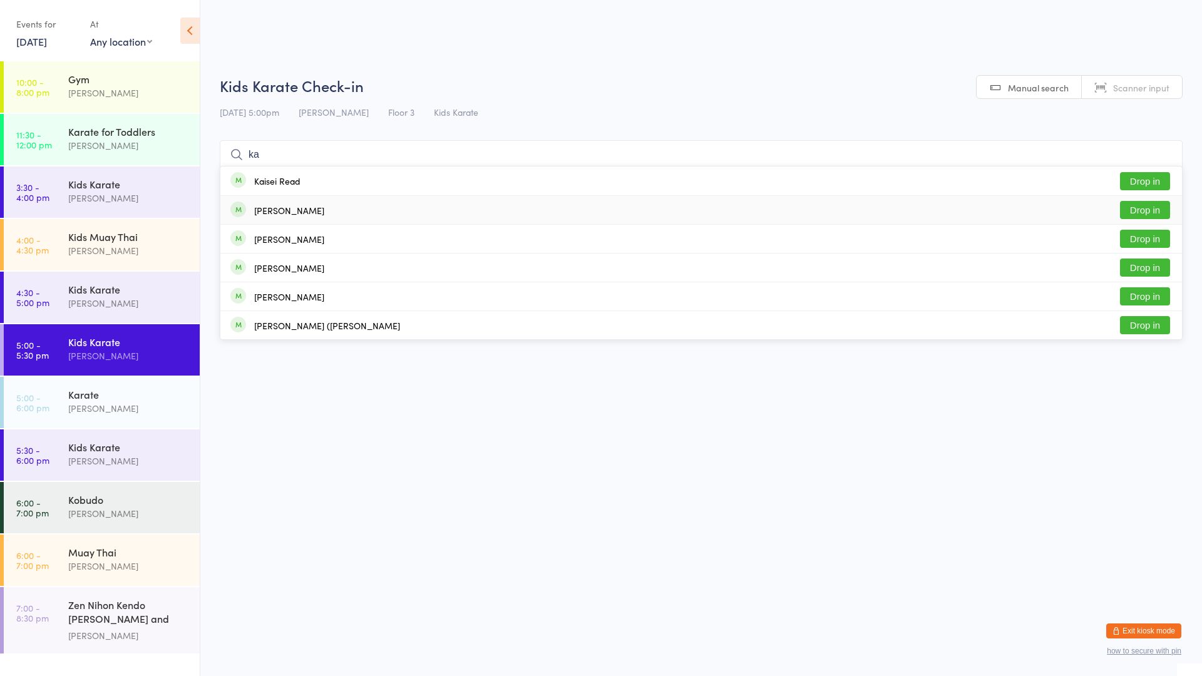
type input "k"
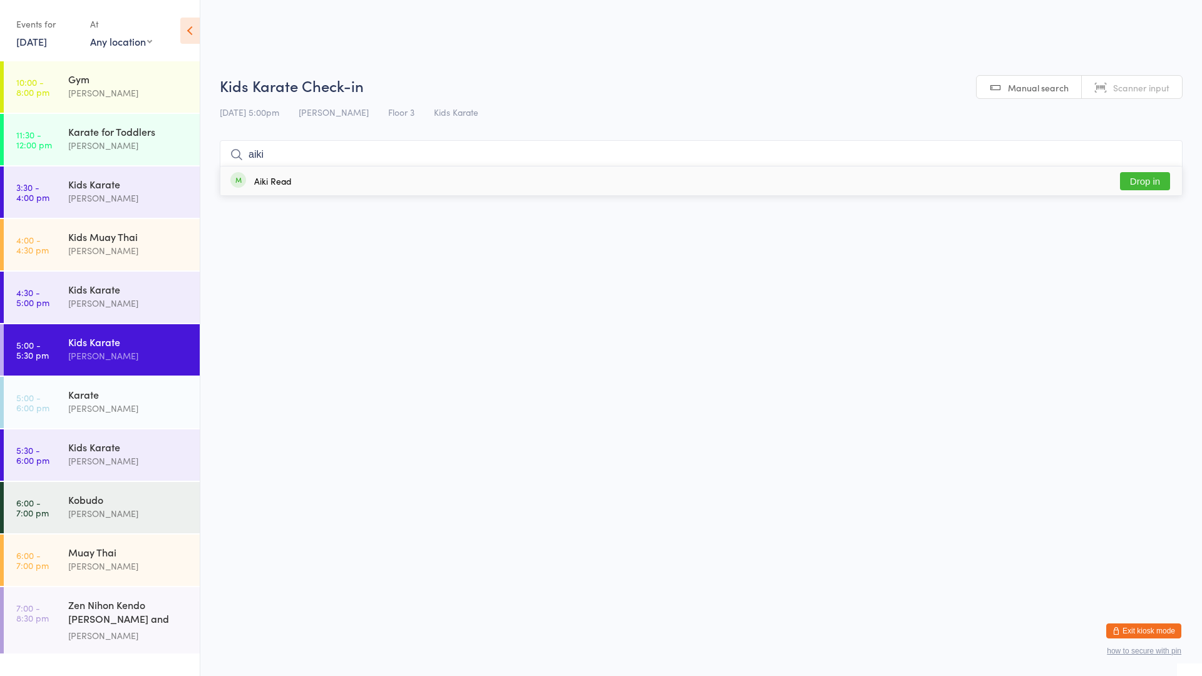
type input "aiki"
click at [273, 182] on div "Aiki Read" at bounding box center [273, 181] width 38 height 10
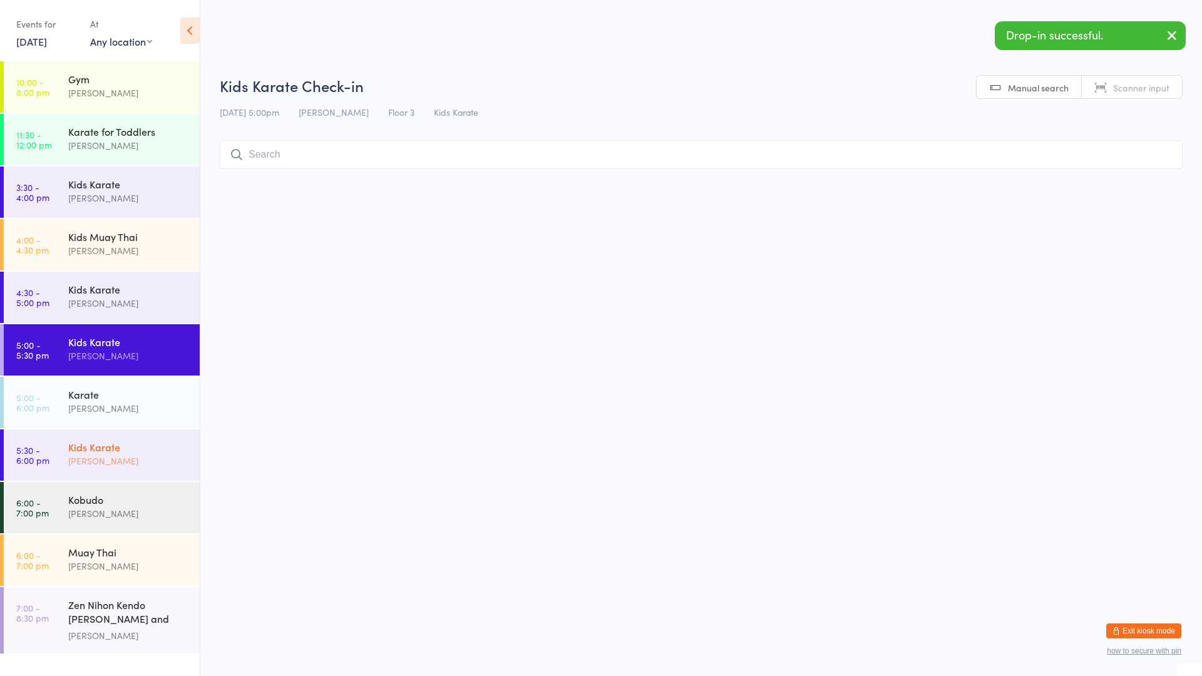
click at [119, 464] on div "[PERSON_NAME]" at bounding box center [128, 461] width 121 height 14
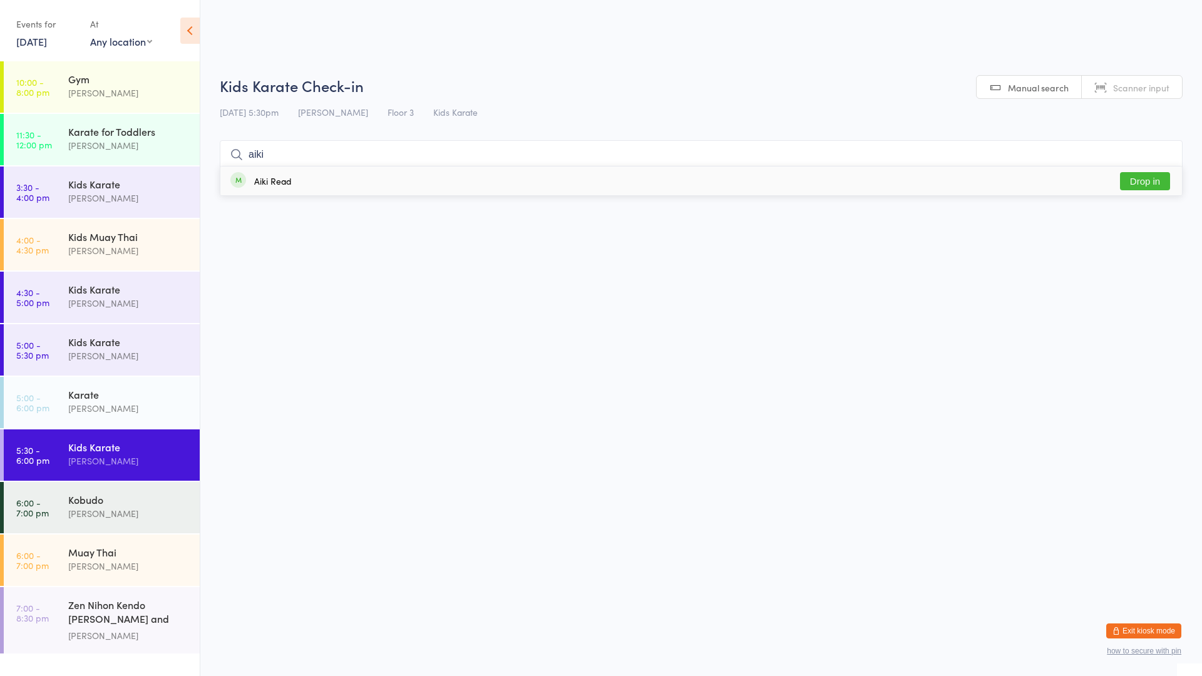
type input "aiki"
click at [282, 188] on div "Aiki Read Drop in" at bounding box center [701, 181] width 962 height 29
click at [106, 354] on div "[PERSON_NAME]" at bounding box center [128, 356] width 121 height 14
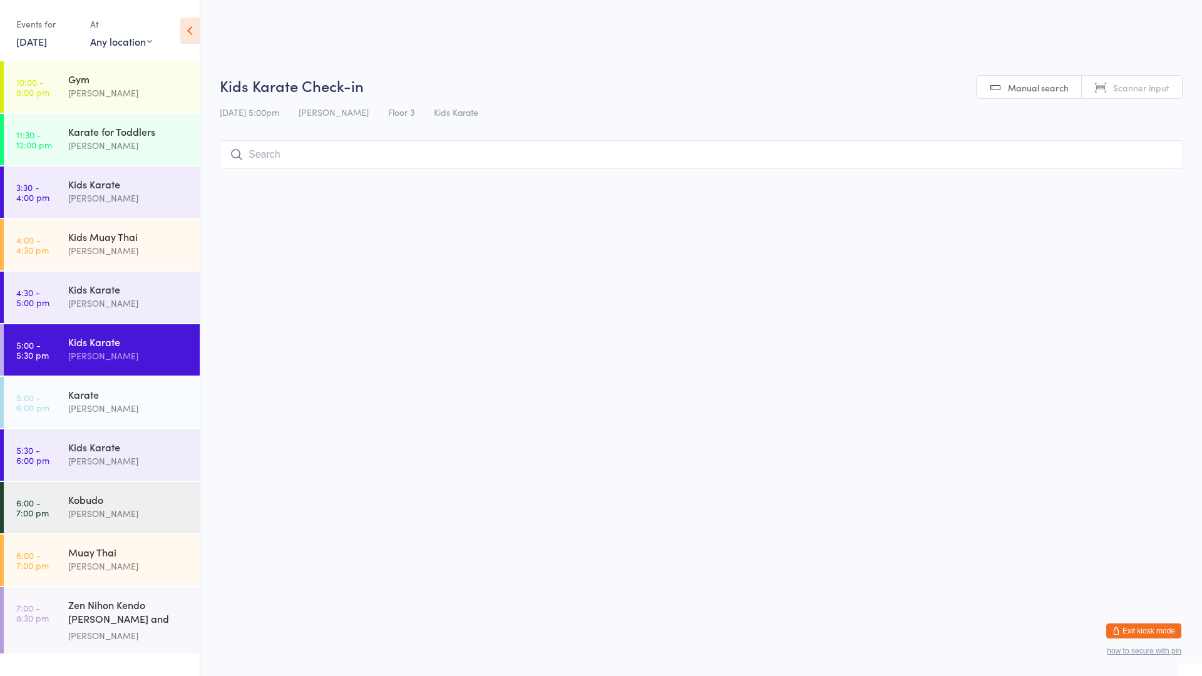
click at [292, 158] on input "search" at bounding box center [701, 154] width 963 height 29
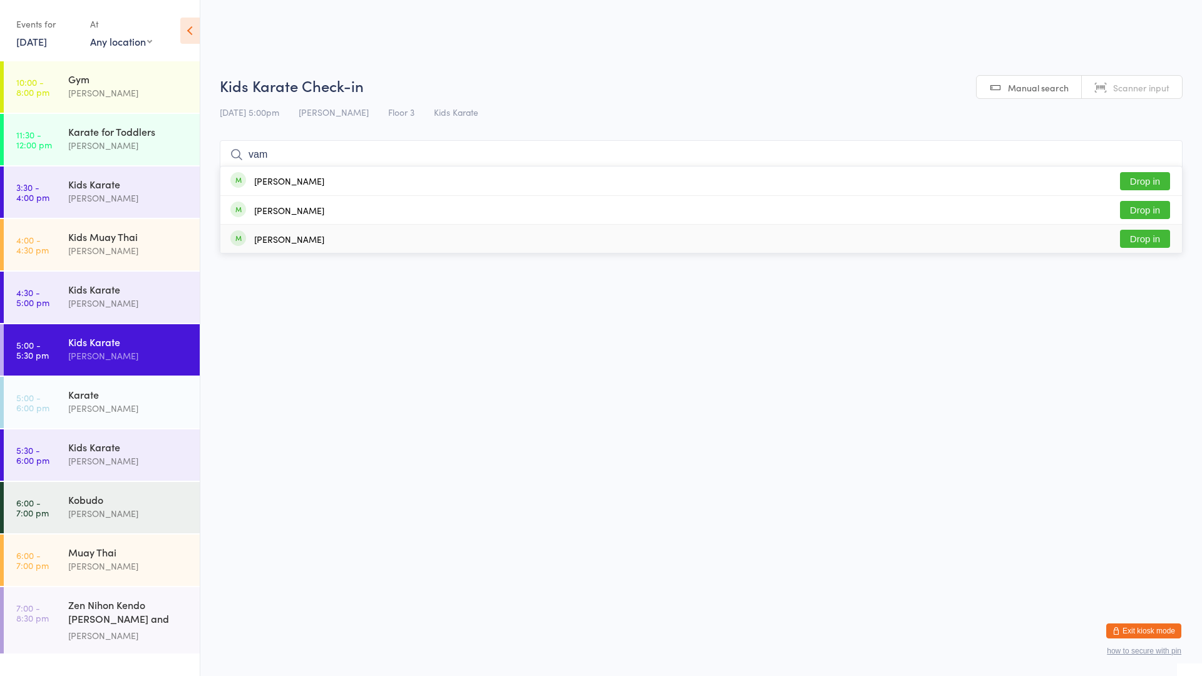
type input "vam"
click at [1155, 241] on button "Drop in" at bounding box center [1145, 239] width 50 height 18
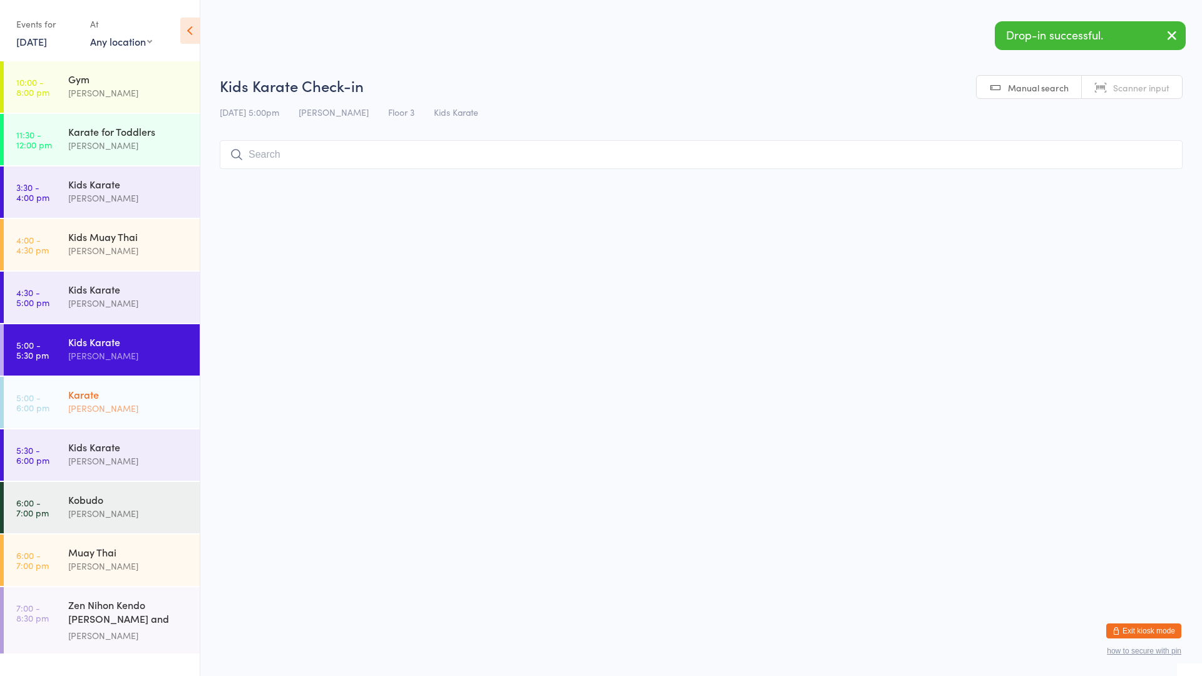
click at [106, 400] on div "Karate" at bounding box center [128, 395] width 121 height 14
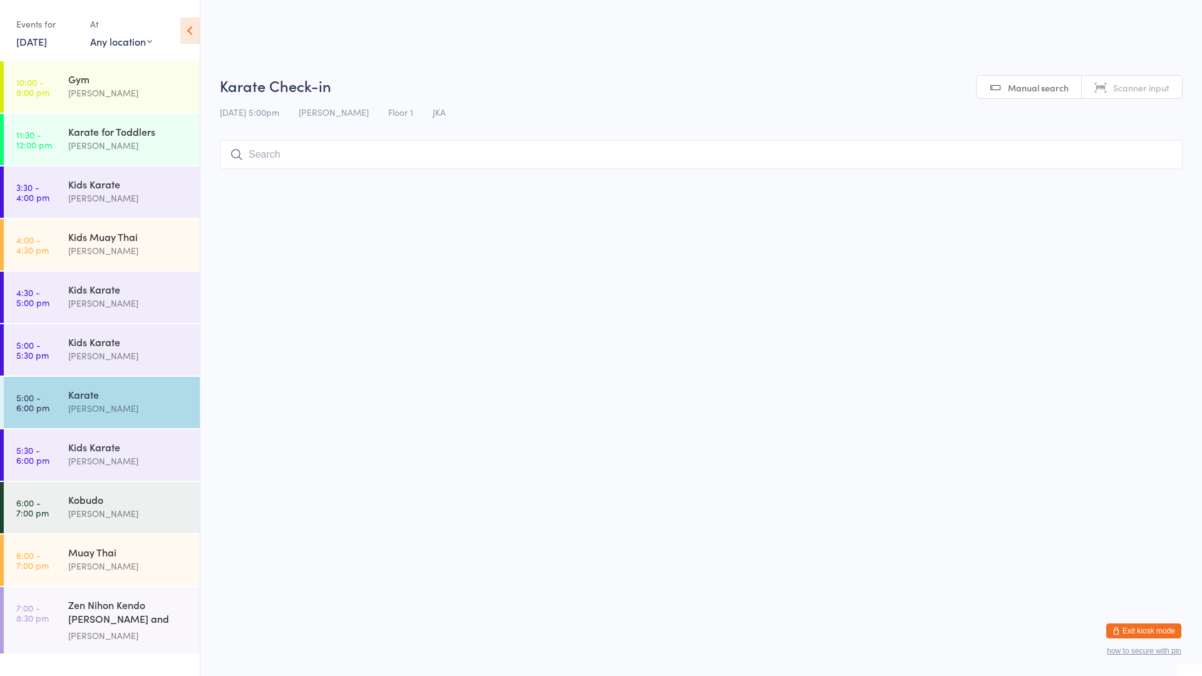
click at [289, 155] on input "search" at bounding box center [701, 154] width 963 height 29
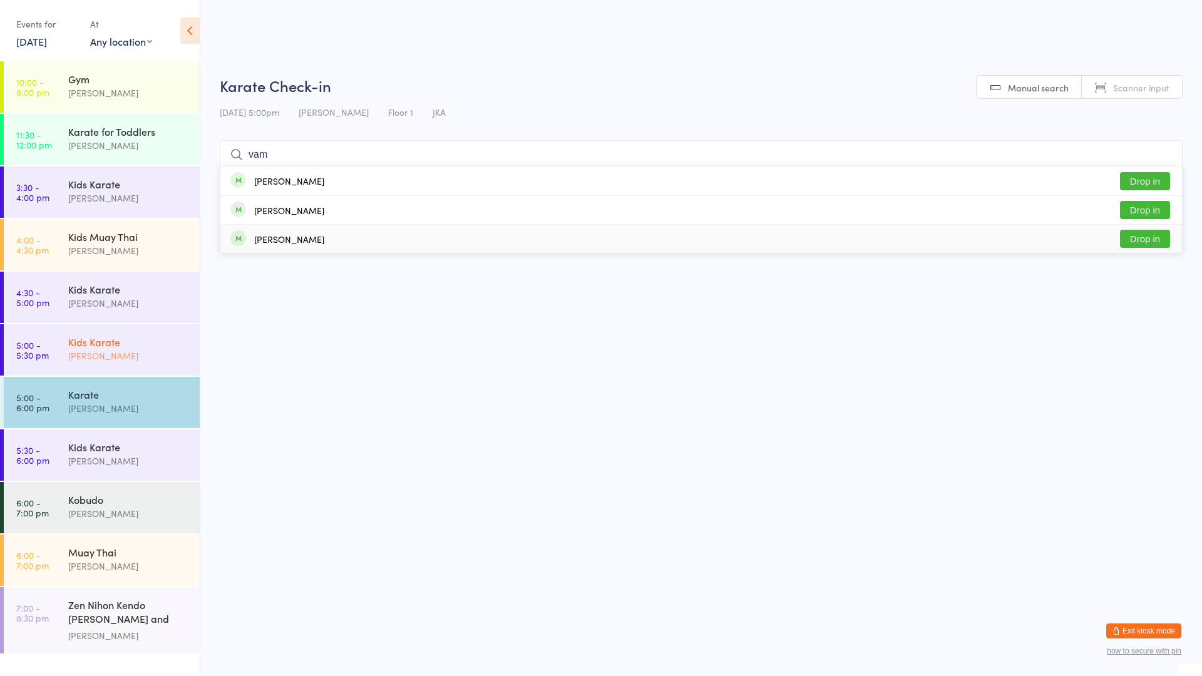
type input "vam"
click at [108, 363] on div "[PERSON_NAME]" at bounding box center [128, 356] width 121 height 14
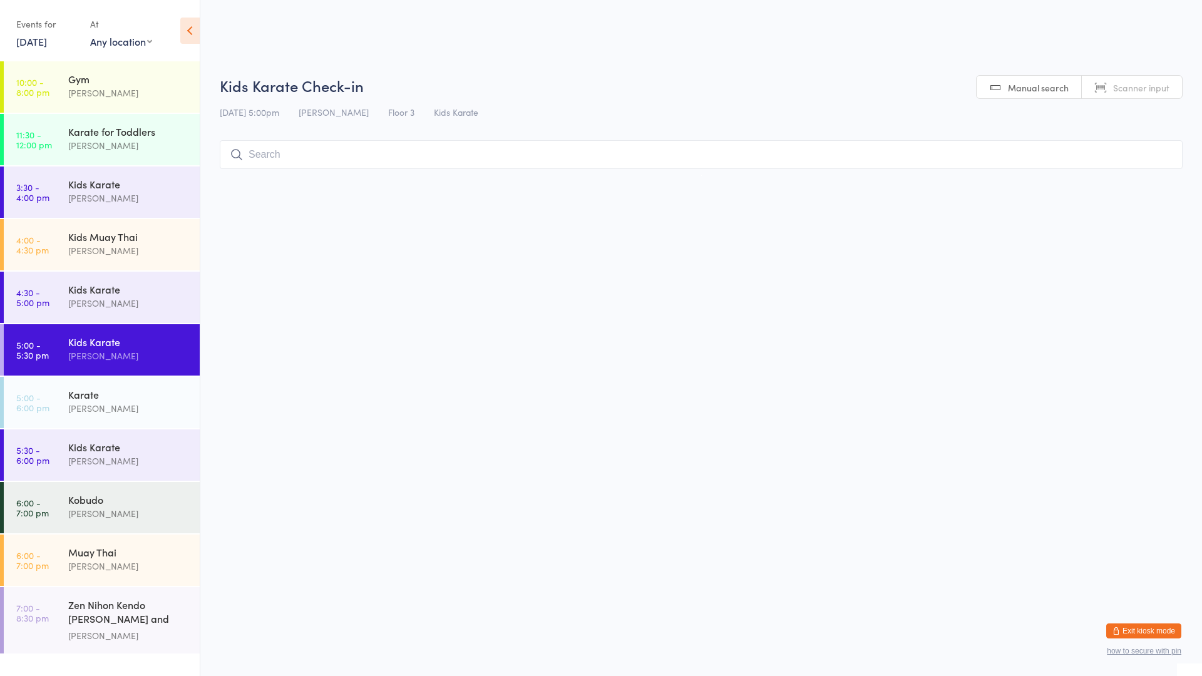
click at [279, 152] on input "search" at bounding box center [701, 154] width 963 height 29
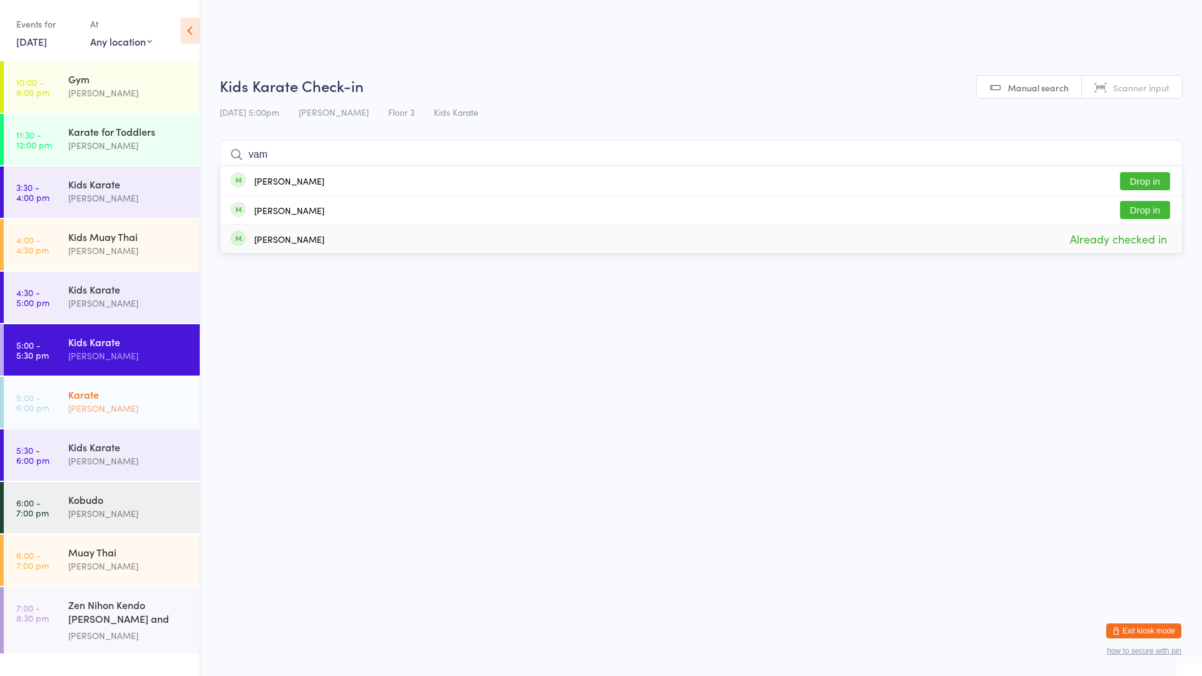
type input "vam"
click at [94, 398] on div "Karate" at bounding box center [128, 395] width 121 height 14
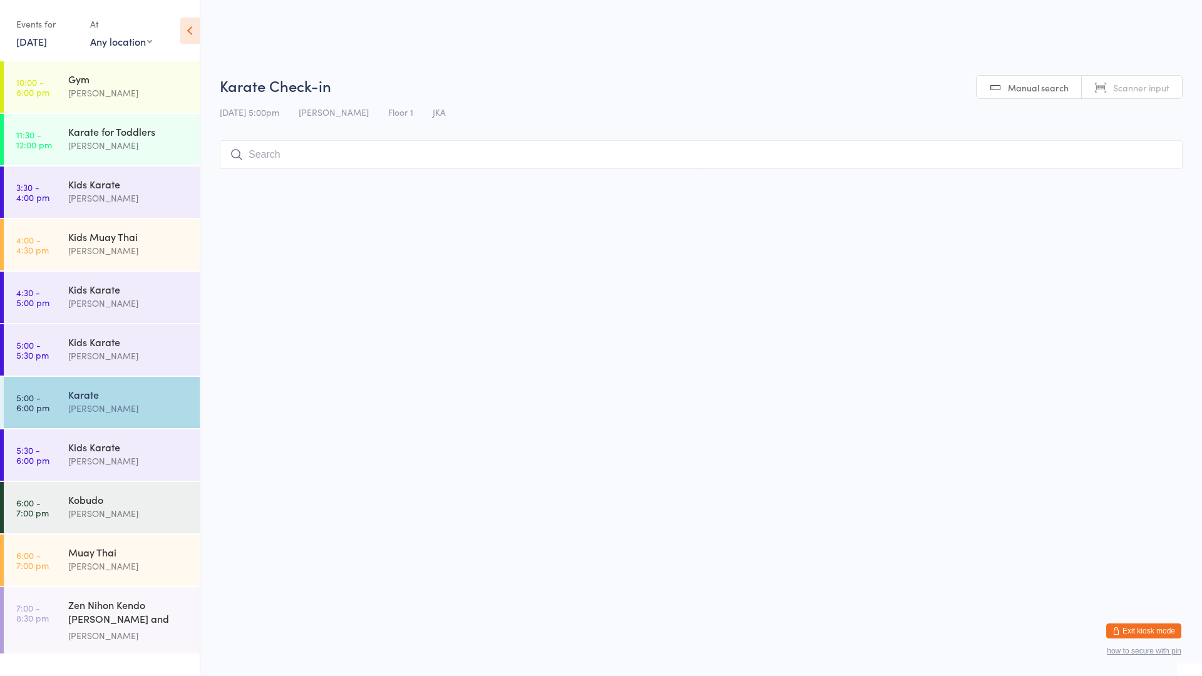
click at [280, 150] on input "search" at bounding box center [701, 154] width 963 height 29
type input "vam"
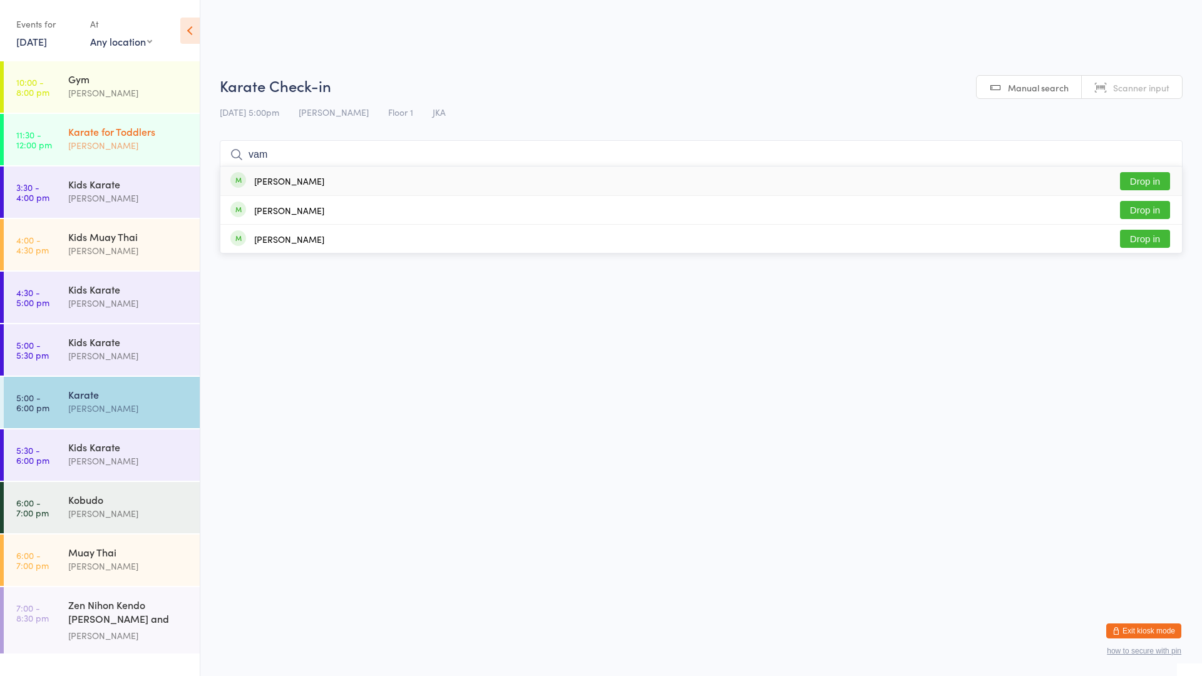
drag, startPoint x: 281, startPoint y: 149, endPoint x: 187, endPoint y: 143, distance: 94.2
click at [187, 143] on body "You have now entered Kiosk Mode. Members will be able to check themselves in us…" at bounding box center [601, 125] width 1202 height 100
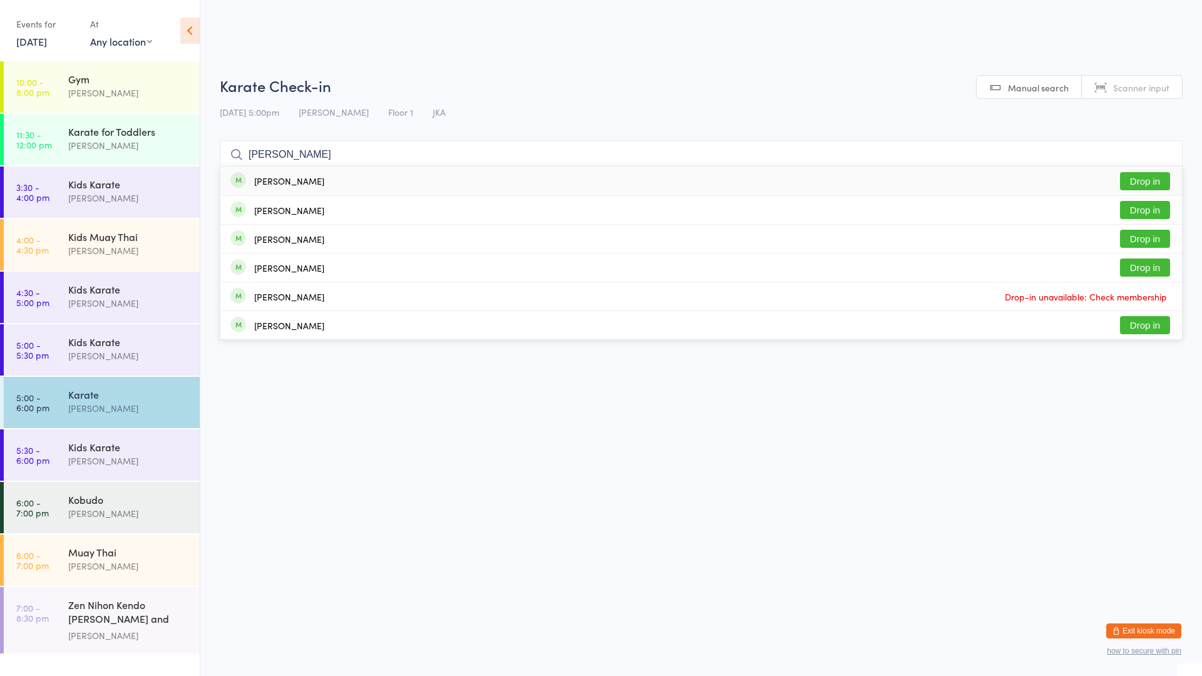
type input "[PERSON_NAME]"
click at [1154, 175] on button "Drop in" at bounding box center [1145, 181] width 50 height 18
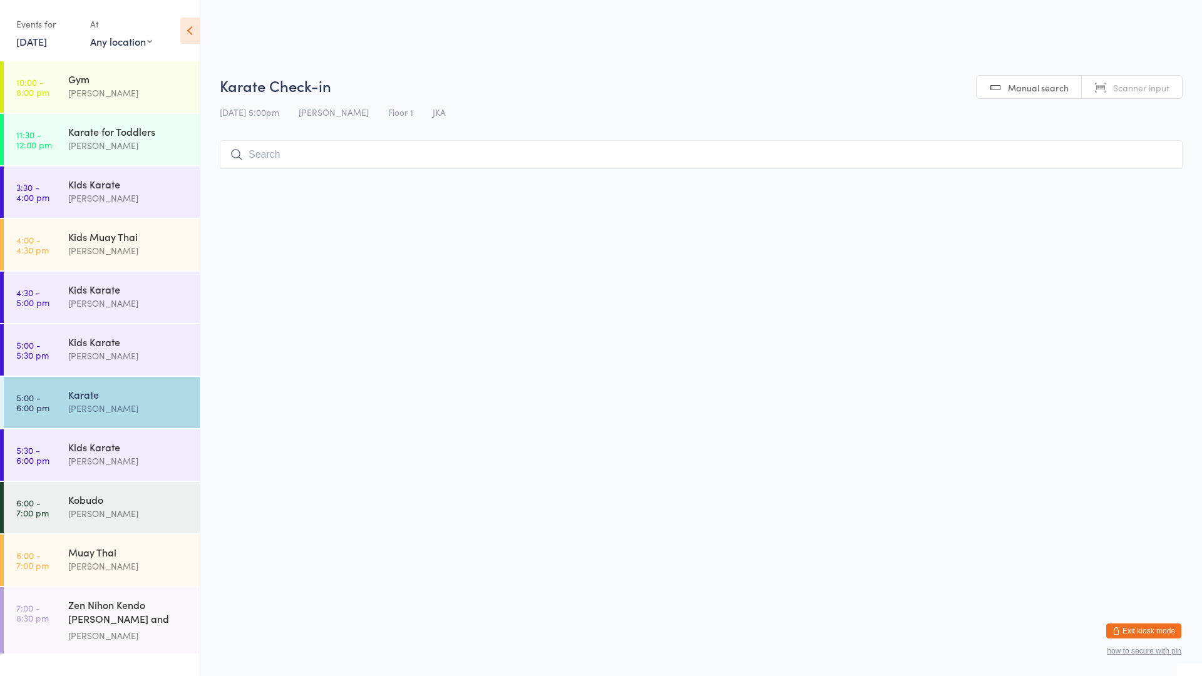
click at [467, 149] on input "search" at bounding box center [701, 154] width 963 height 29
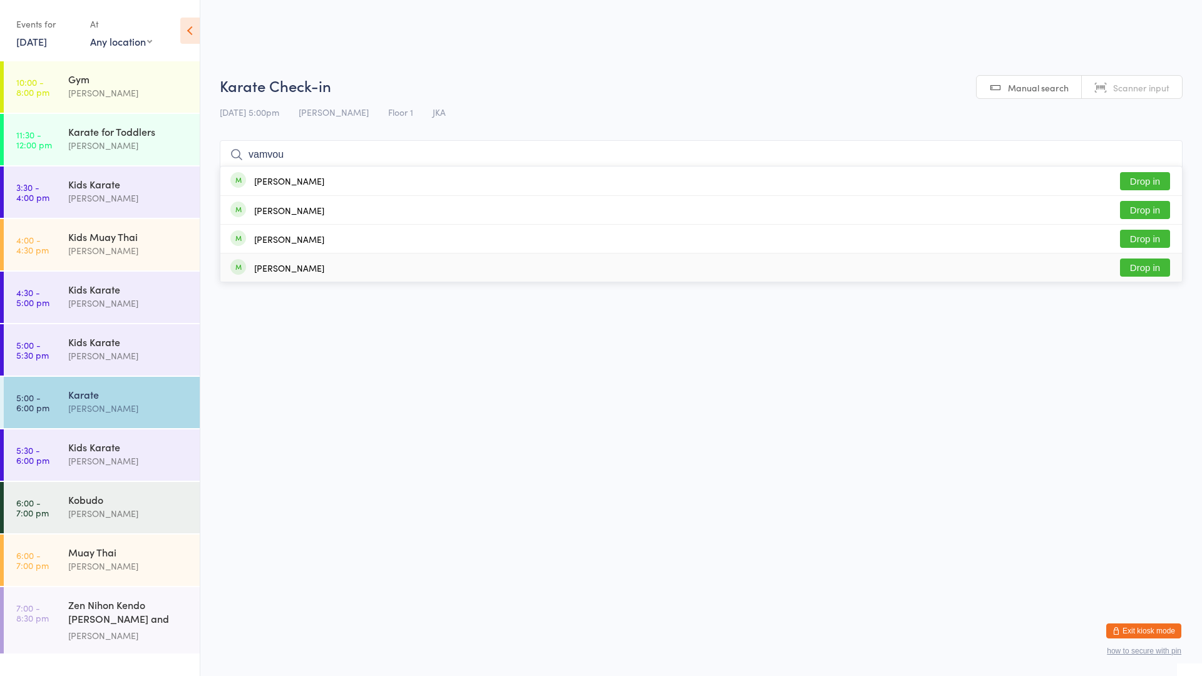
type input "vamvou"
click at [1147, 271] on button "Drop in" at bounding box center [1145, 268] width 50 height 18
type input "aashv"
click at [1167, 180] on button "Drop in" at bounding box center [1145, 181] width 50 height 18
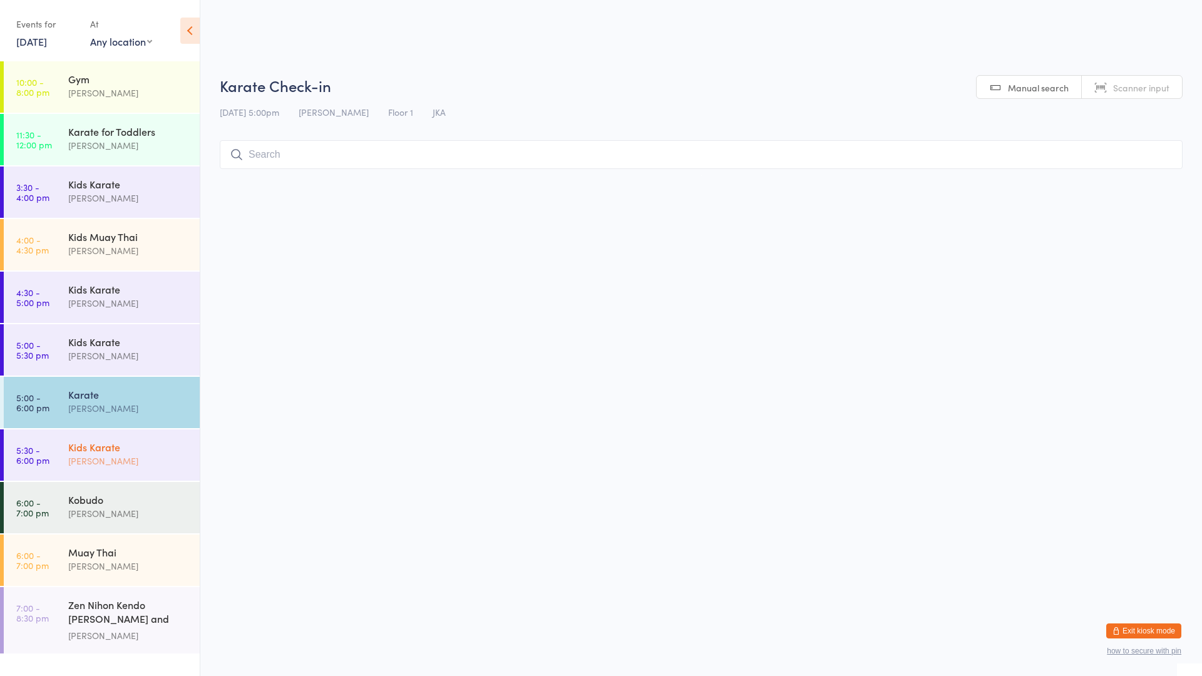
click at [140, 452] on div "Kids Karate" at bounding box center [128, 447] width 121 height 14
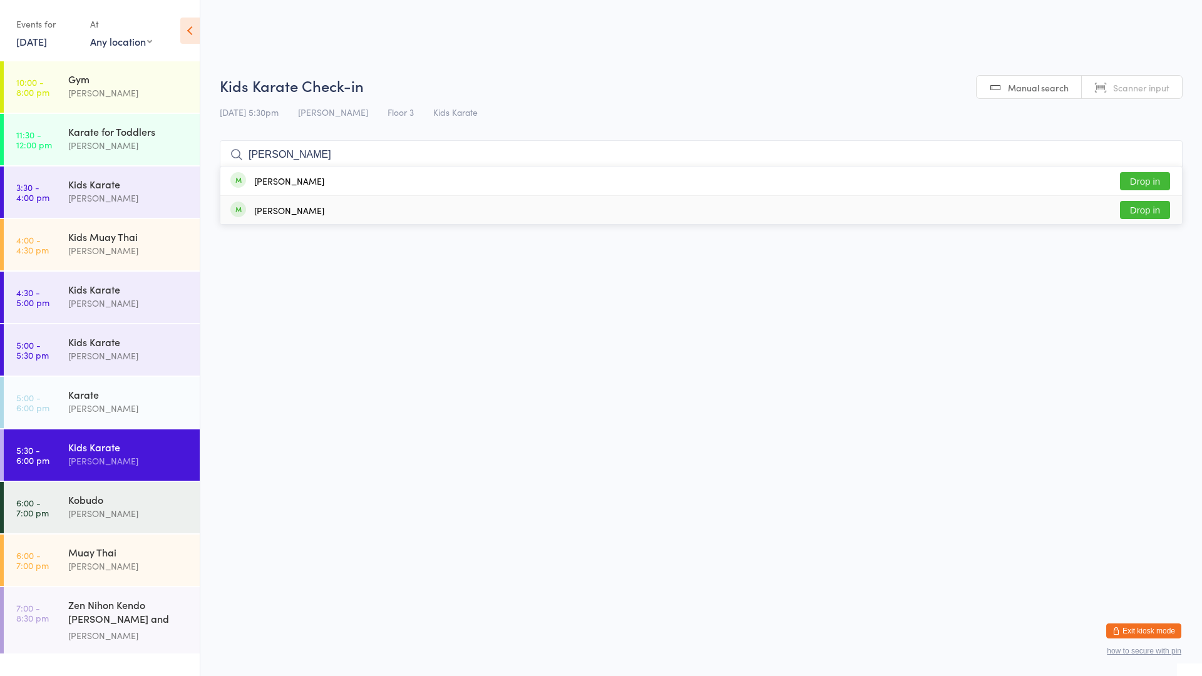
type input "[PERSON_NAME]"
click at [297, 217] on div "[PERSON_NAME]" at bounding box center [277, 211] width 94 height 14
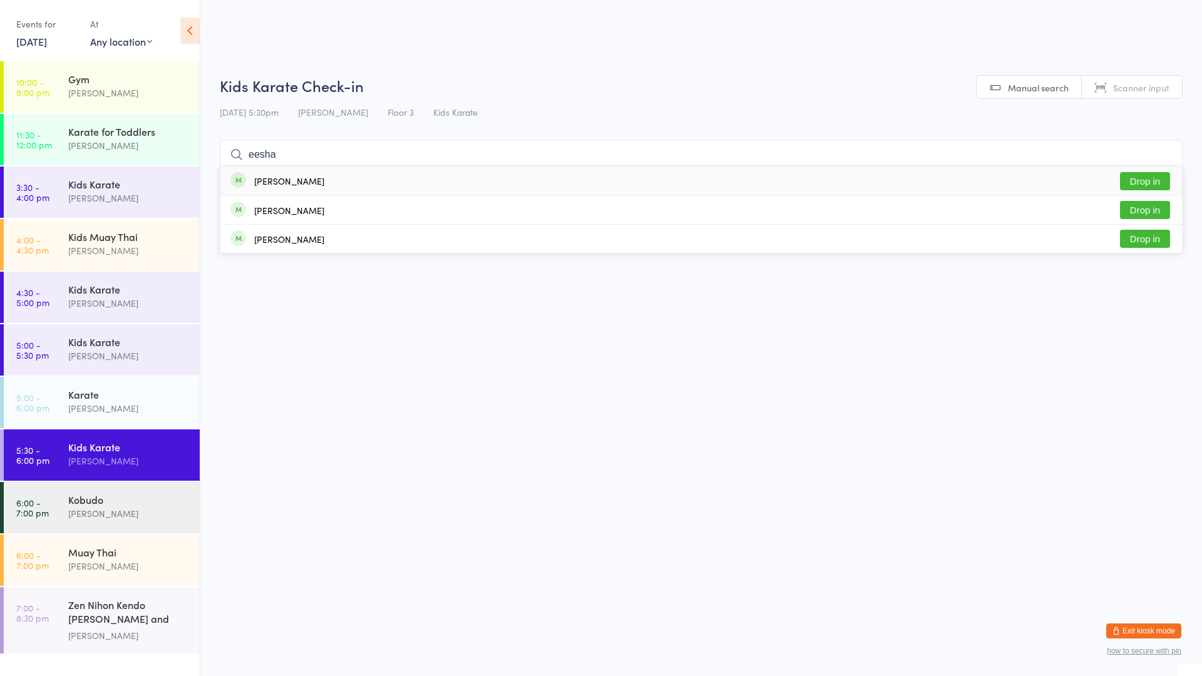
type input "eesha"
click at [1134, 183] on button "Drop in" at bounding box center [1145, 181] width 50 height 18
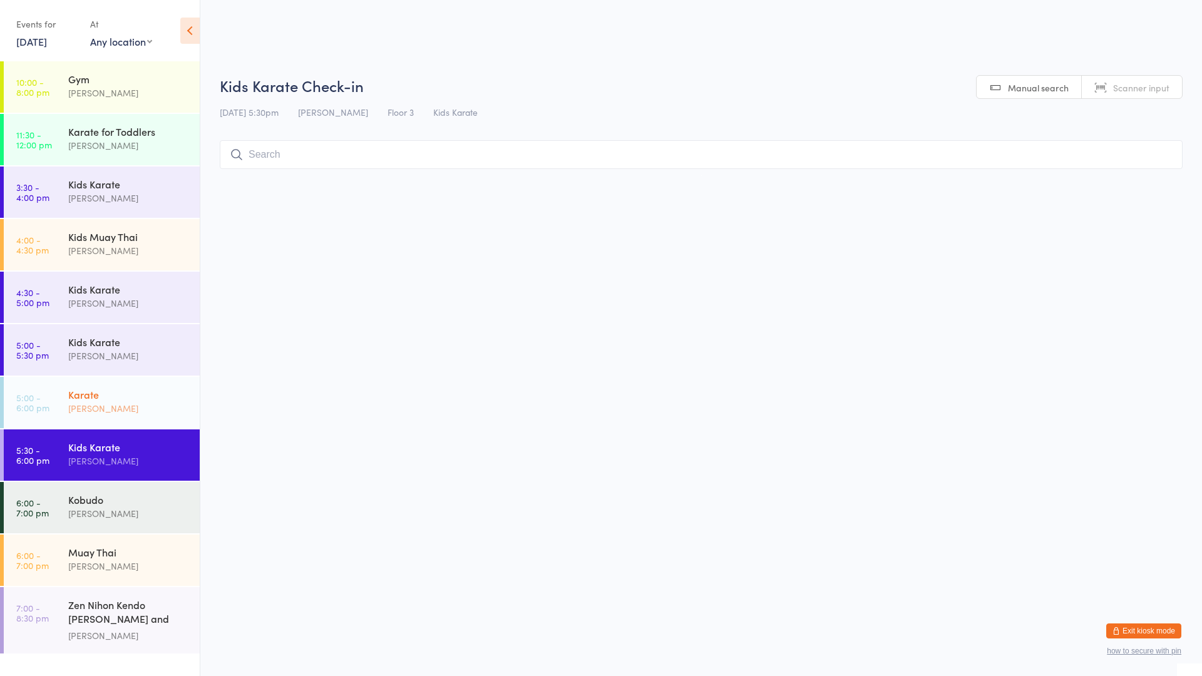
click at [113, 394] on div "Karate" at bounding box center [128, 395] width 121 height 14
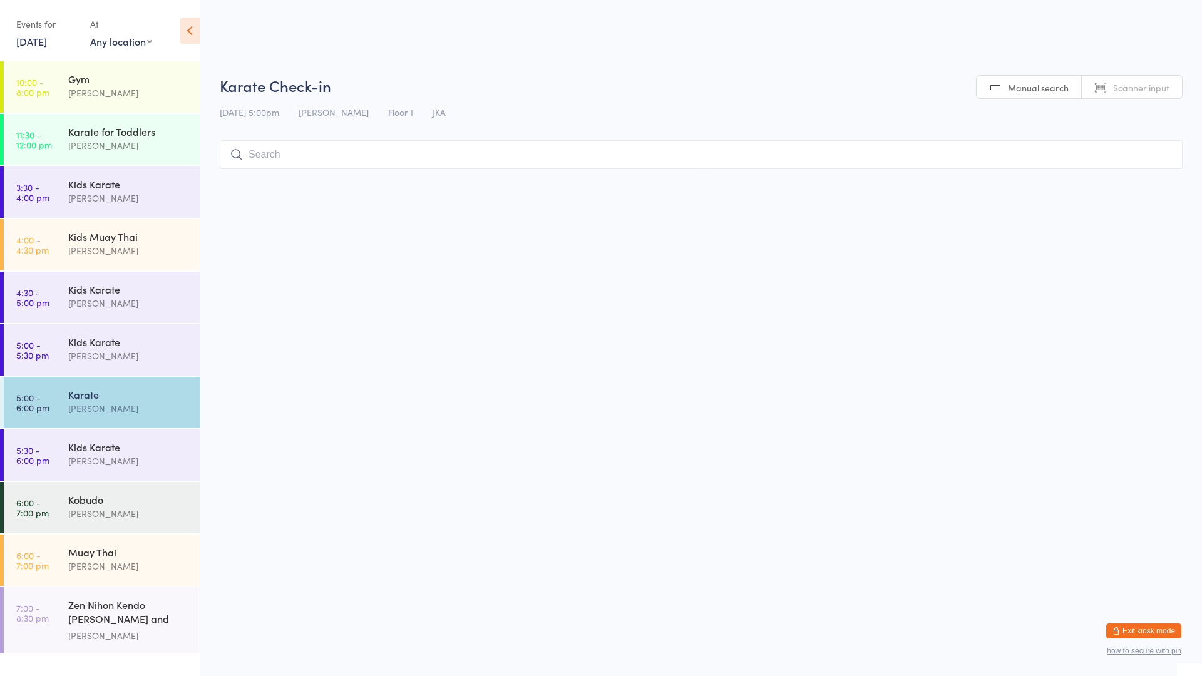
click at [346, 153] on input "search" at bounding box center [701, 154] width 963 height 29
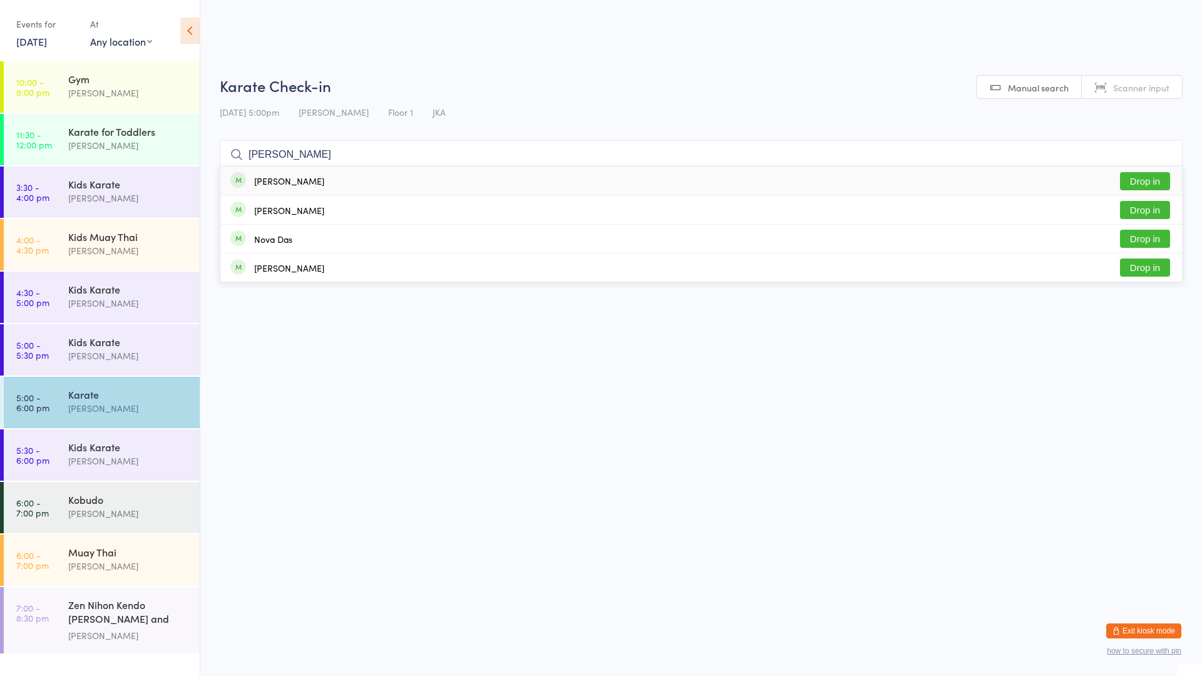
type input "[PERSON_NAME]"
click at [1136, 178] on button "Drop in" at bounding box center [1145, 181] width 50 height 18
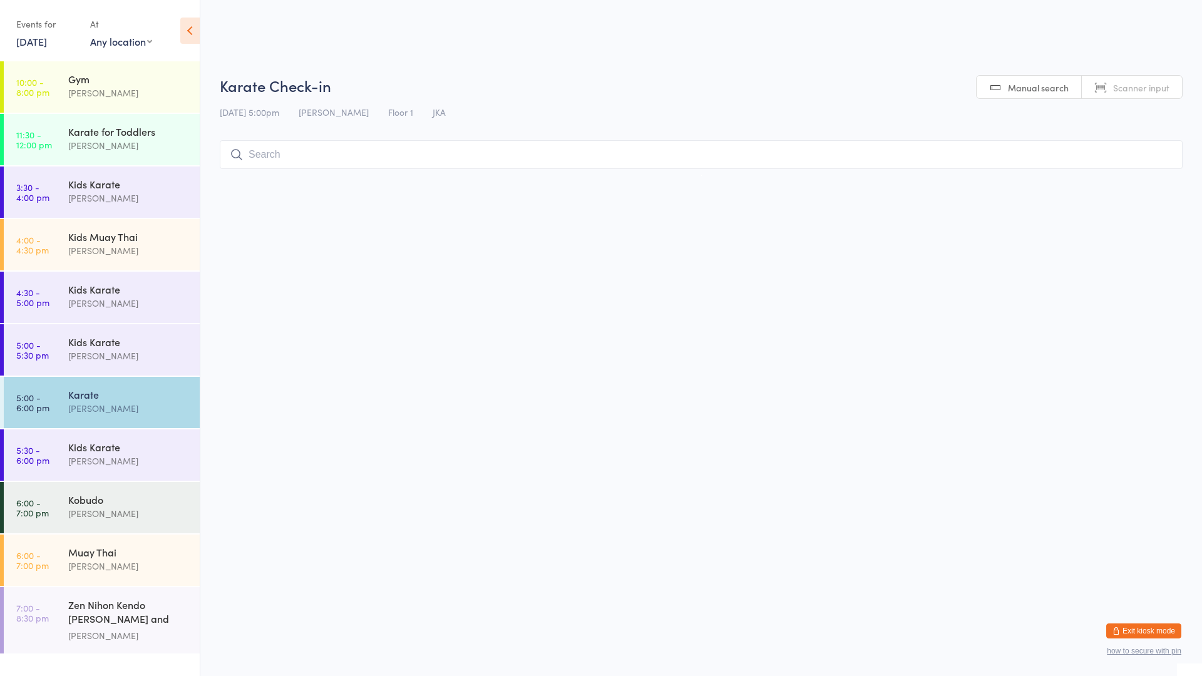
click at [106, 408] on div "[PERSON_NAME]" at bounding box center [128, 408] width 121 height 14
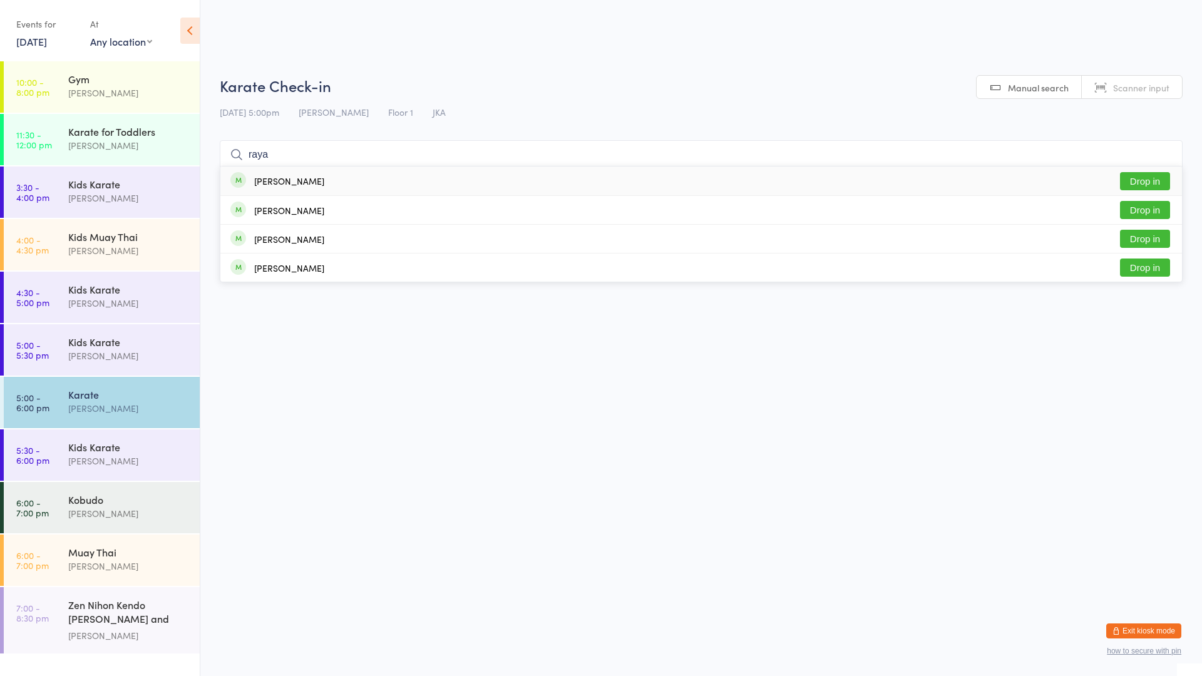
type input "raya"
click at [1155, 182] on button "Drop in" at bounding box center [1145, 181] width 50 height 18
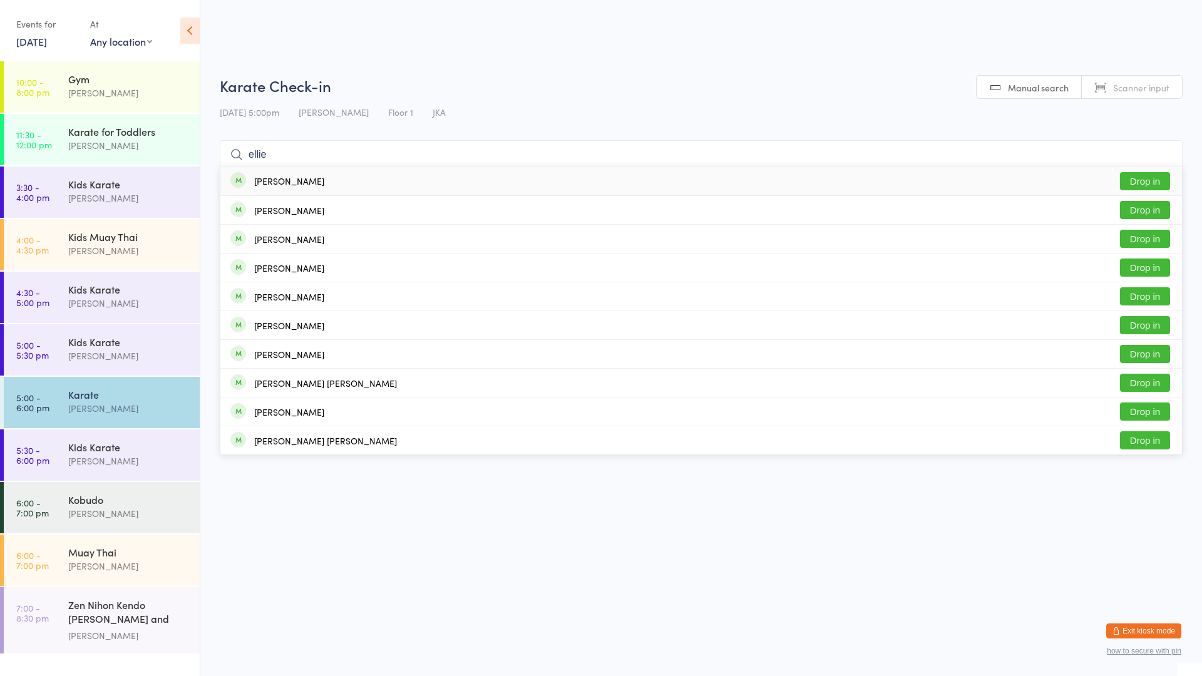
type input "ellie"
click at [1128, 178] on button "Drop in" at bounding box center [1145, 181] width 50 height 18
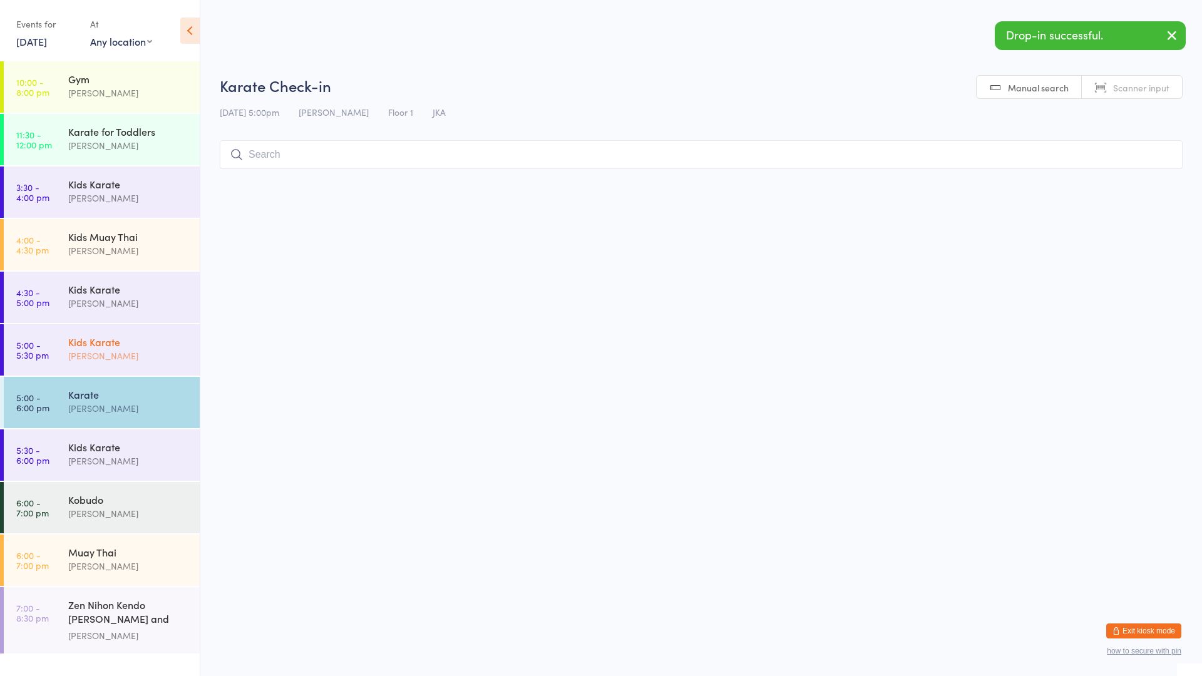
click at [88, 355] on div "[PERSON_NAME]" at bounding box center [128, 356] width 121 height 14
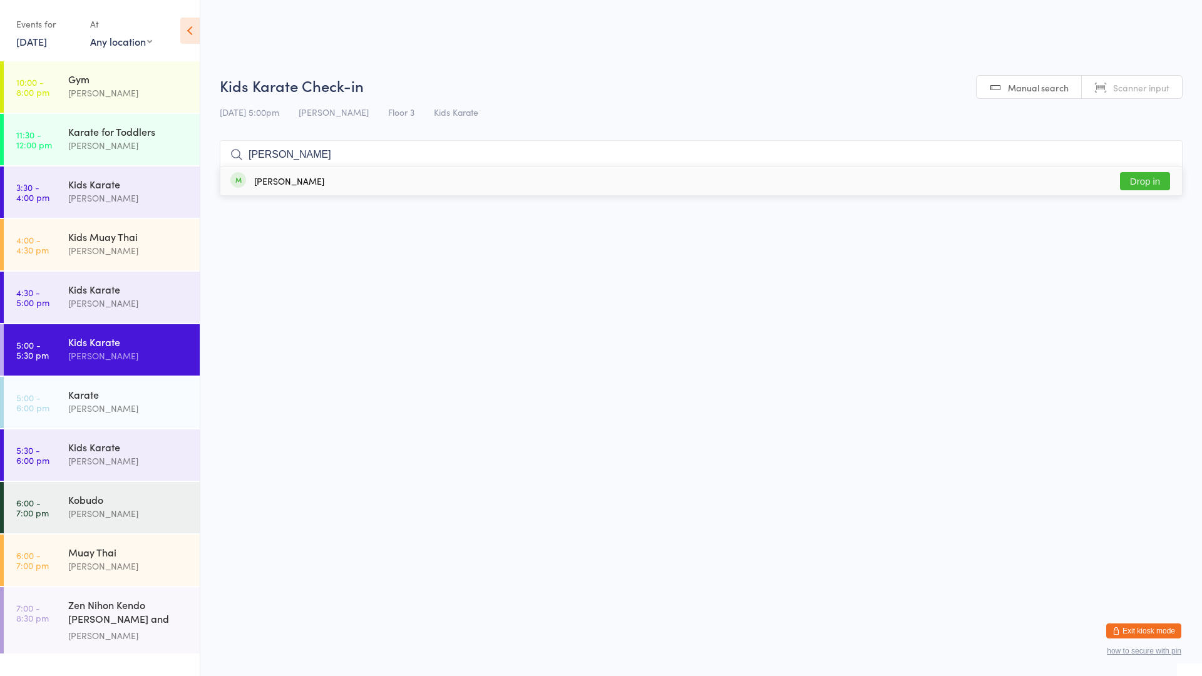
type input "[PERSON_NAME]"
click at [1139, 178] on button "Drop in" at bounding box center [1145, 181] width 50 height 18
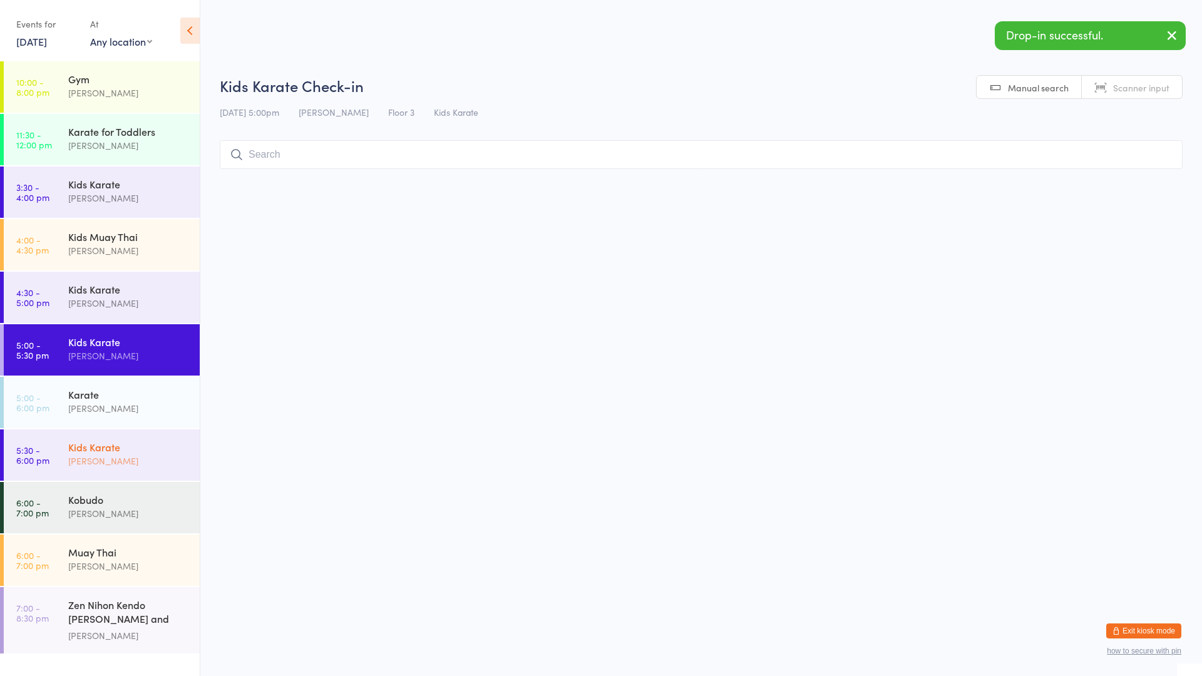
click at [125, 449] on div "Kids Karate" at bounding box center [128, 447] width 121 height 14
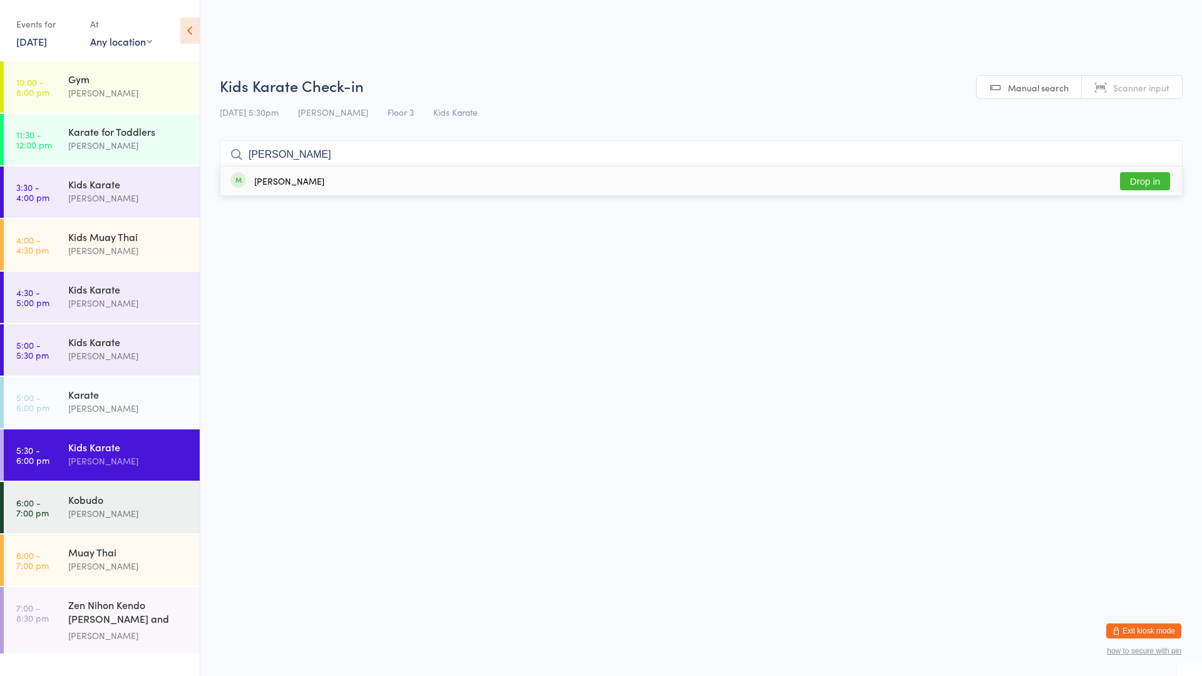
type input "[PERSON_NAME]"
click at [1127, 178] on button "Drop in" at bounding box center [1145, 181] width 50 height 18
click at [85, 548] on div "Muay Thai" at bounding box center [128, 553] width 121 height 14
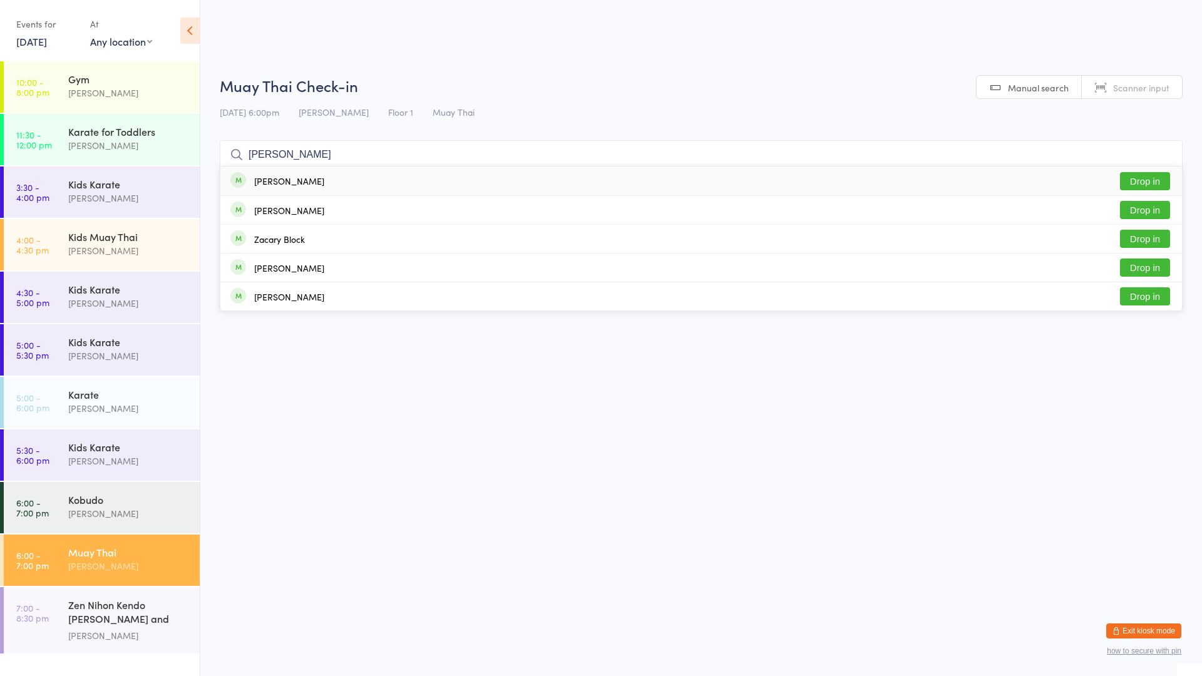
type input "[PERSON_NAME]"
click at [1132, 178] on button "Drop in" at bounding box center [1145, 181] width 50 height 18
type input "[PERSON_NAME]"
click at [1139, 203] on button "Drop in" at bounding box center [1145, 210] width 50 height 18
type input "[PERSON_NAME]"
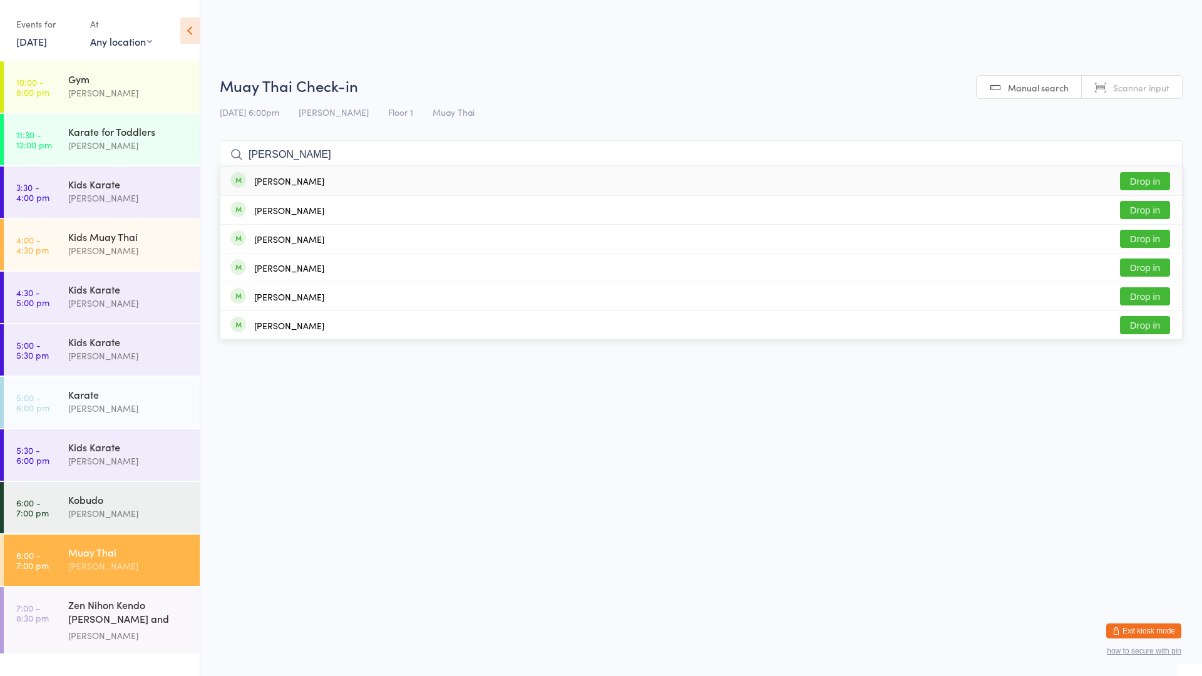
click at [1139, 184] on button "Drop in" at bounding box center [1145, 181] width 50 height 18
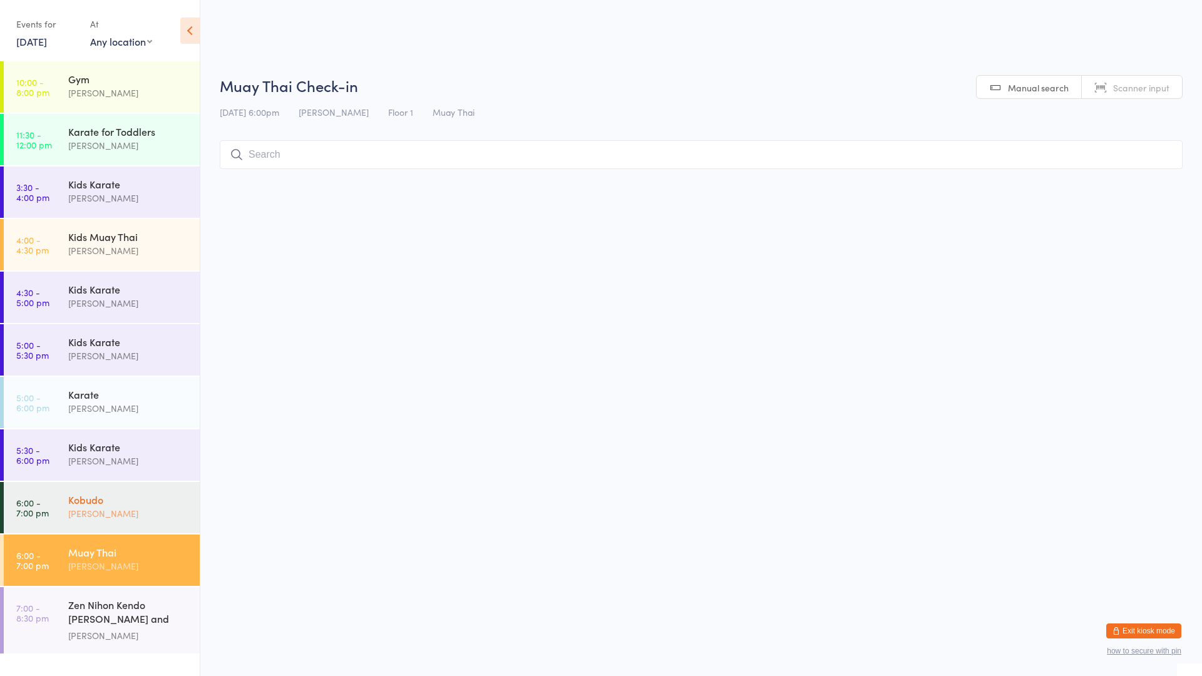
click at [177, 515] on div "[PERSON_NAME]" at bounding box center [128, 514] width 121 height 14
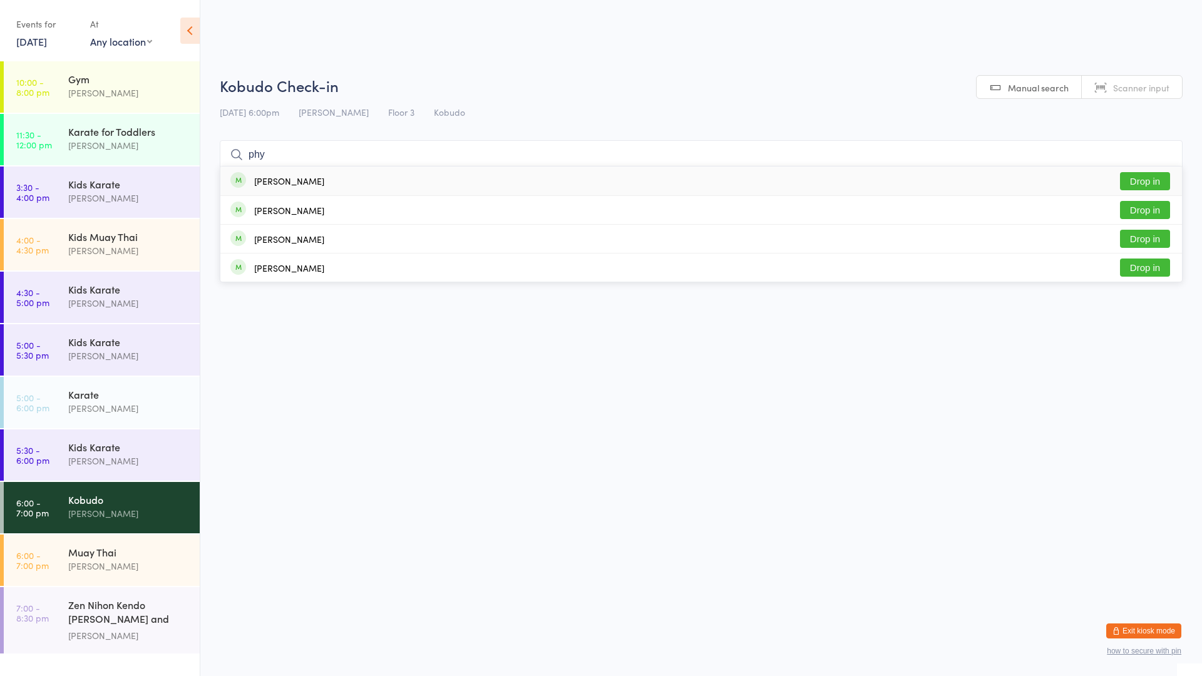
type input "phy"
click at [294, 185] on div "[PERSON_NAME]" at bounding box center [289, 181] width 70 height 10
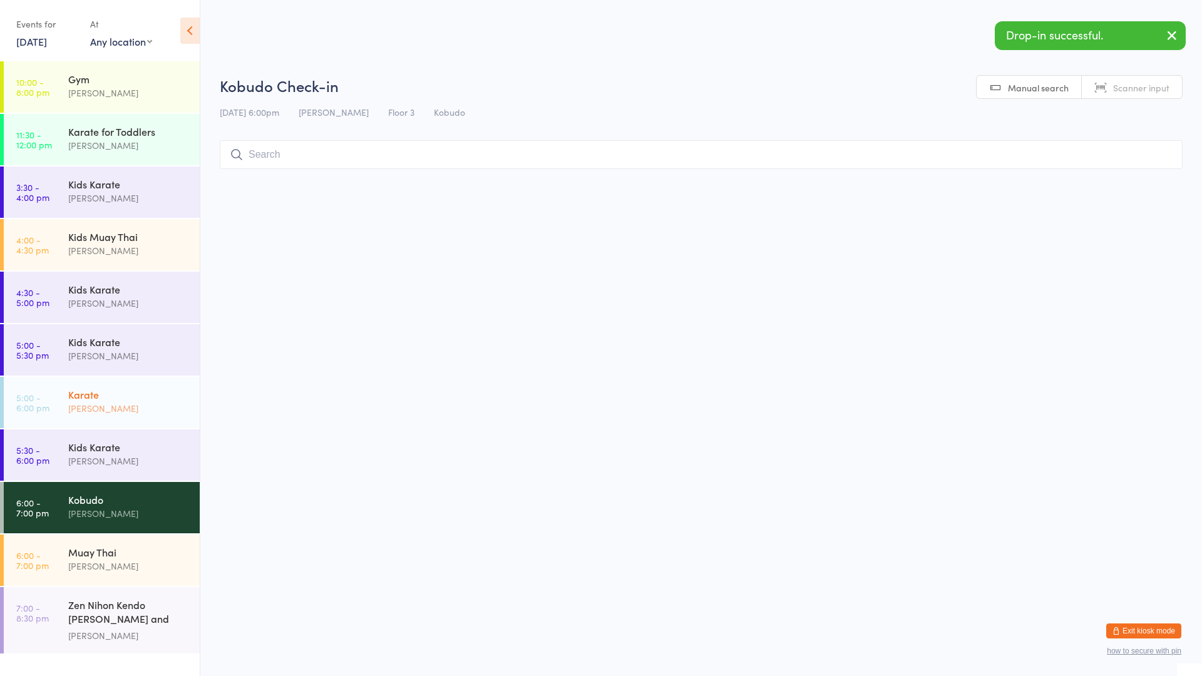
click at [144, 388] on div "Karate" at bounding box center [128, 395] width 121 height 14
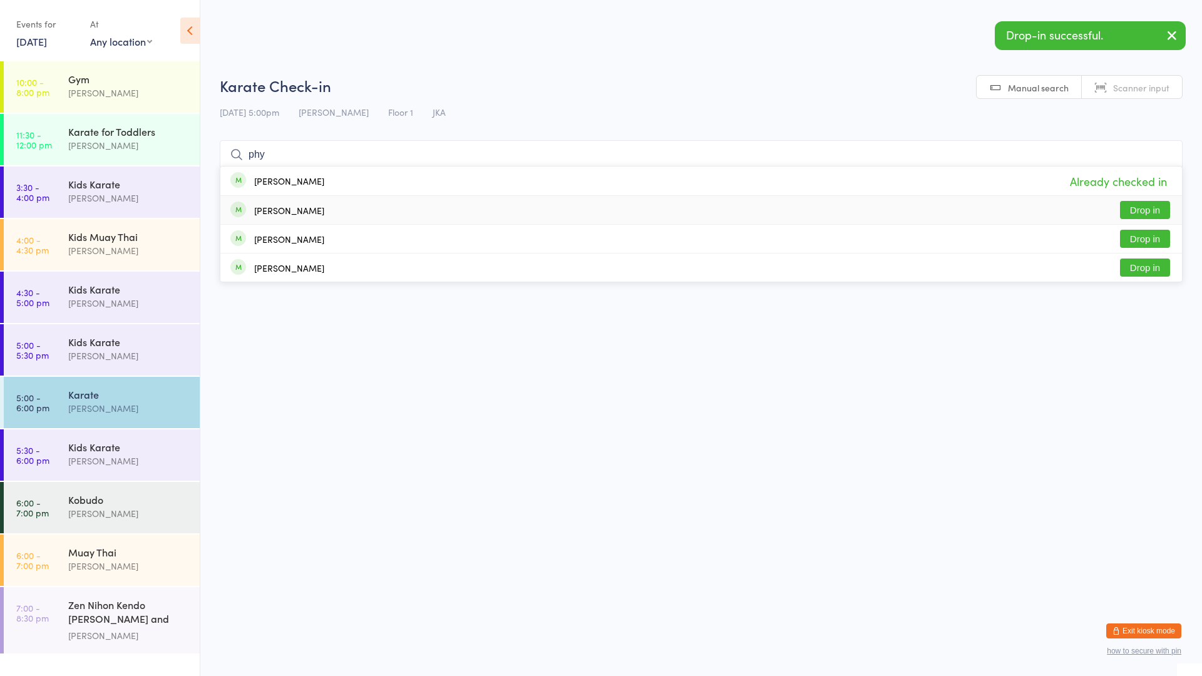
type input "phy"
click at [310, 209] on div "[PERSON_NAME]" at bounding box center [289, 210] width 70 height 10
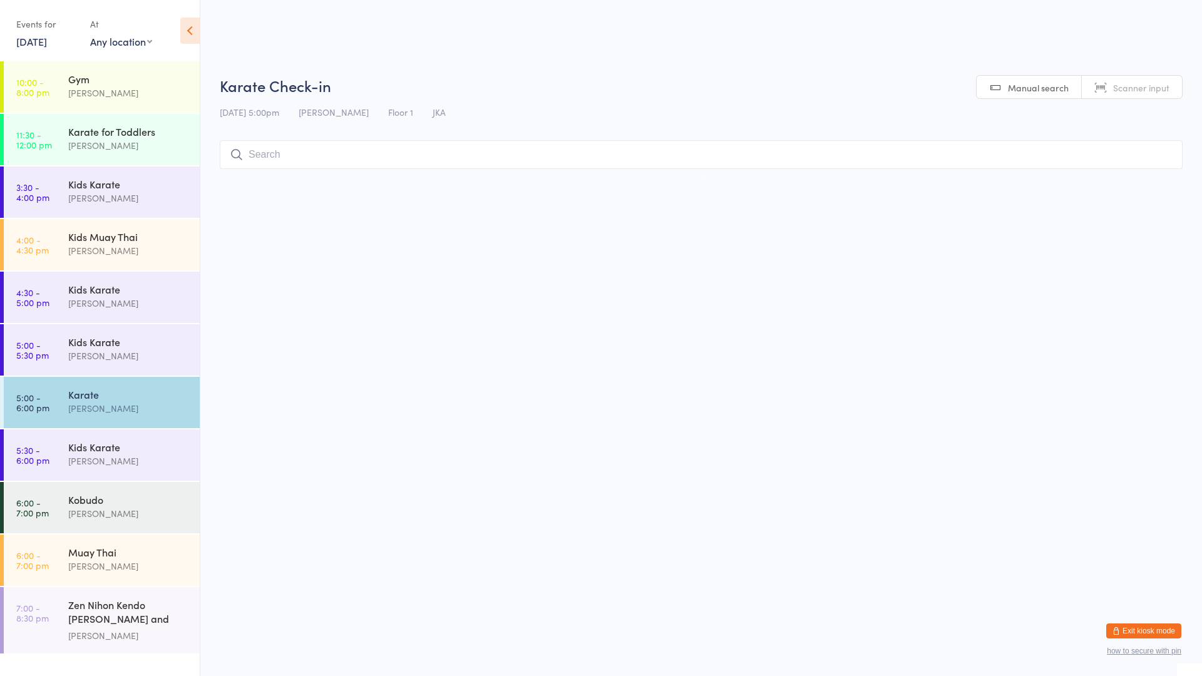
drag, startPoint x: 239, startPoint y: 164, endPoint x: 246, endPoint y: 162, distance: 7.3
click at [243, 164] on input "search" at bounding box center [701, 154] width 963 height 29
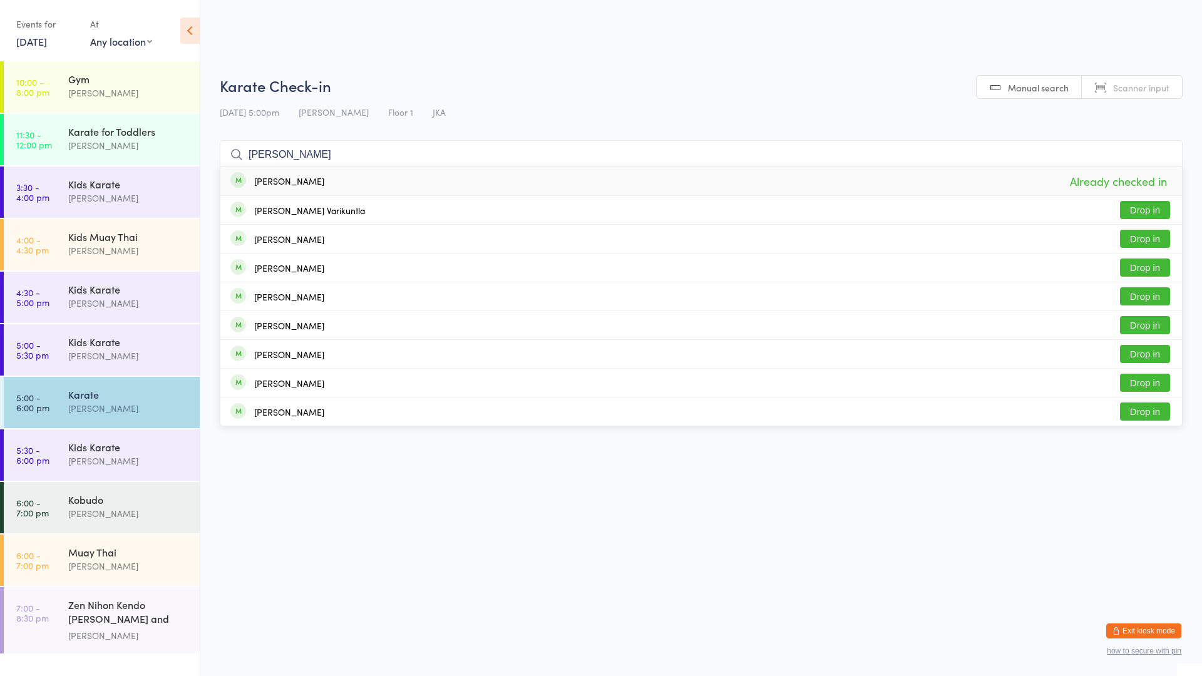
type input "[PERSON_NAME]"
drag, startPoint x: 316, startPoint y: 175, endPoint x: 319, endPoint y: 159, distance: 16.6
click at [318, 172] on div "[PERSON_NAME] Already checked in" at bounding box center [701, 181] width 962 height 29
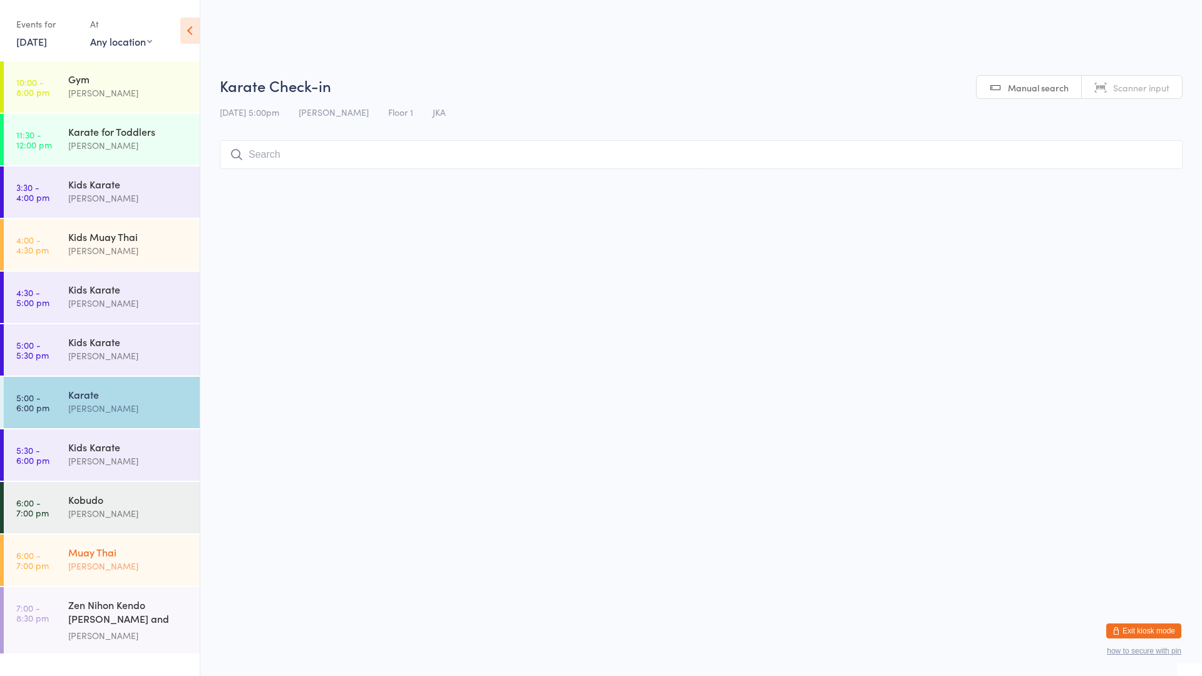
click at [95, 552] on div "Muay Thai" at bounding box center [128, 553] width 121 height 14
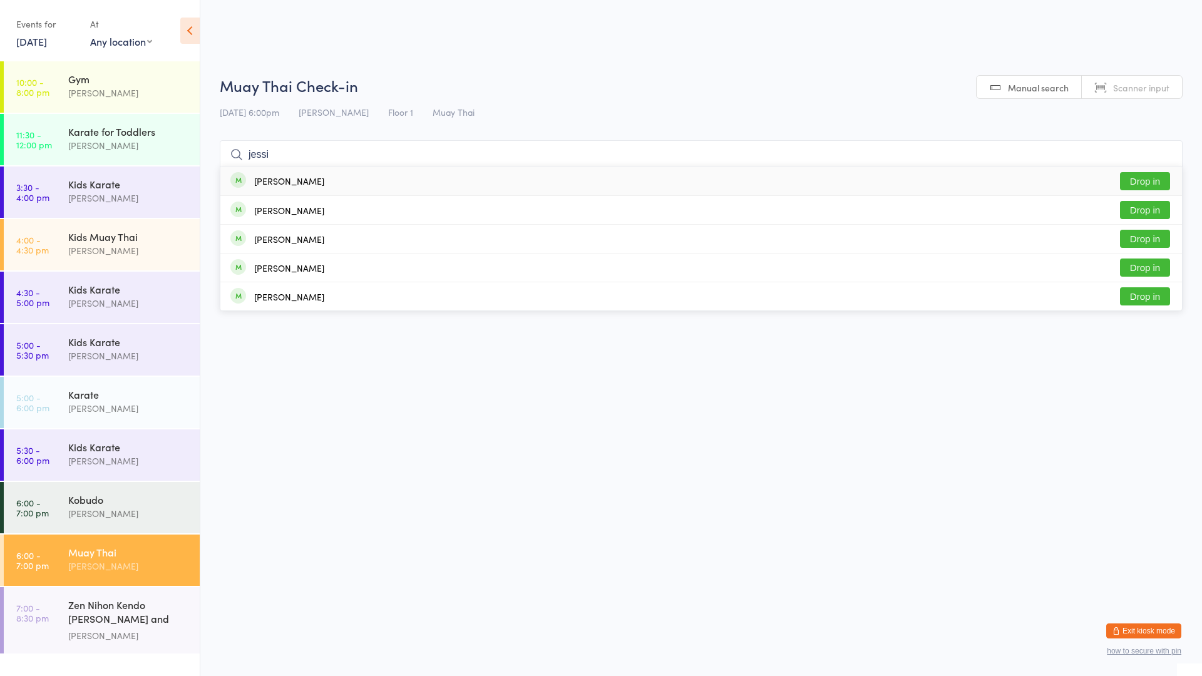
type input "jessi"
click at [338, 182] on div "[PERSON_NAME] Drop in" at bounding box center [701, 181] width 962 height 29
type input "rae"
click at [1146, 182] on button "Drop in" at bounding box center [1145, 181] width 50 height 18
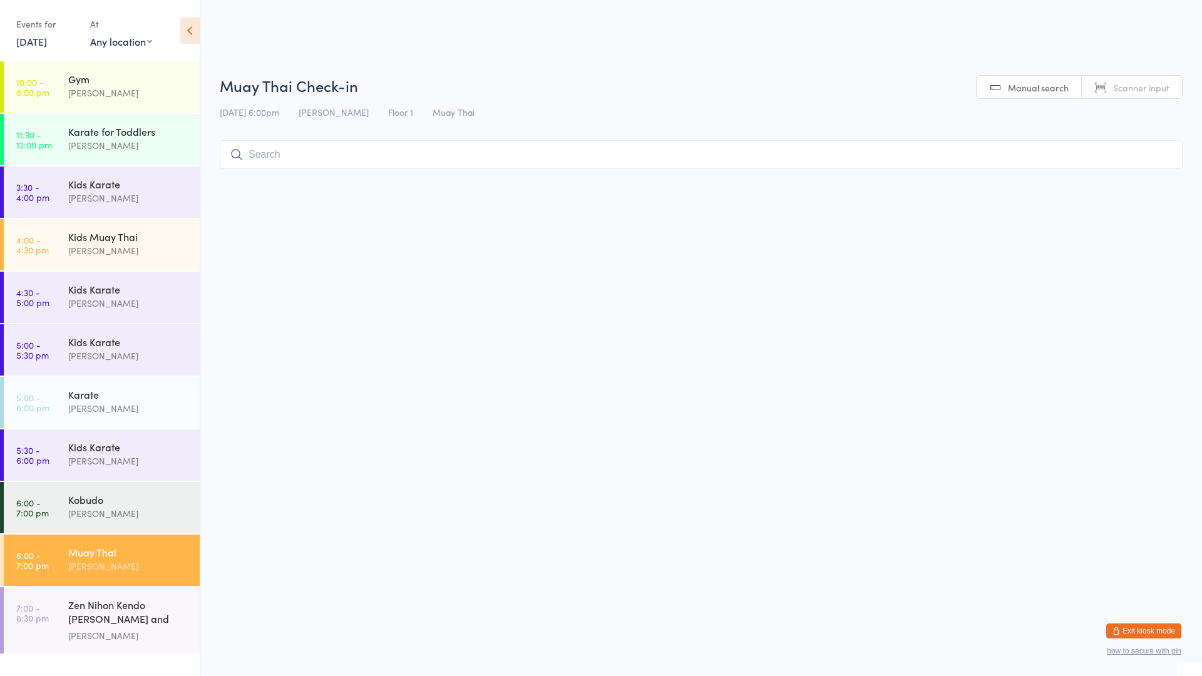
click at [639, 163] on input "search" at bounding box center [701, 154] width 963 height 29
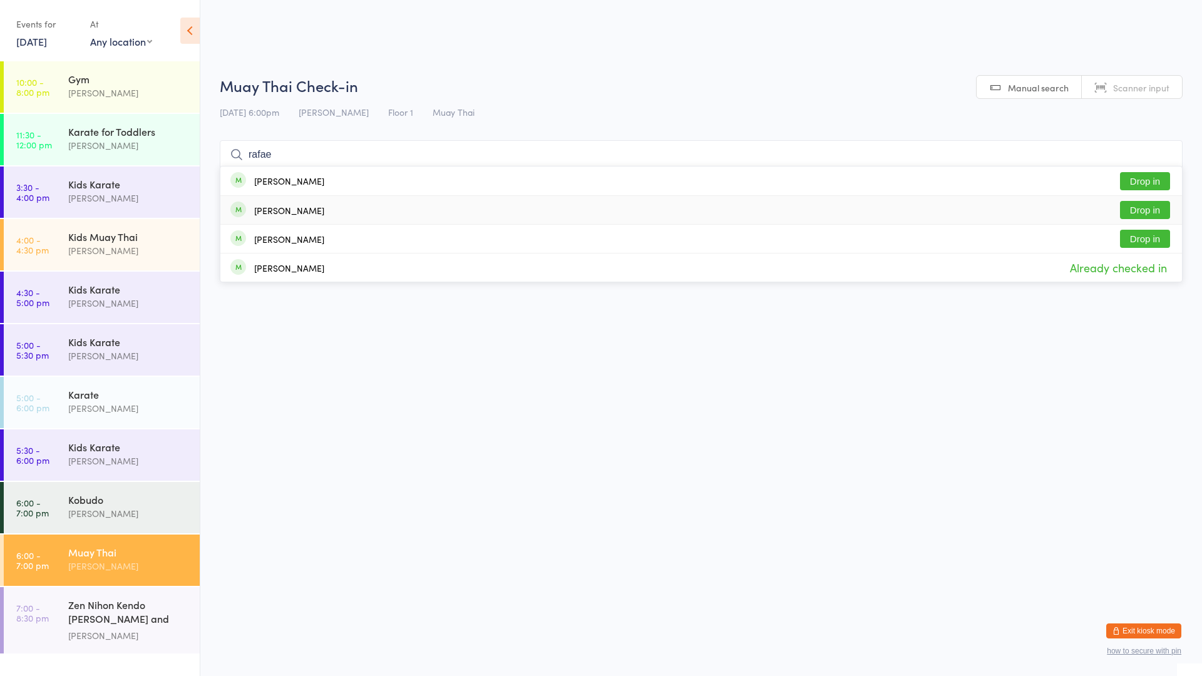
type input "rafae"
click at [1135, 209] on button "Drop in" at bounding box center [1145, 210] width 50 height 18
type input "trey"
click at [621, 173] on div "[PERSON_NAME] Drop in" at bounding box center [701, 181] width 962 height 29
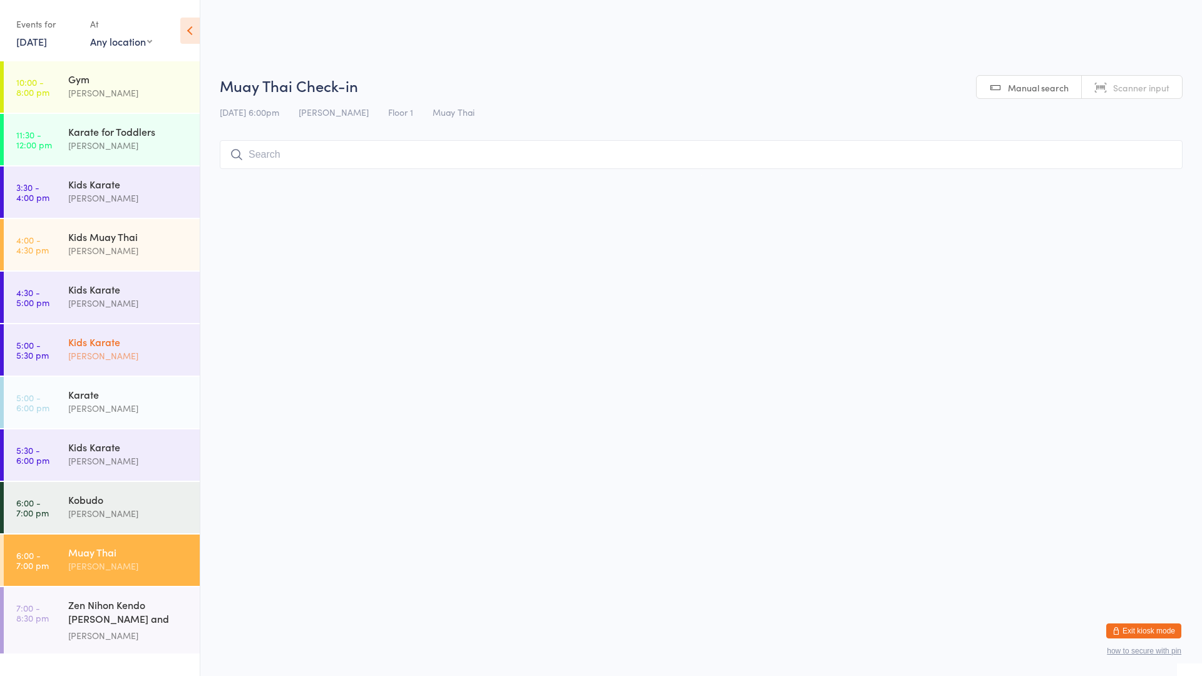
click at [103, 358] on div "[PERSON_NAME]" at bounding box center [128, 356] width 121 height 14
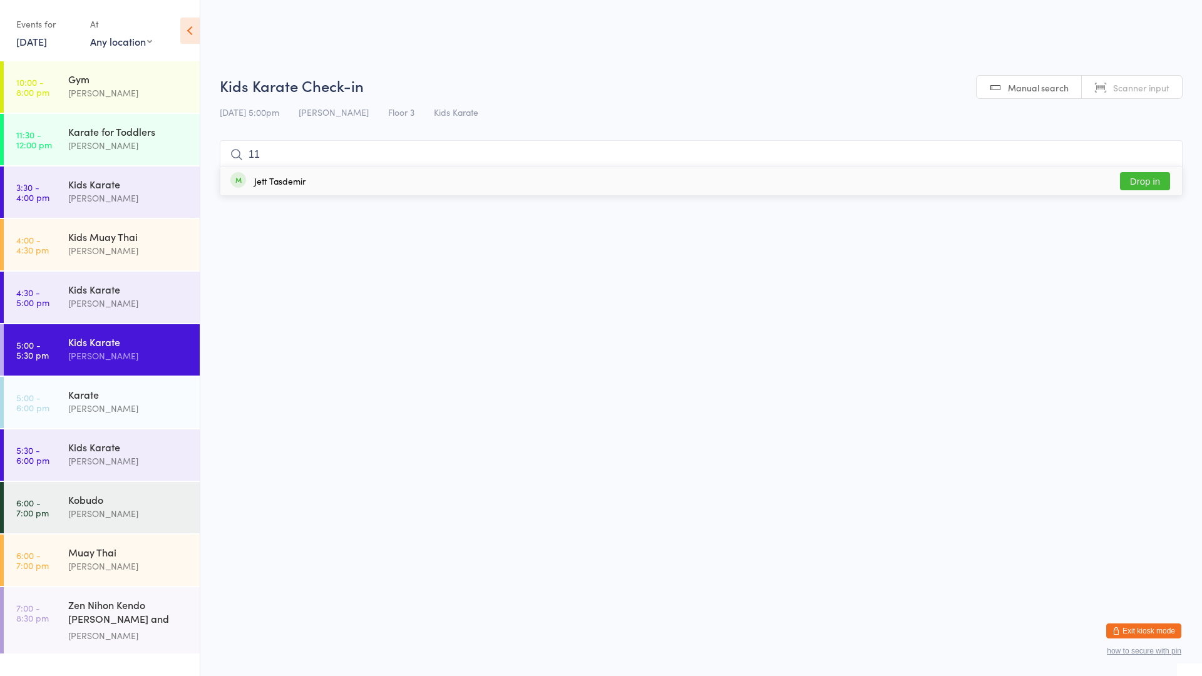
type input "11"
click at [288, 181] on div "Jett Tasdemir" at bounding box center [279, 181] width 51 height 10
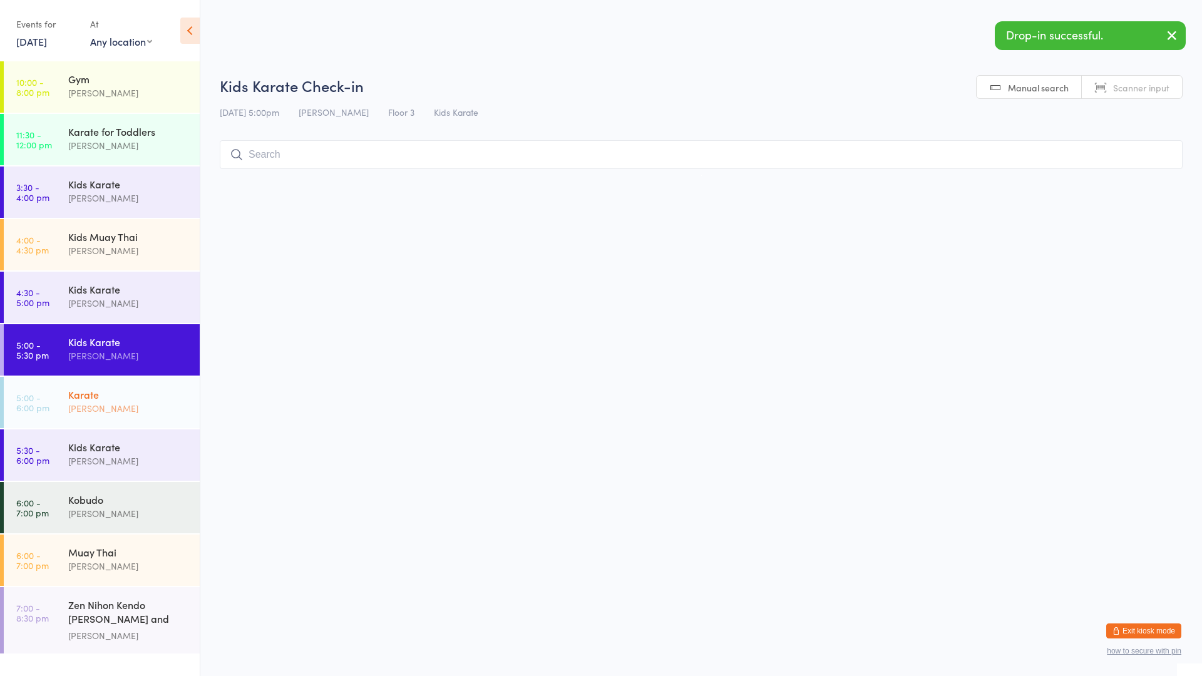
click at [108, 405] on div "[PERSON_NAME]" at bounding box center [128, 408] width 121 height 14
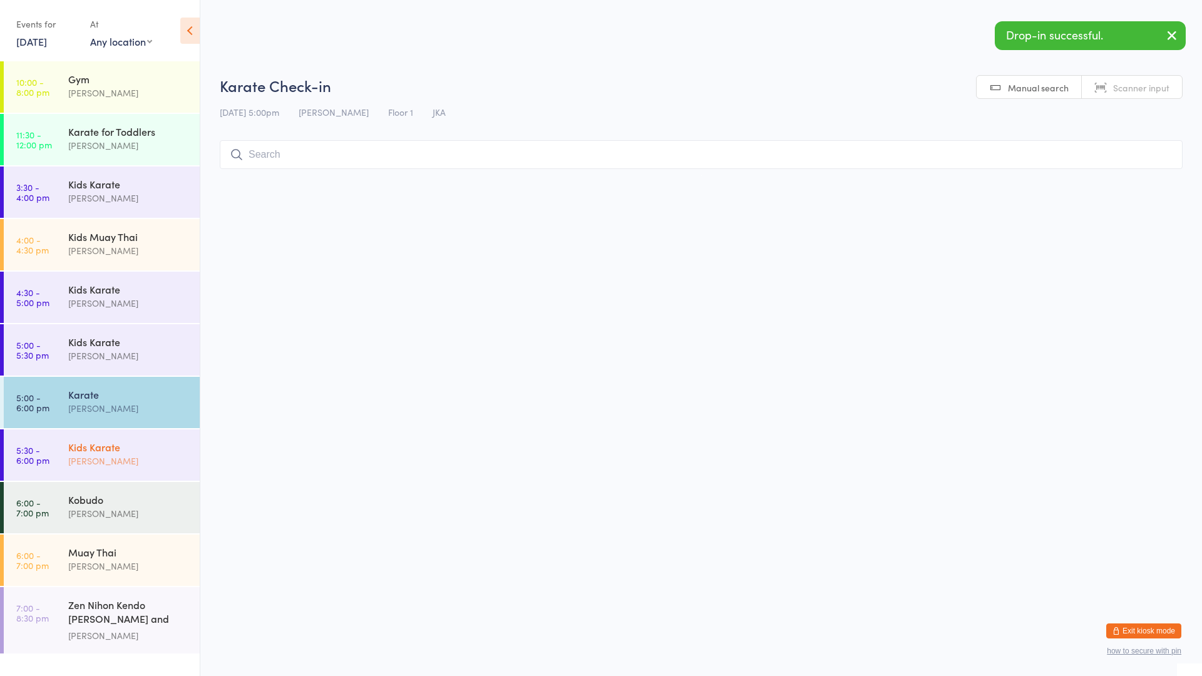
click at [113, 457] on div "[PERSON_NAME]" at bounding box center [128, 461] width 121 height 14
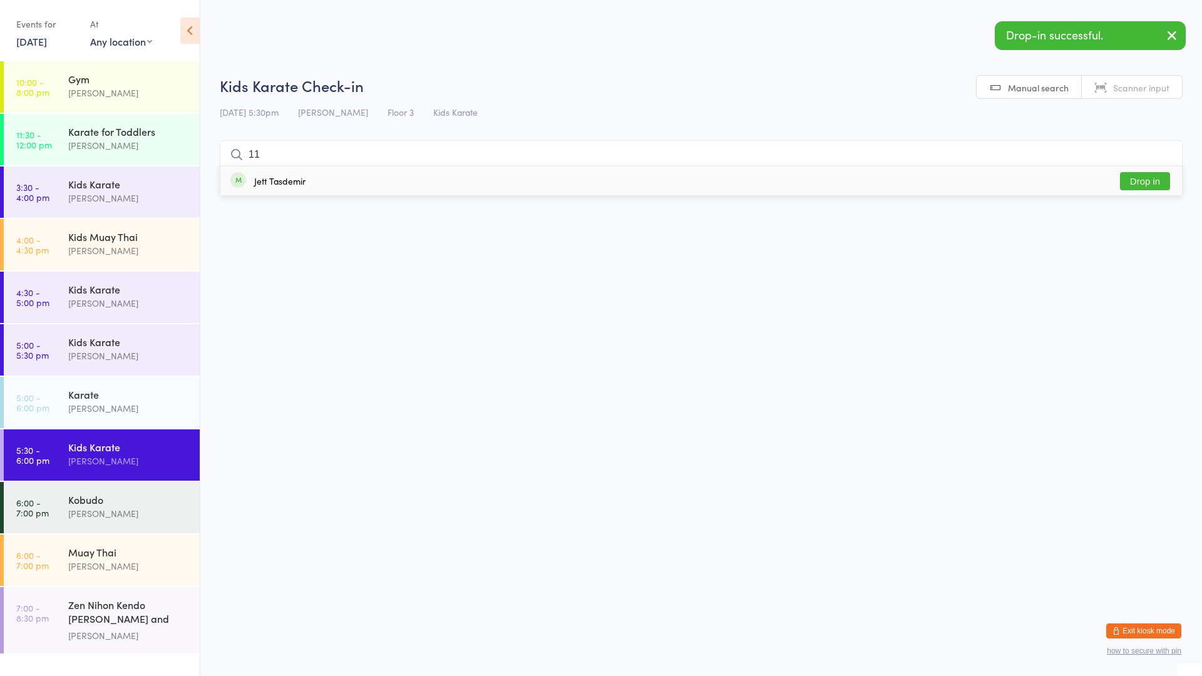
type input "11"
click at [262, 176] on div "Jett Tasdemir" at bounding box center [279, 181] width 51 height 10
click at [115, 550] on div "Muay Thai" at bounding box center [128, 553] width 121 height 14
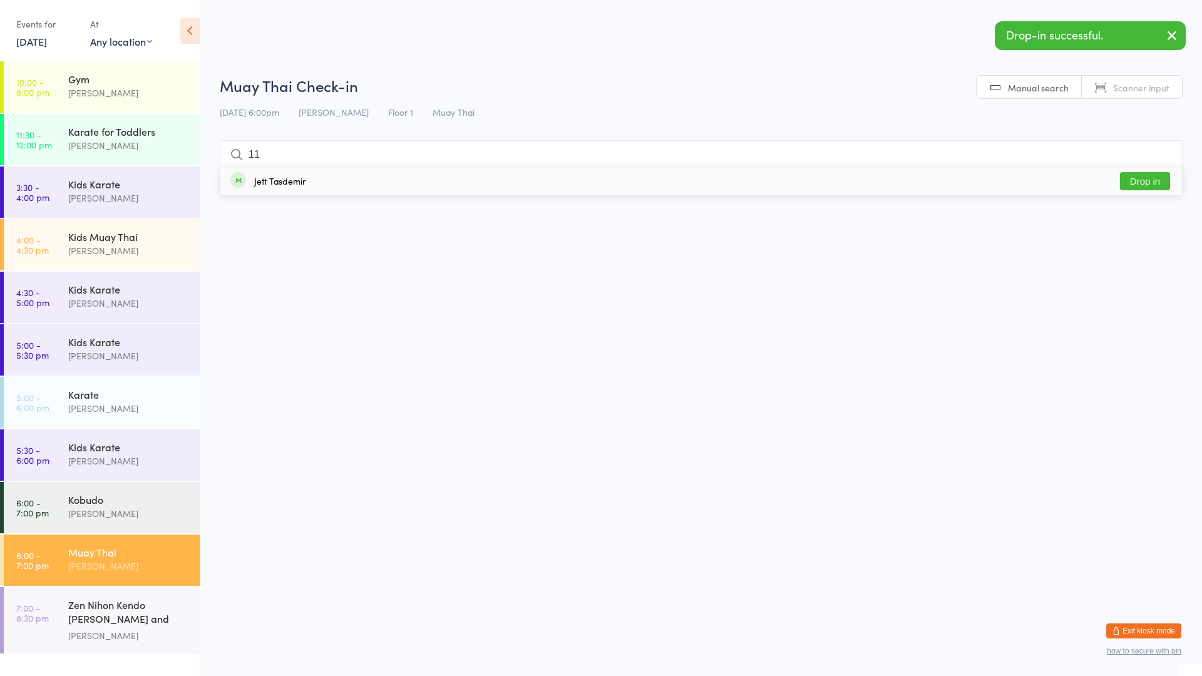
type input "11"
click at [260, 177] on div "Jett Tasdemir" at bounding box center [279, 181] width 51 height 10
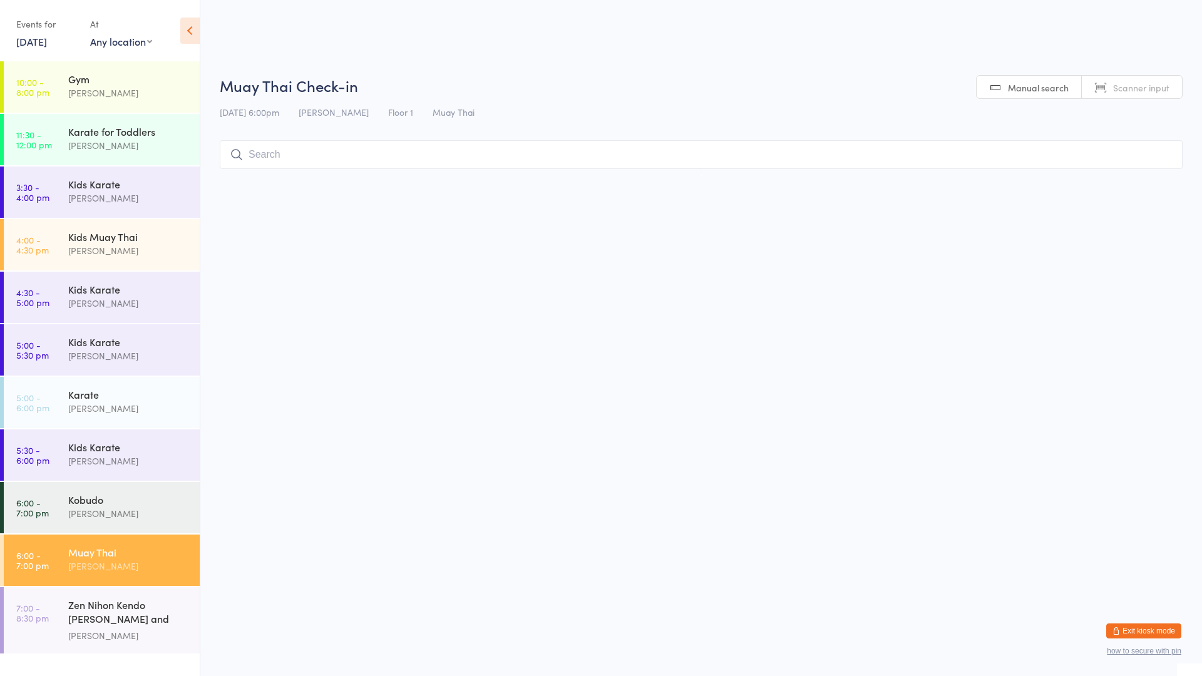
click at [102, 543] on div "Muay Thai [PERSON_NAME]" at bounding box center [134, 559] width 132 height 49
click at [100, 551] on div "Muay Thai" at bounding box center [128, 553] width 121 height 14
type input "[PERSON_NAME]"
click at [1135, 205] on button "Drop in" at bounding box center [1145, 210] width 50 height 18
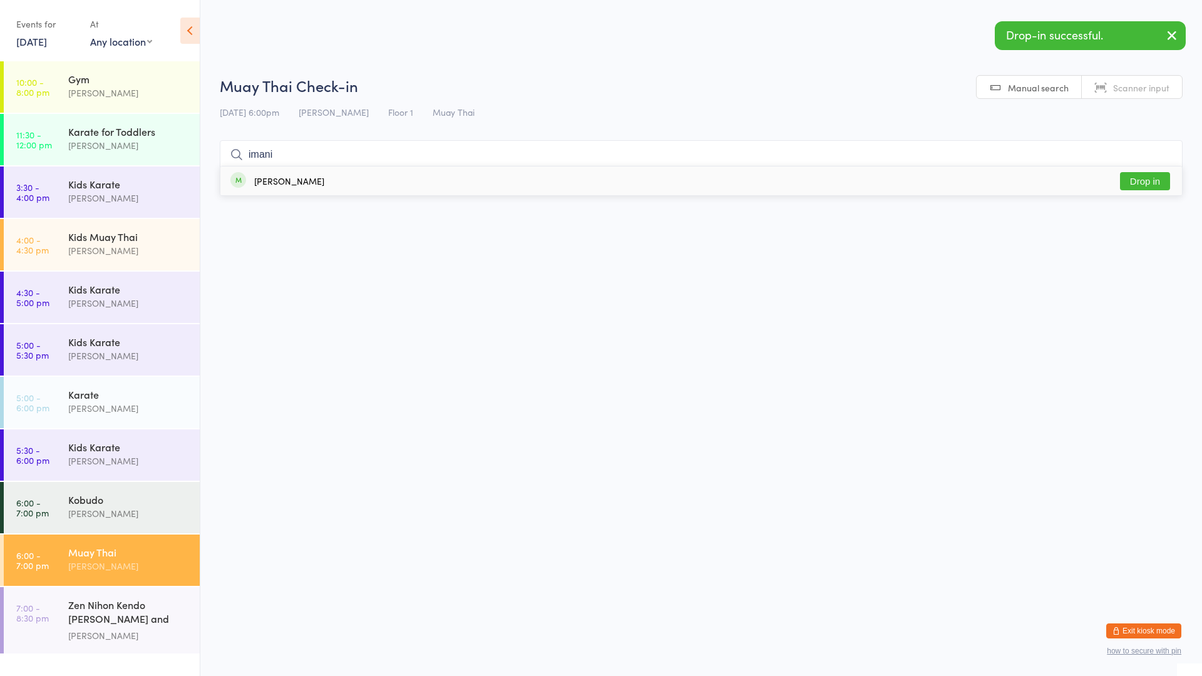
type input "imani"
drag, startPoint x: 353, startPoint y: 172, endPoint x: 365, endPoint y: 172, distance: 11.3
click at [362, 172] on div "[PERSON_NAME] Drop in" at bounding box center [701, 181] width 962 height 29
click at [338, 148] on input "search" at bounding box center [701, 154] width 963 height 29
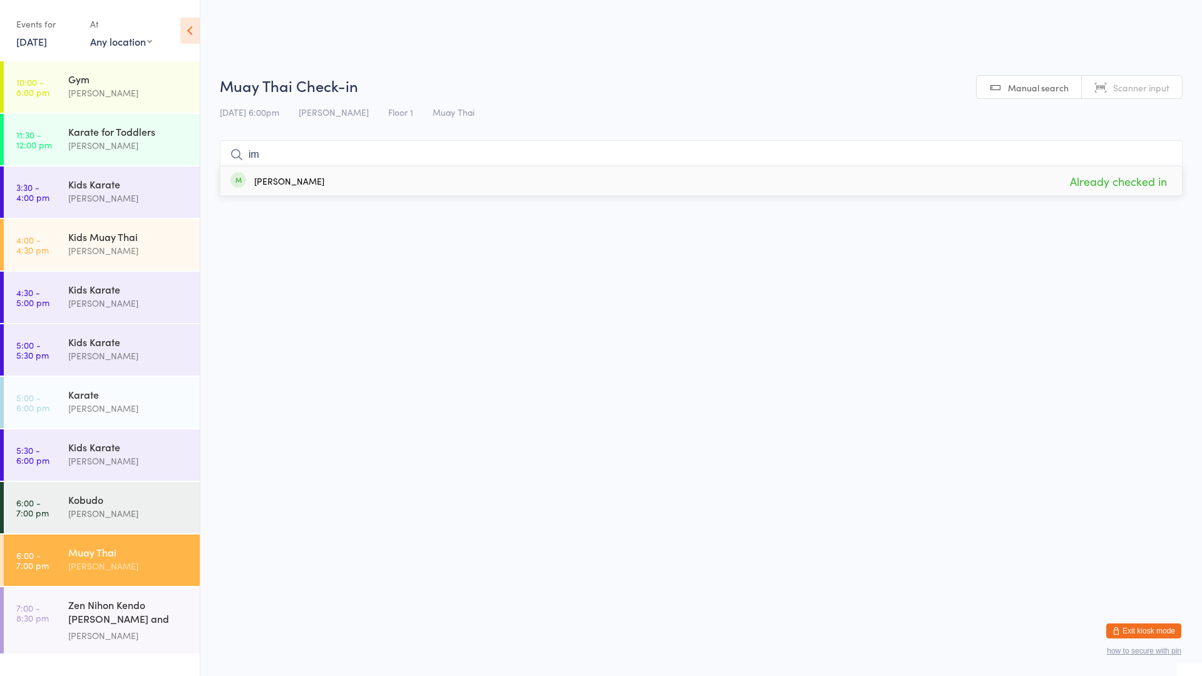
type input "i"
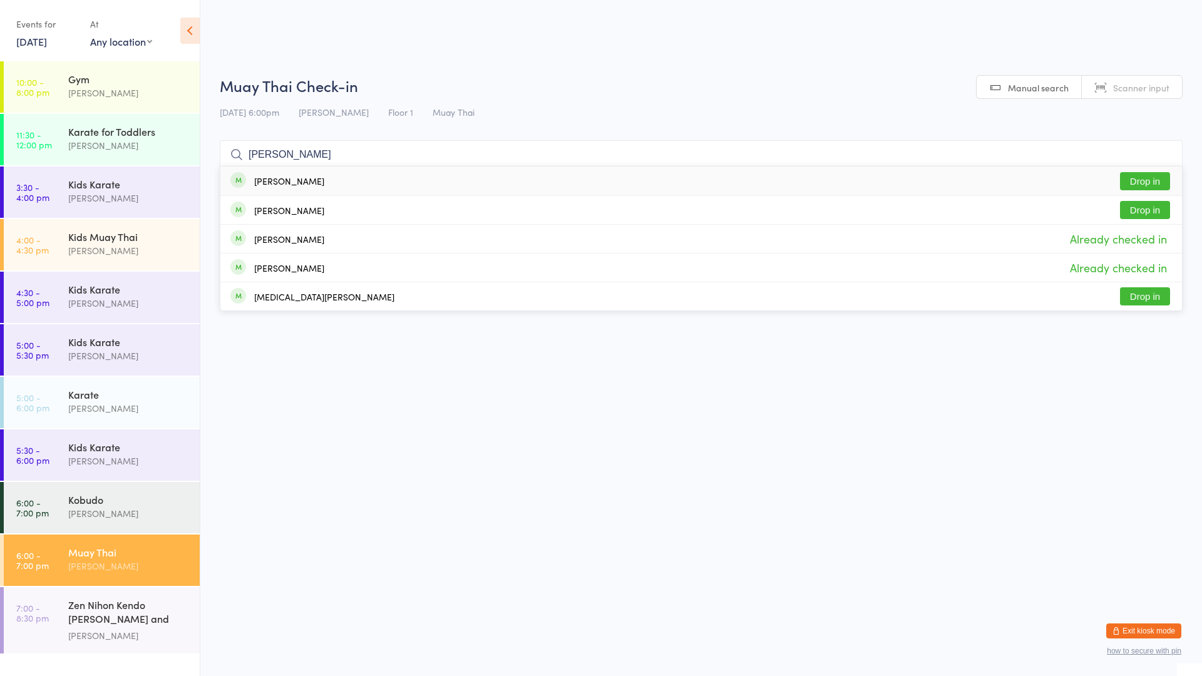
type input "[PERSON_NAME]"
click at [309, 171] on div "[PERSON_NAME] Drop in" at bounding box center [701, 181] width 962 height 29
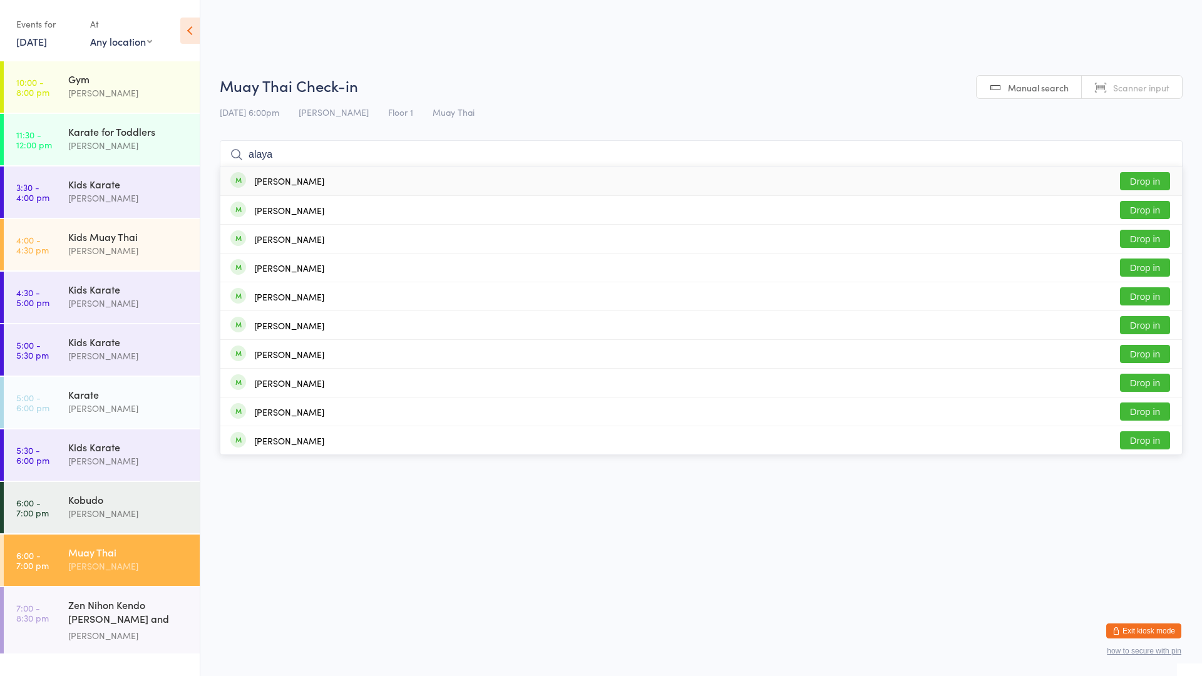
type input "alaya"
click at [1144, 180] on button "Drop in" at bounding box center [1145, 181] width 50 height 18
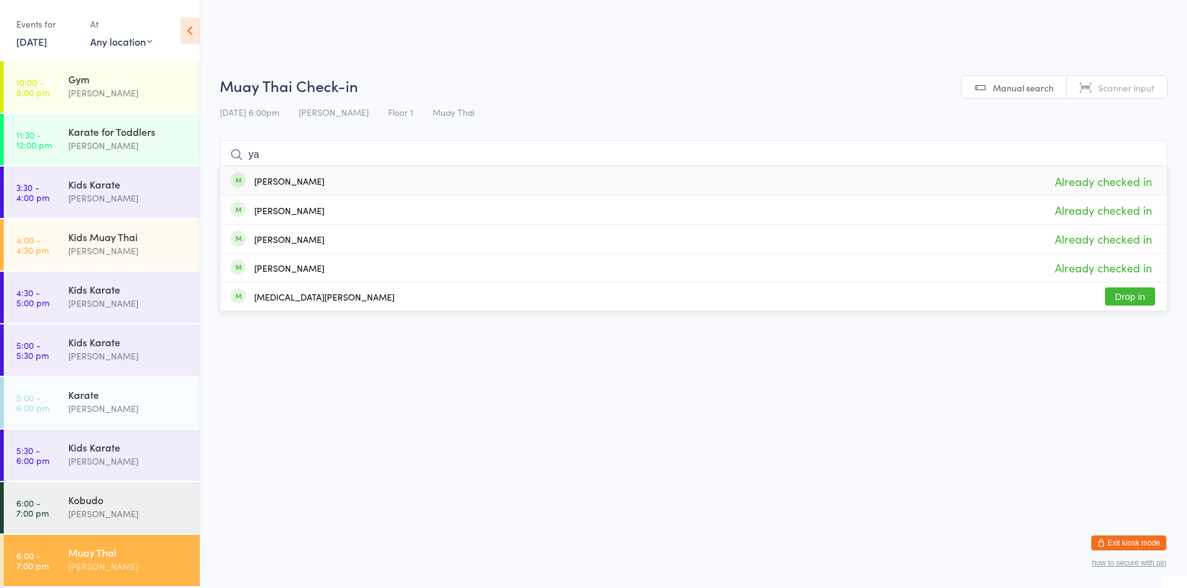
type input "y"
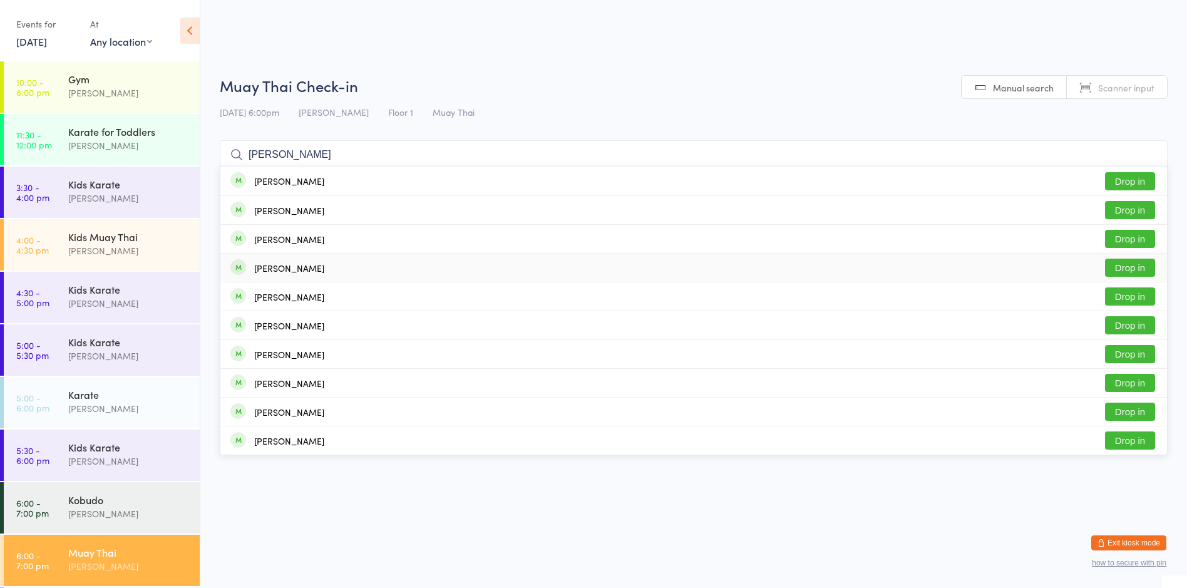
type input "[PERSON_NAME]"
click at [1119, 266] on button "Drop in" at bounding box center [1130, 268] width 50 height 18
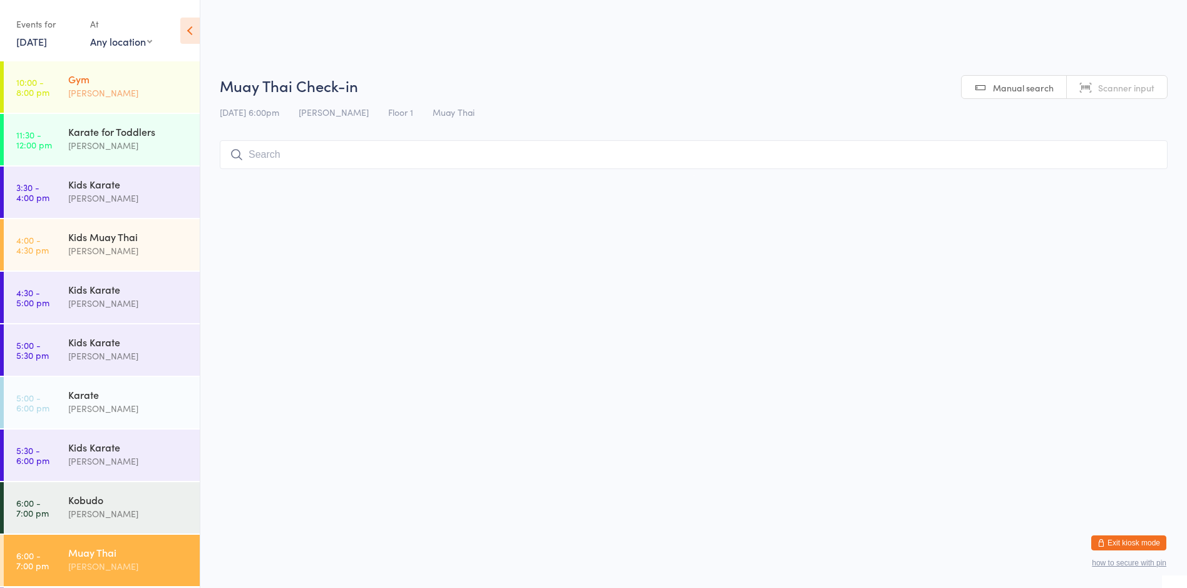
click at [128, 92] on div "[PERSON_NAME]" at bounding box center [128, 93] width 121 height 14
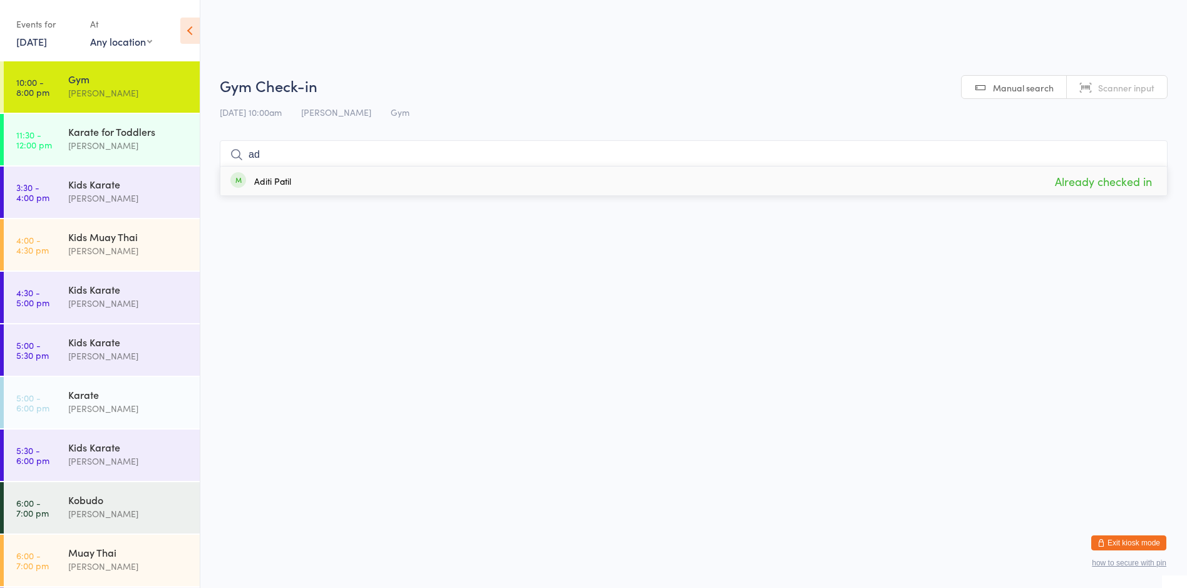
type input "a"
click at [81, 139] on div "[PERSON_NAME]" at bounding box center [128, 145] width 121 height 14
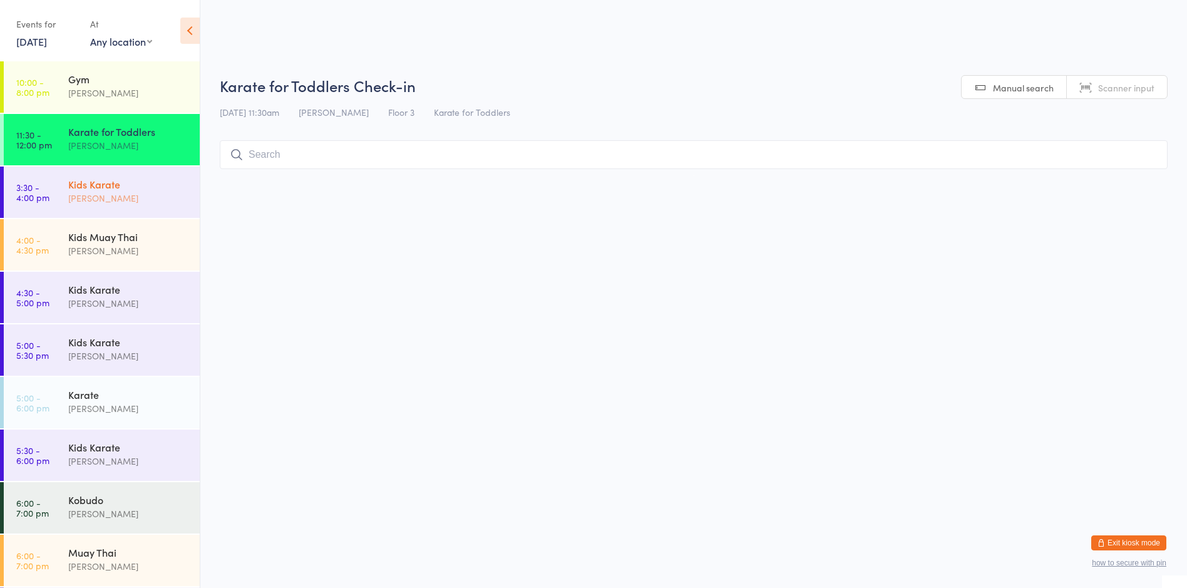
click at [88, 199] on div "[PERSON_NAME]" at bounding box center [128, 198] width 121 height 14
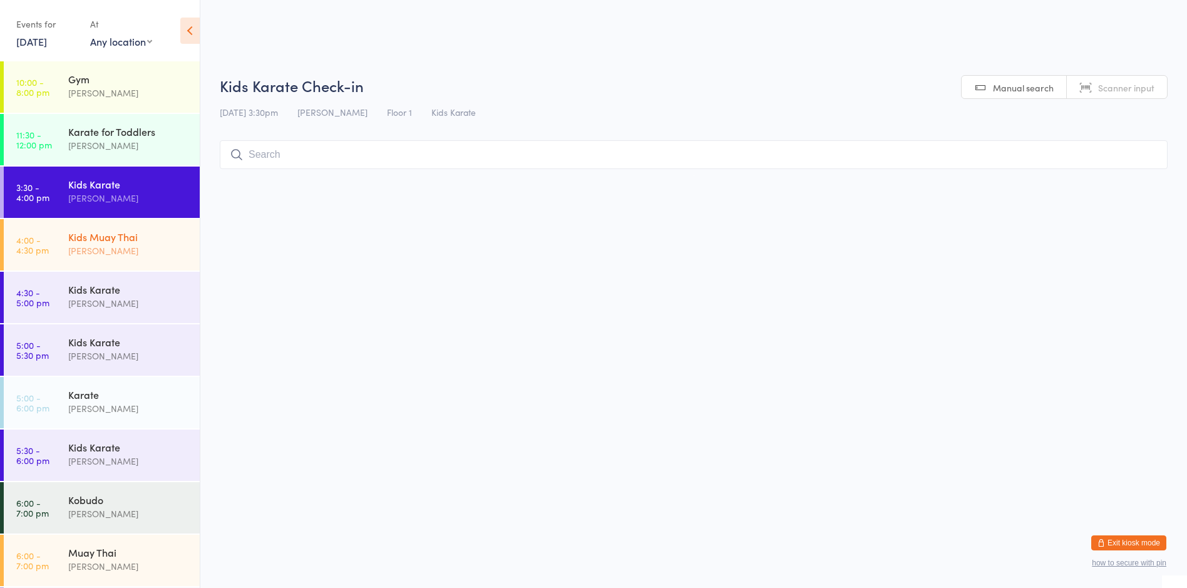
click at [83, 246] on div "[PERSON_NAME]" at bounding box center [128, 251] width 121 height 14
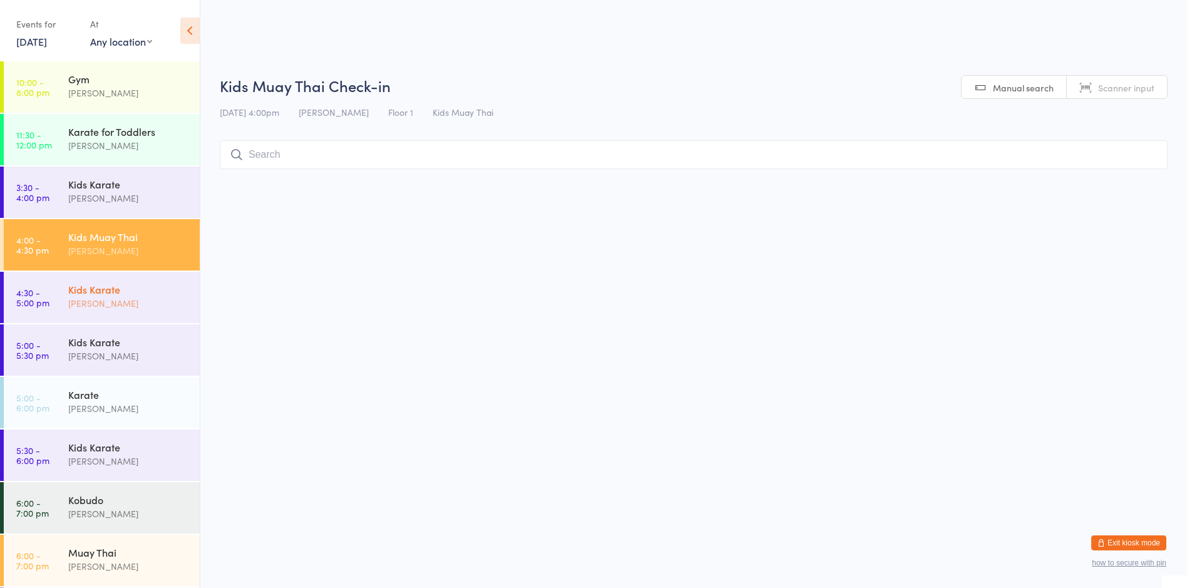
click at [68, 303] on link "4:30 - 5:00 pm Kids Karate [PERSON_NAME]" at bounding box center [102, 297] width 196 height 51
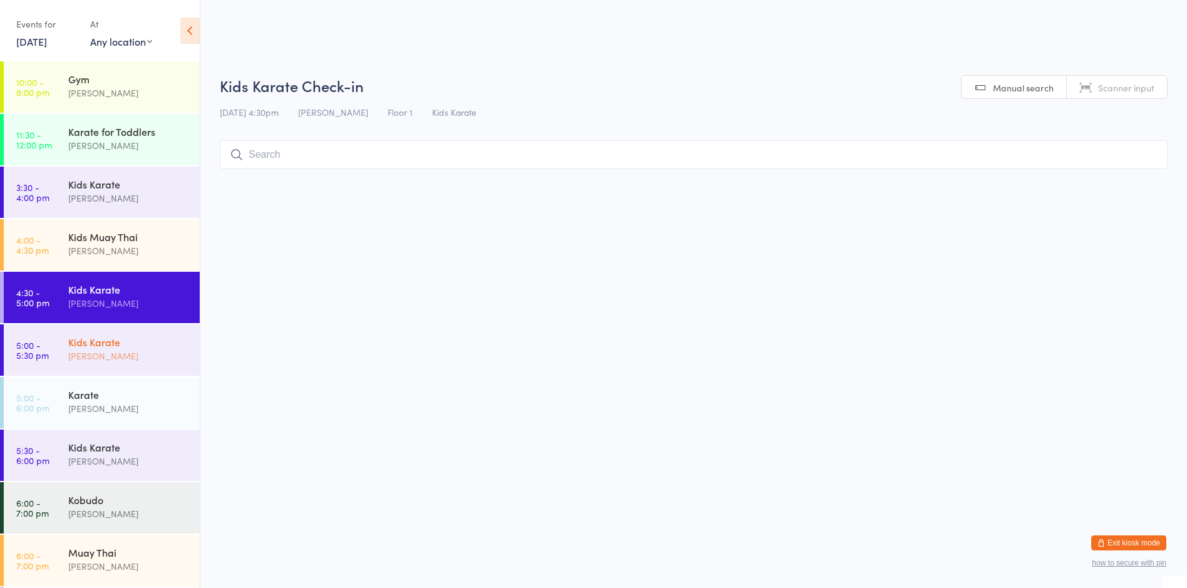
click at [64, 337] on link "5:00 - 5:30 pm Kids Karate [PERSON_NAME]" at bounding box center [102, 349] width 196 height 51
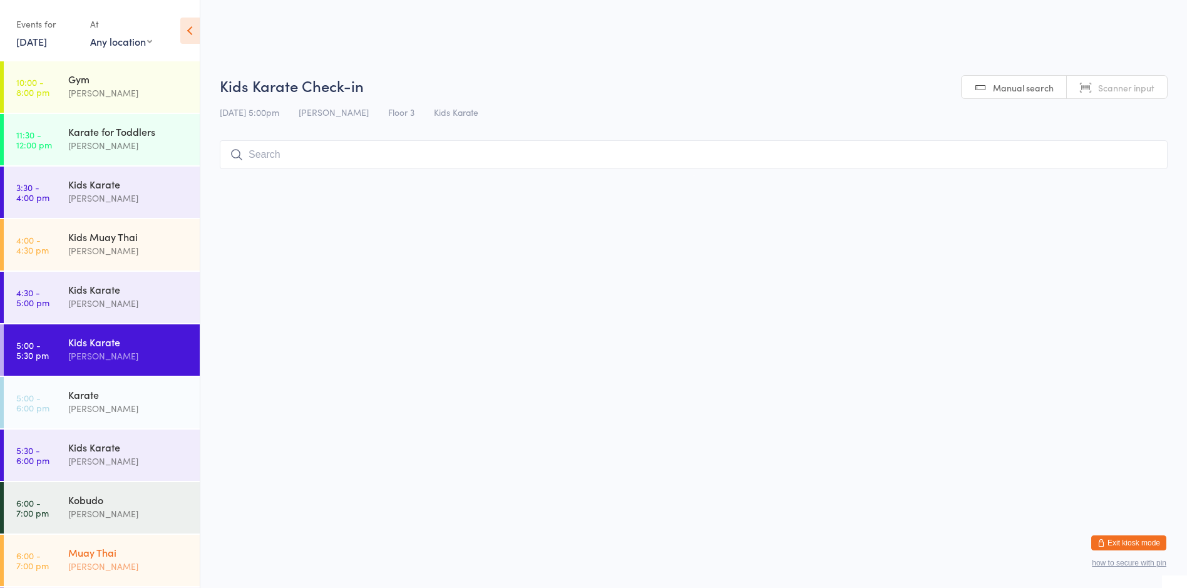
click at [106, 558] on div "Muay Thai" at bounding box center [128, 553] width 121 height 14
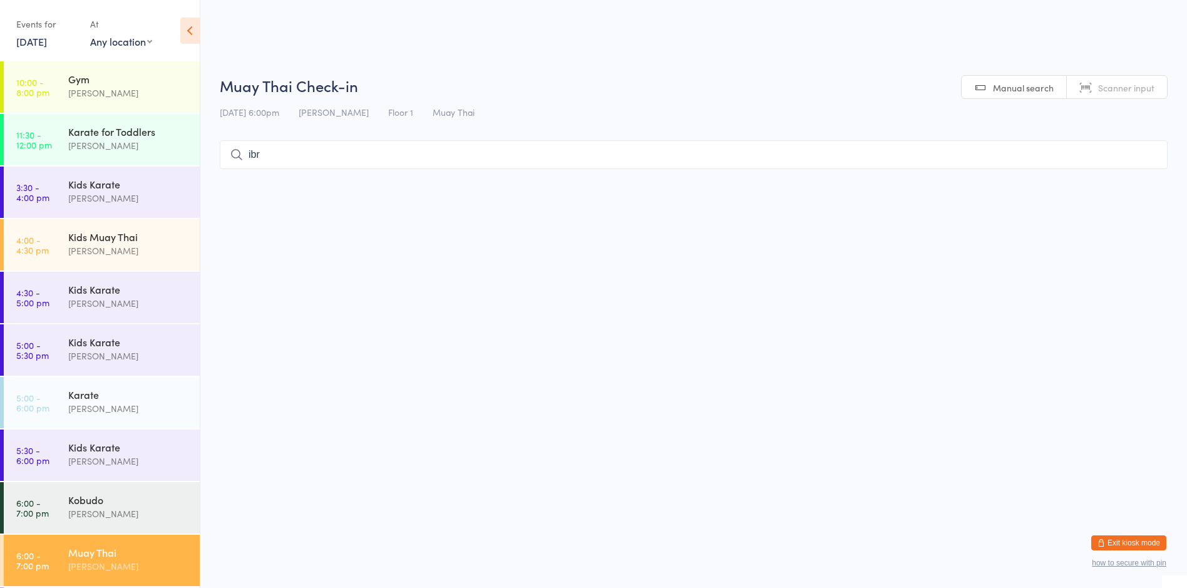
type input "ibra"
